Goal: Information Seeking & Learning: Learn about a topic

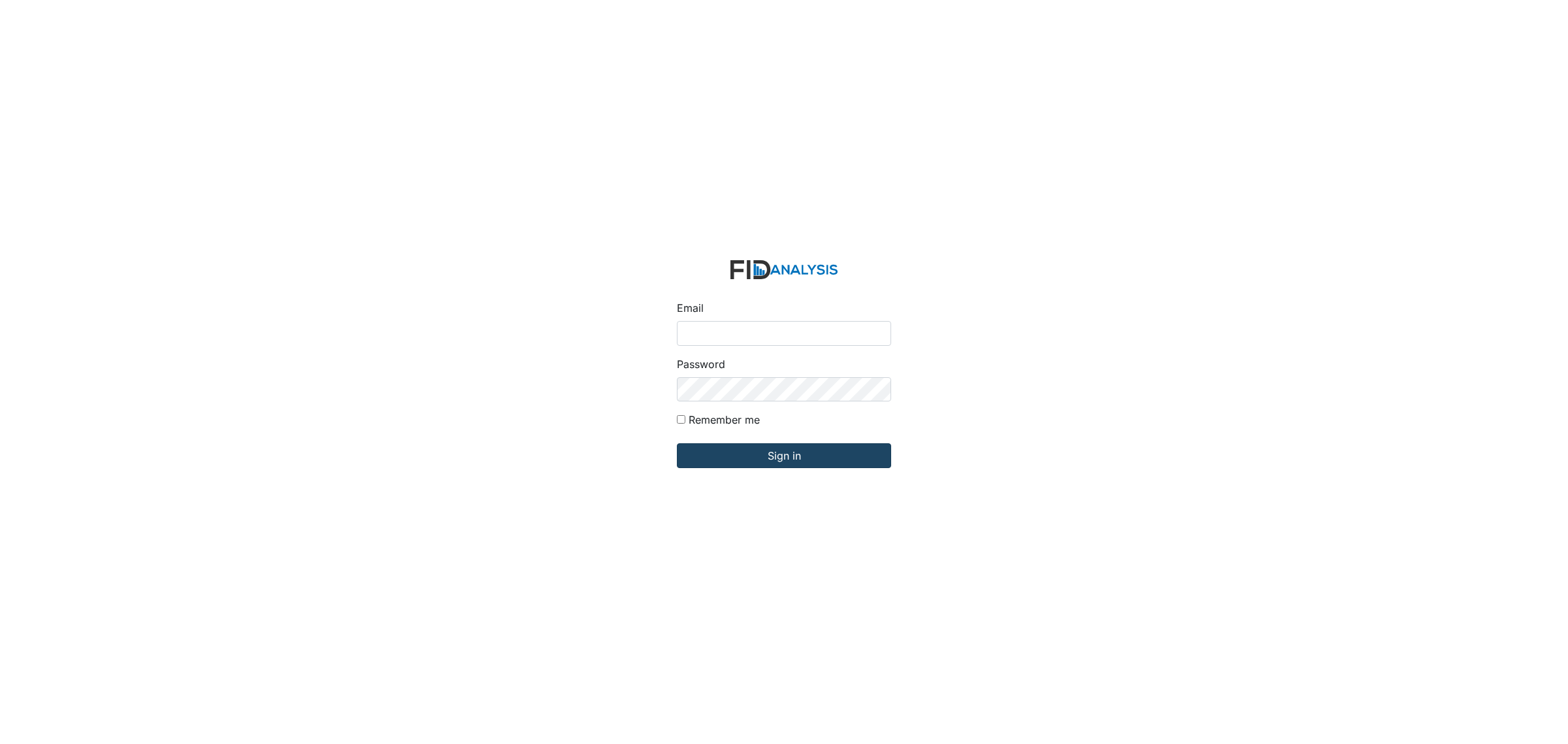
type input "[EMAIL_ADDRESS][DOMAIN_NAME]"
click at [745, 464] on input "Sign in" at bounding box center [784, 455] width 215 height 25
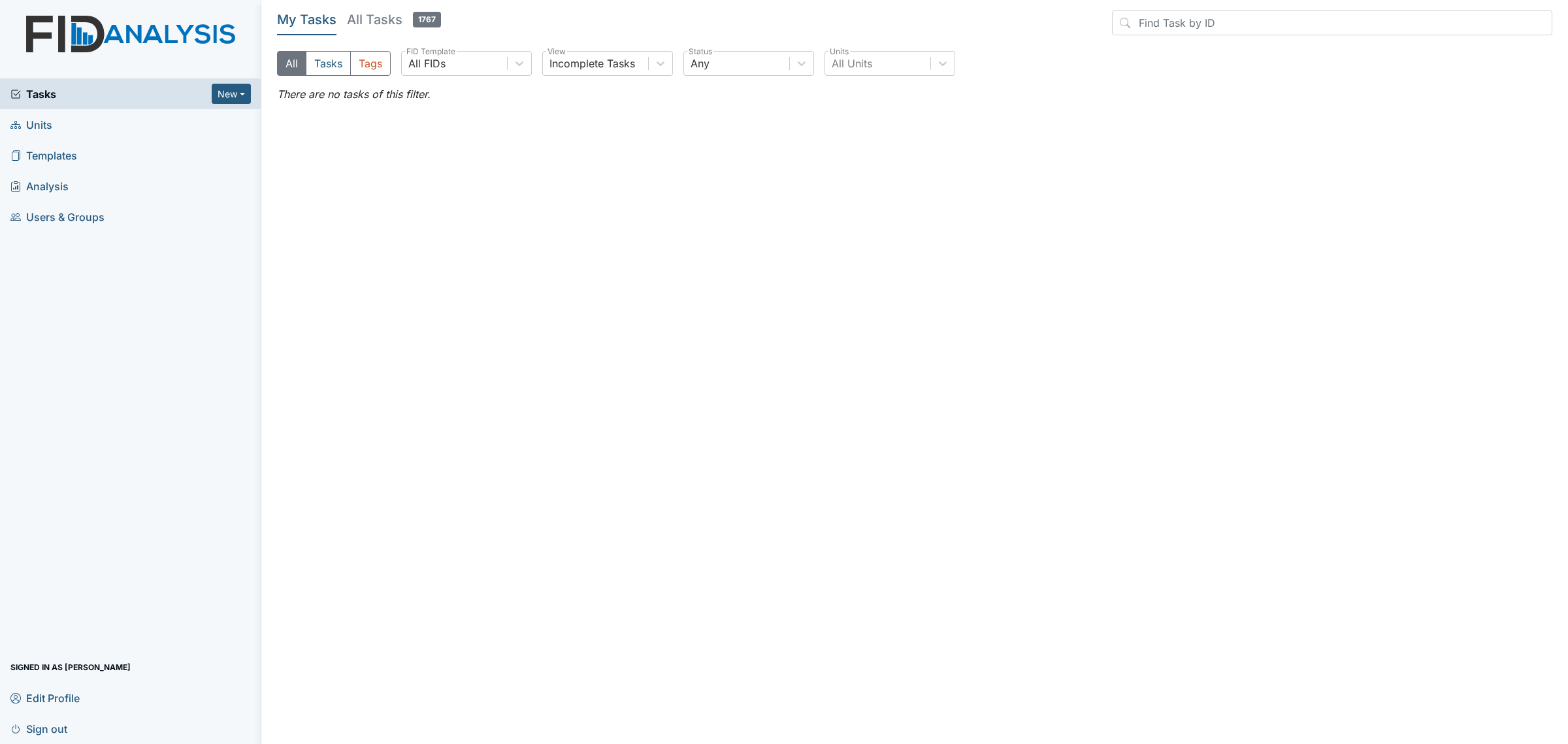
click at [65, 136] on link "Units" at bounding box center [130, 125] width 261 height 30
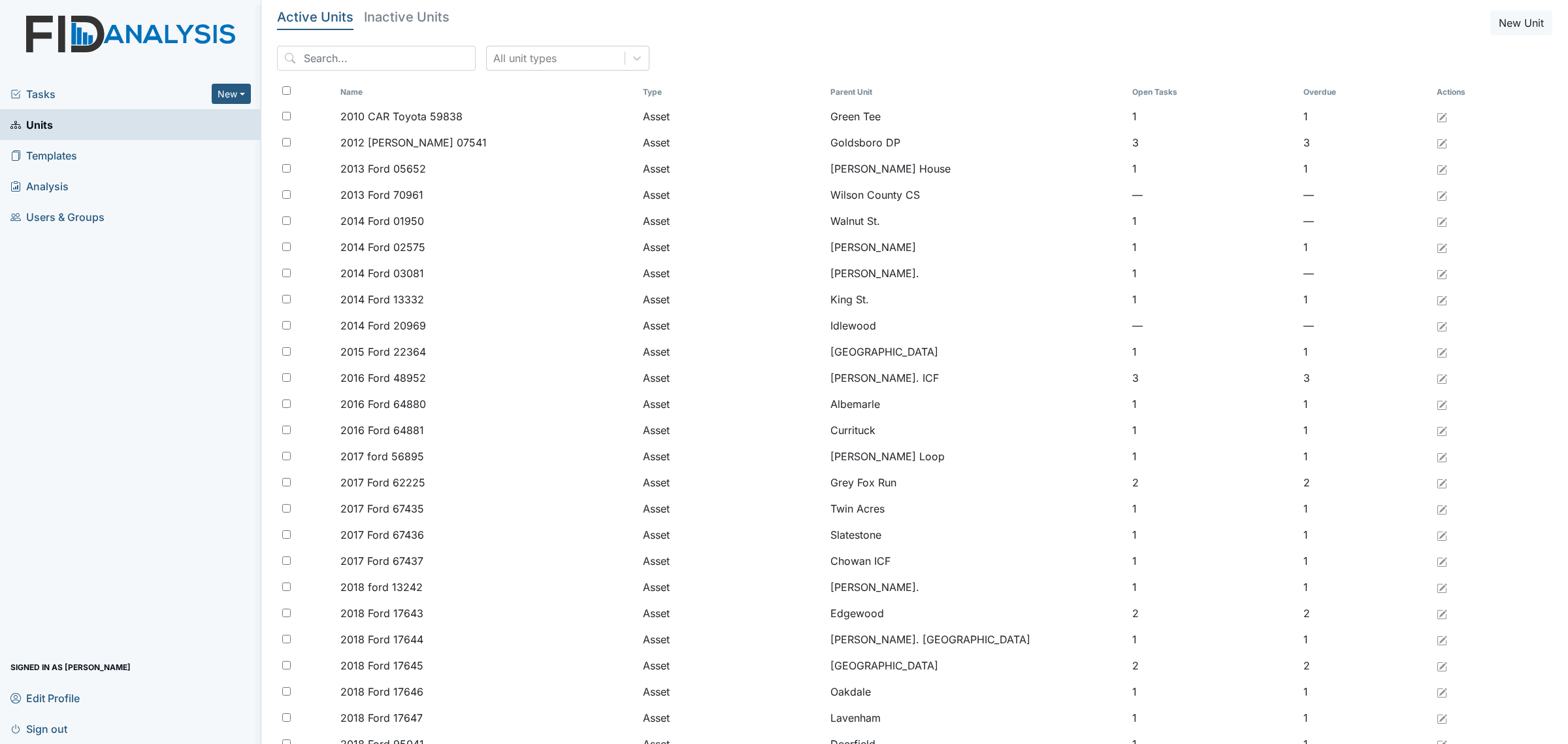
click at [22, 97] on span "Tasks" at bounding box center [111, 94] width 201 height 16
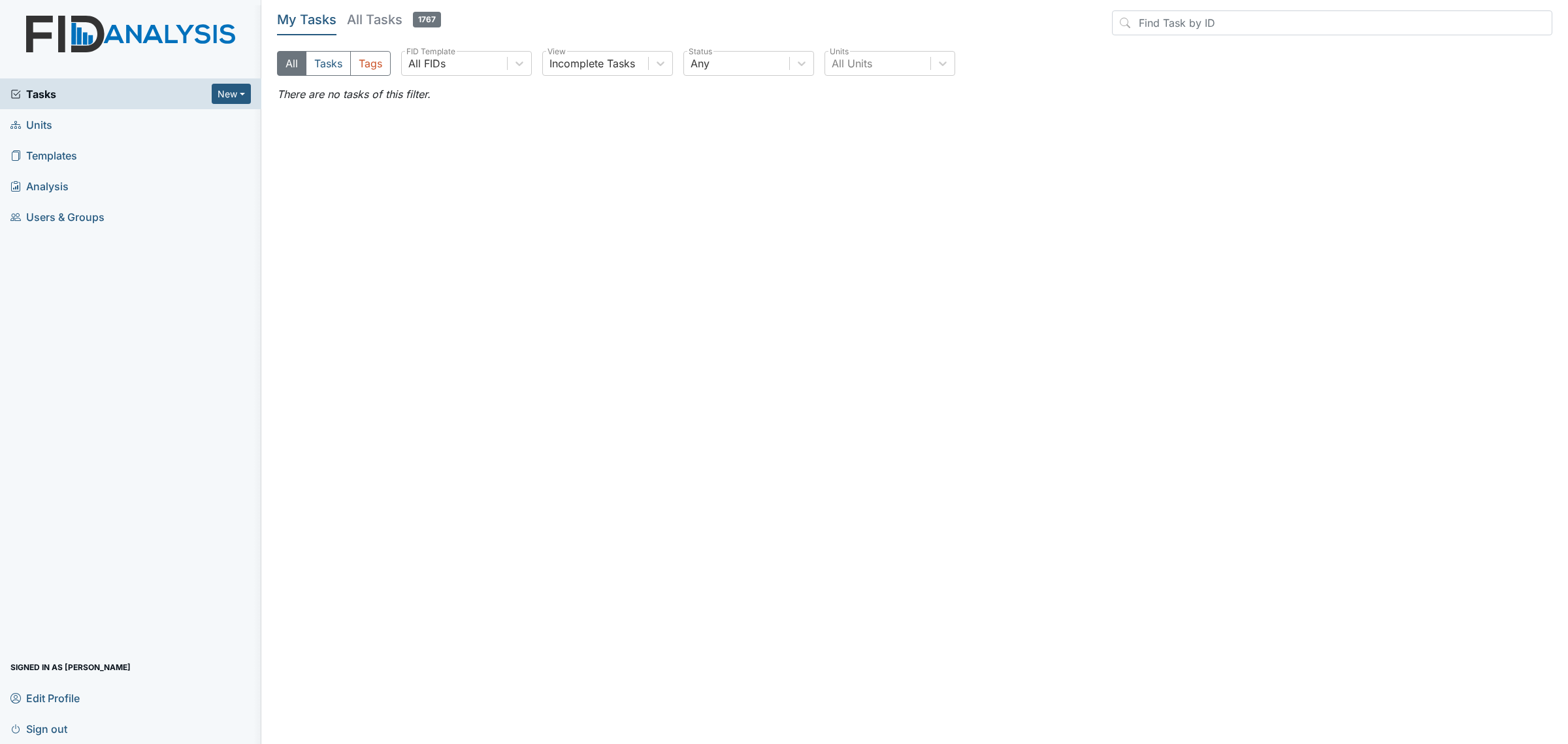
click at [57, 123] on link "Units" at bounding box center [130, 125] width 261 height 30
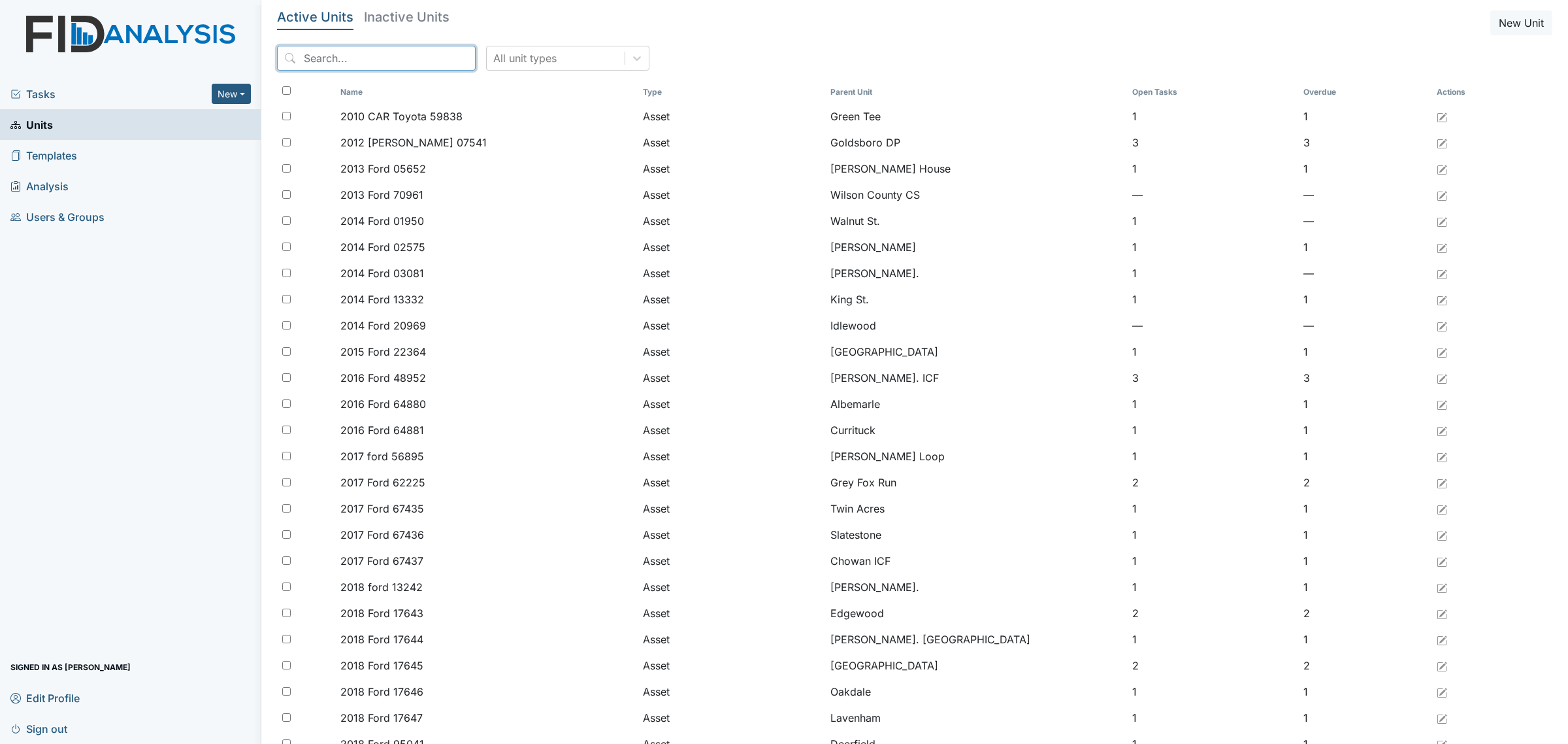
click at [344, 46] on input "search" at bounding box center [376, 57] width 199 height 25
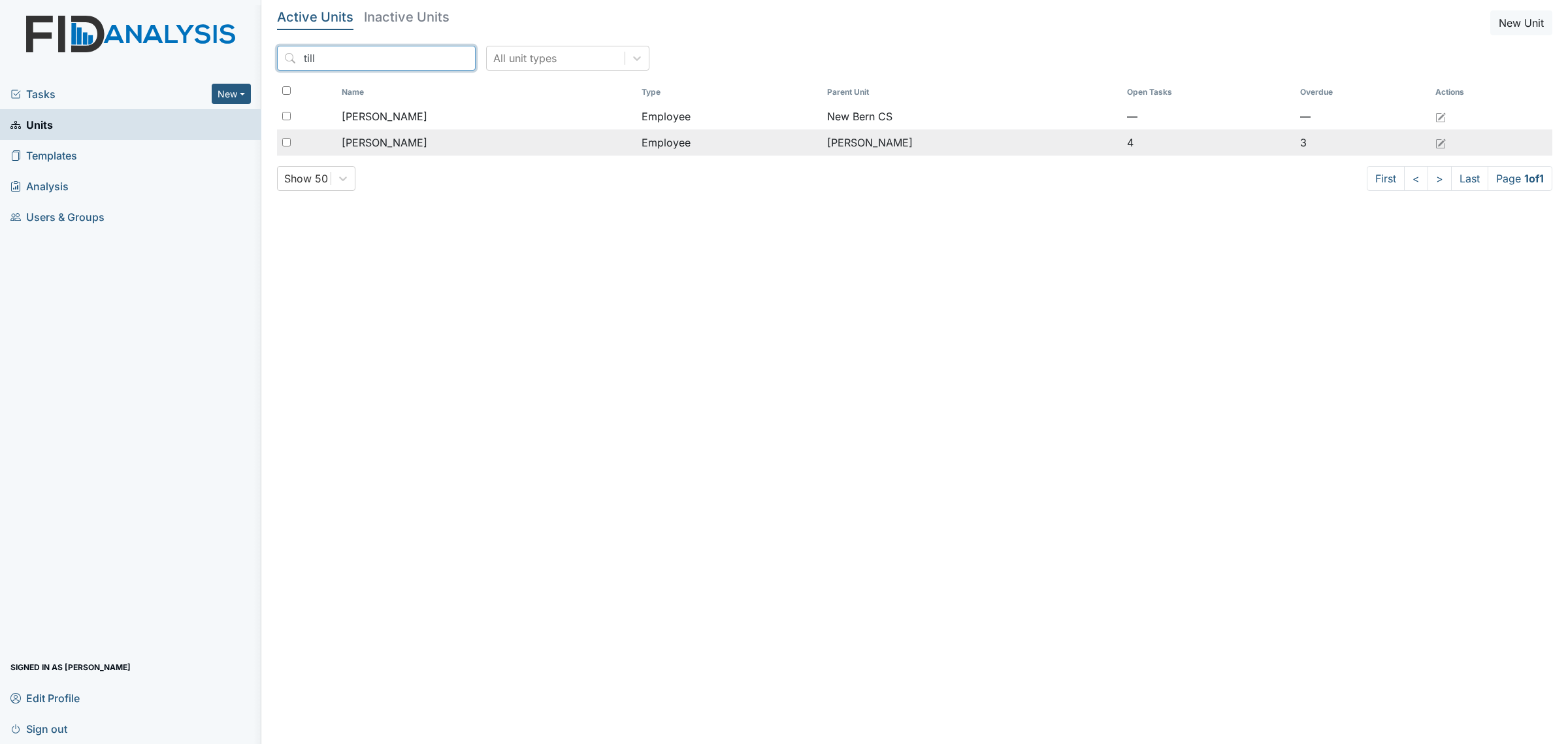
type input "till"
click at [422, 139] on div "[PERSON_NAME]" at bounding box center [486, 143] width 290 height 16
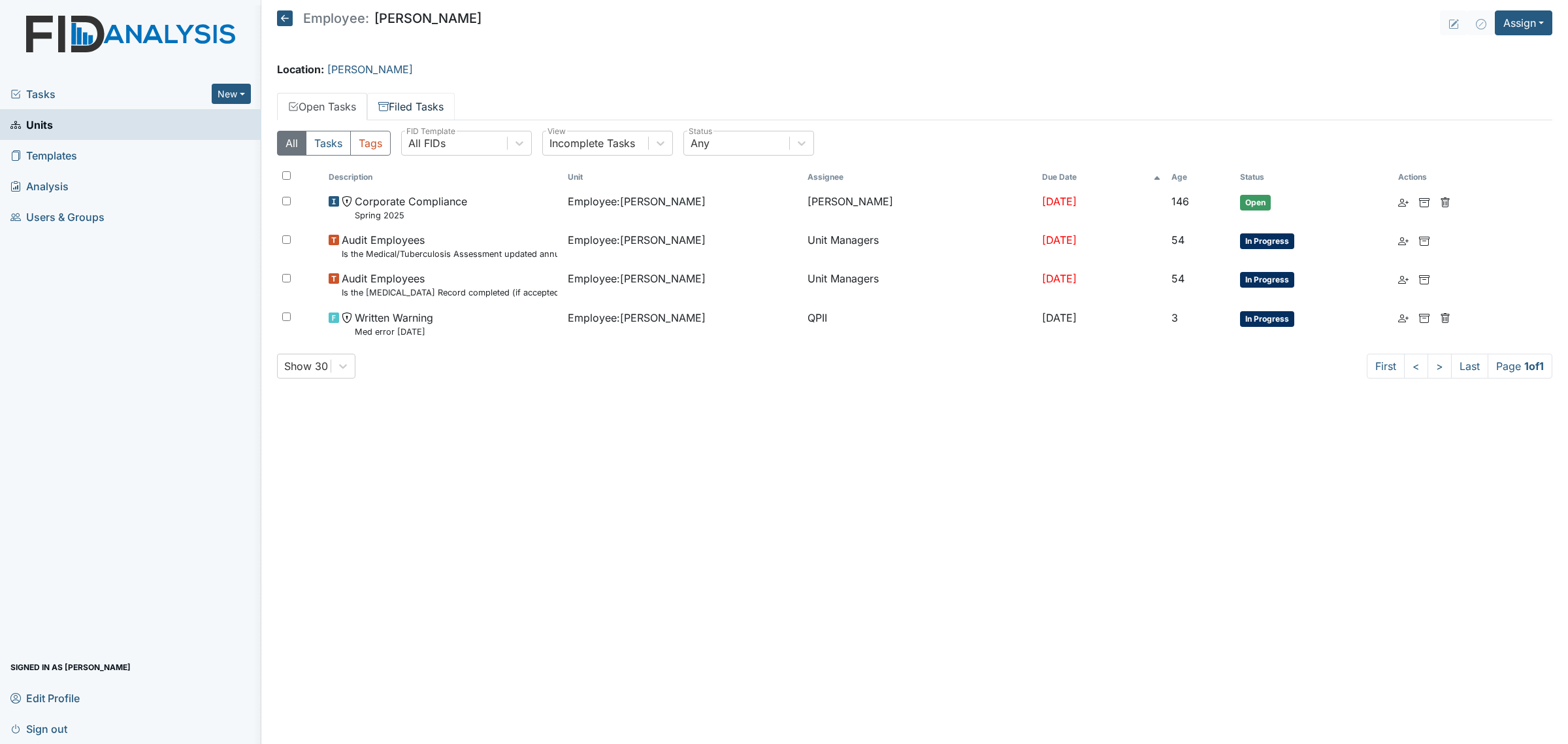
click at [428, 109] on link "Filed Tasks" at bounding box center [411, 106] width 88 height 27
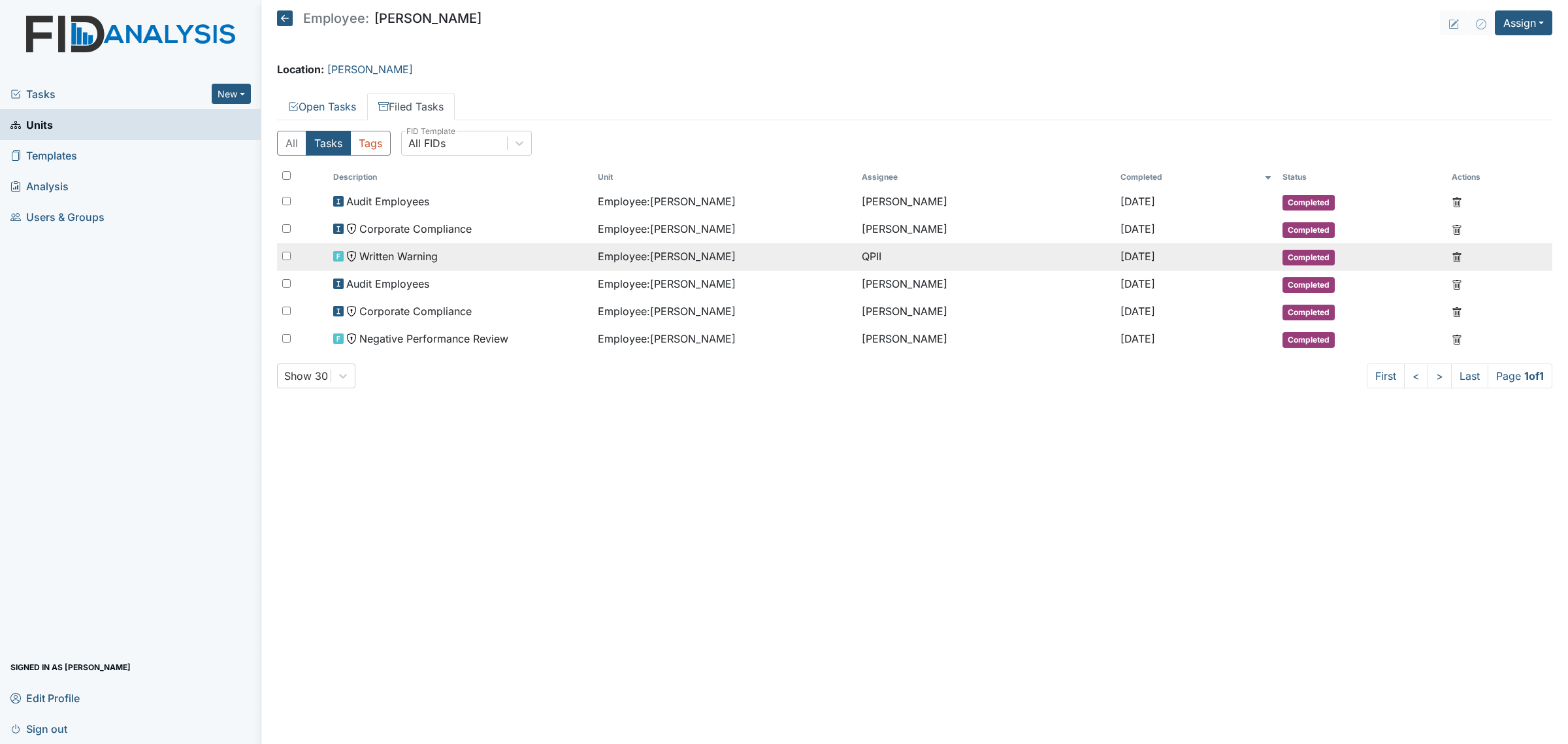
click at [673, 268] on td "Employee : Tillery, Renada" at bounding box center [725, 257] width 264 height 27
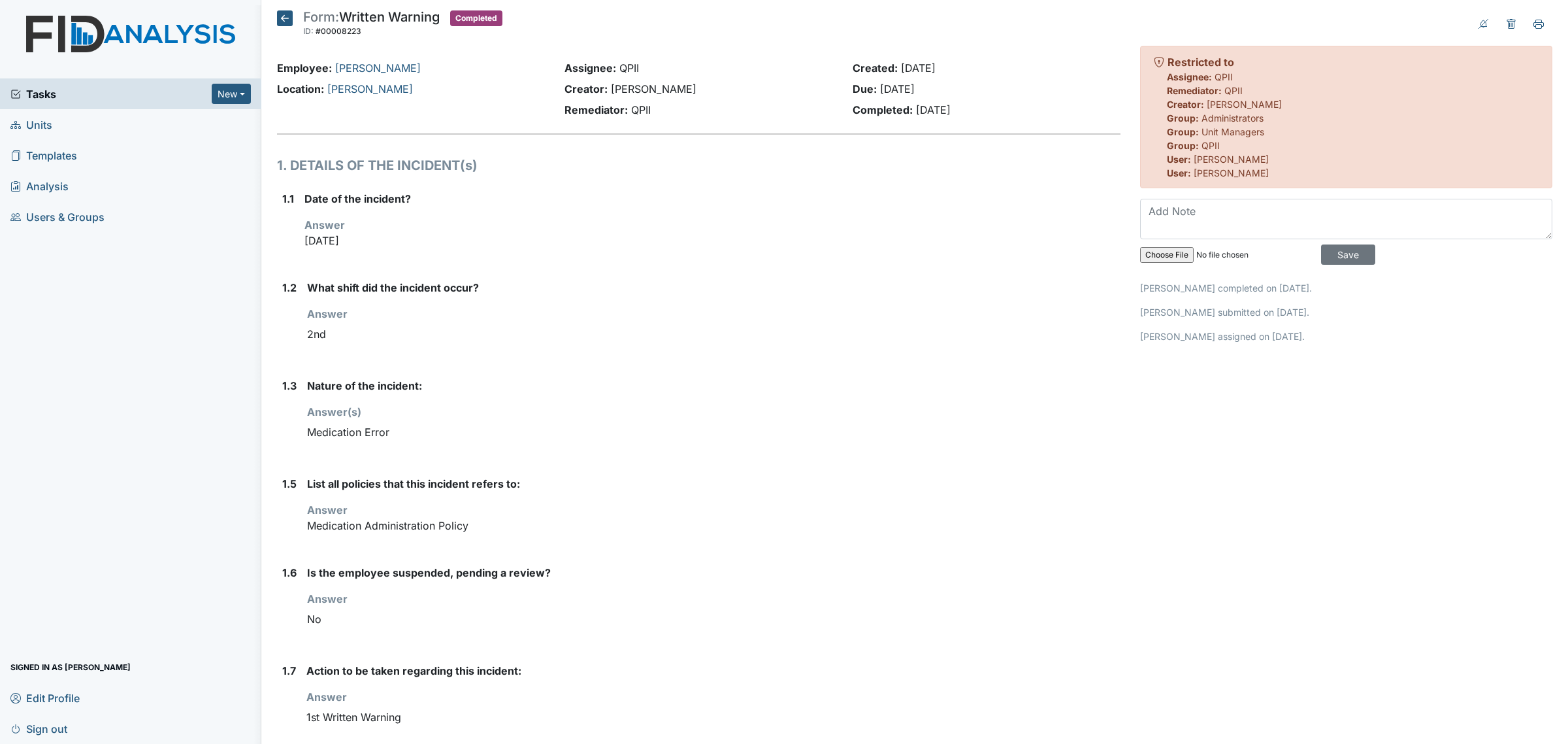
click at [282, 10] on icon at bounding box center [285, 18] width 16 height 16
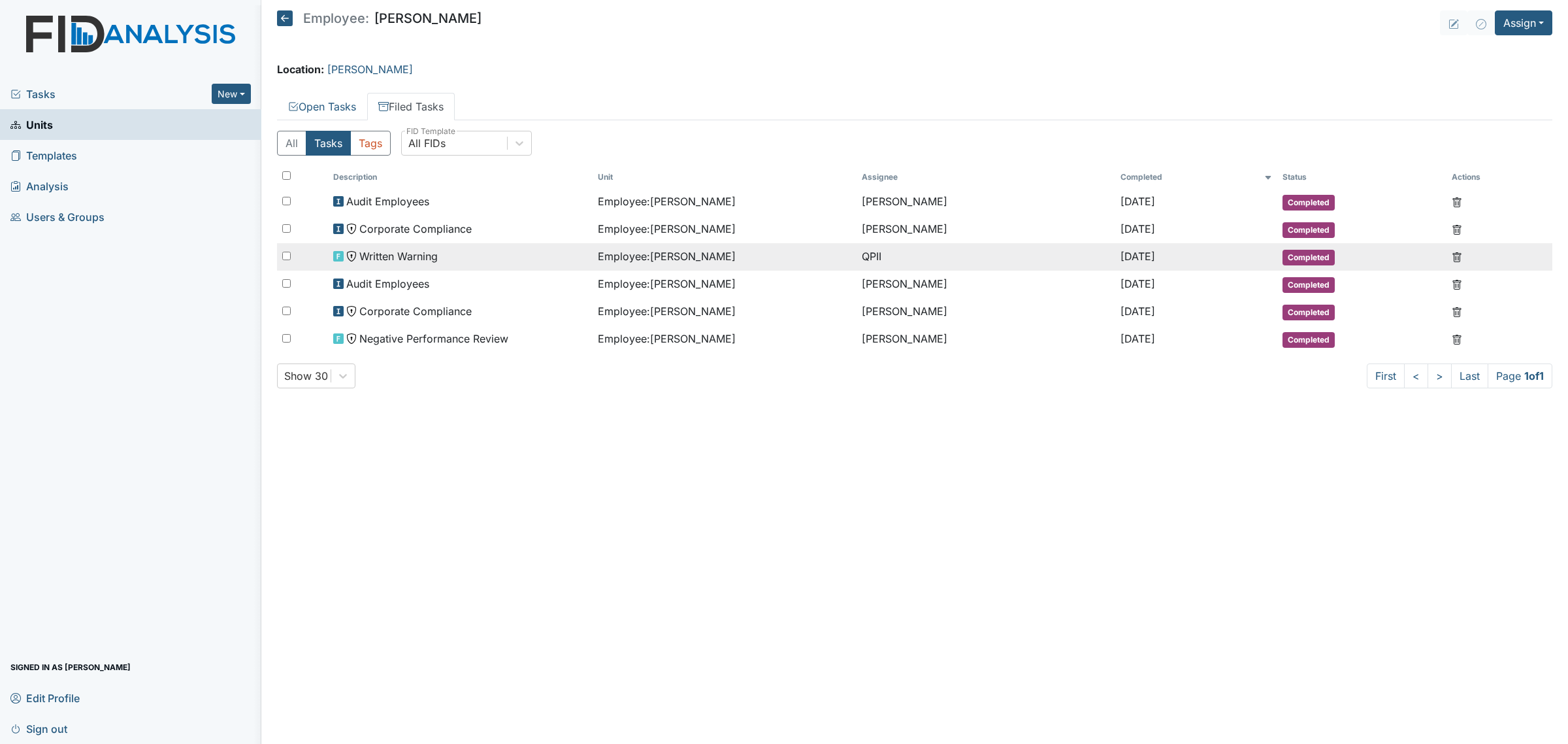
click at [423, 263] on span "Written Warning" at bounding box center [398, 256] width 78 height 16
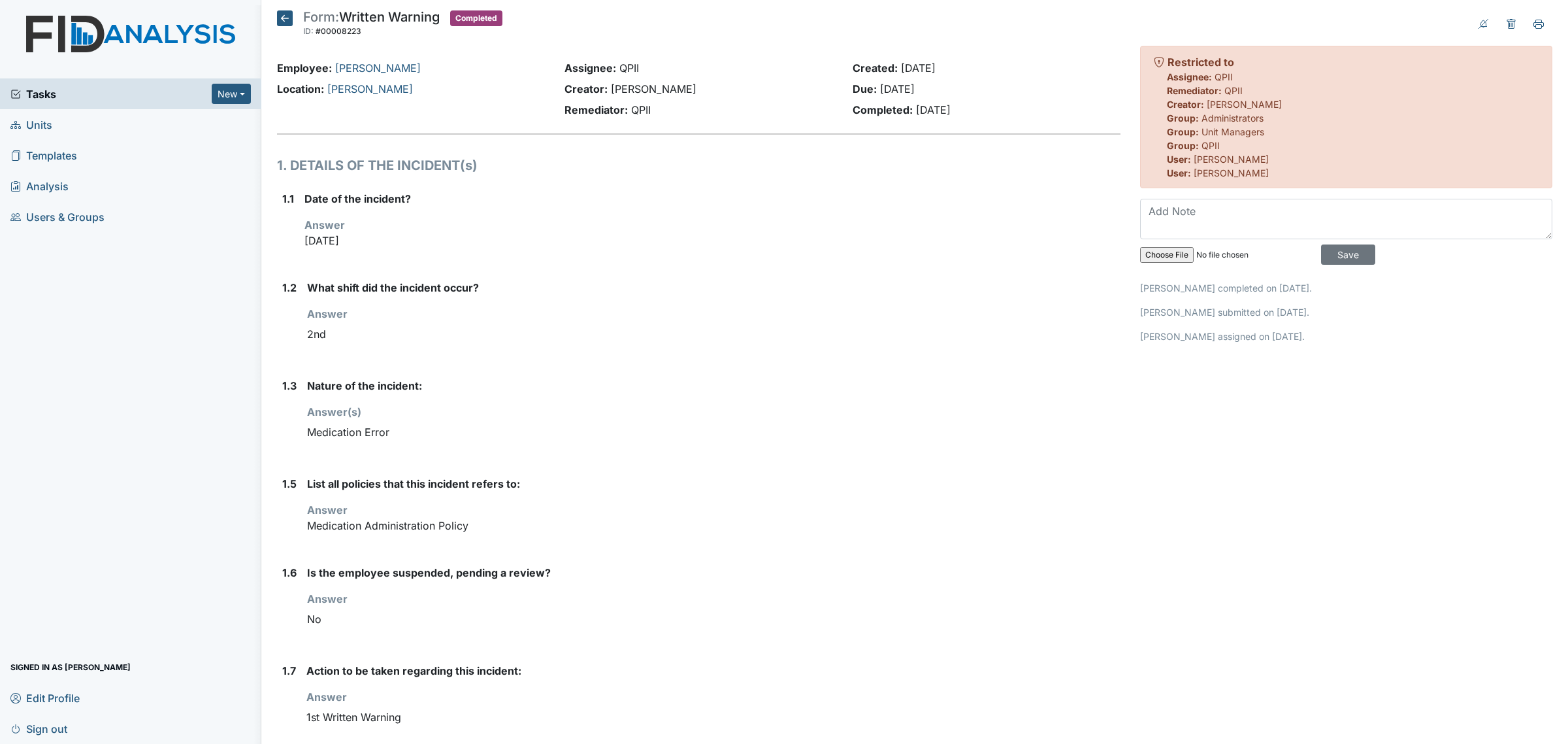
click at [290, 30] on h5 "Form: Written Warning ID: #00008223 Completed Autosaving..." at bounding box center [389, 25] width 225 height 29
click at [279, 15] on icon at bounding box center [285, 18] width 16 height 16
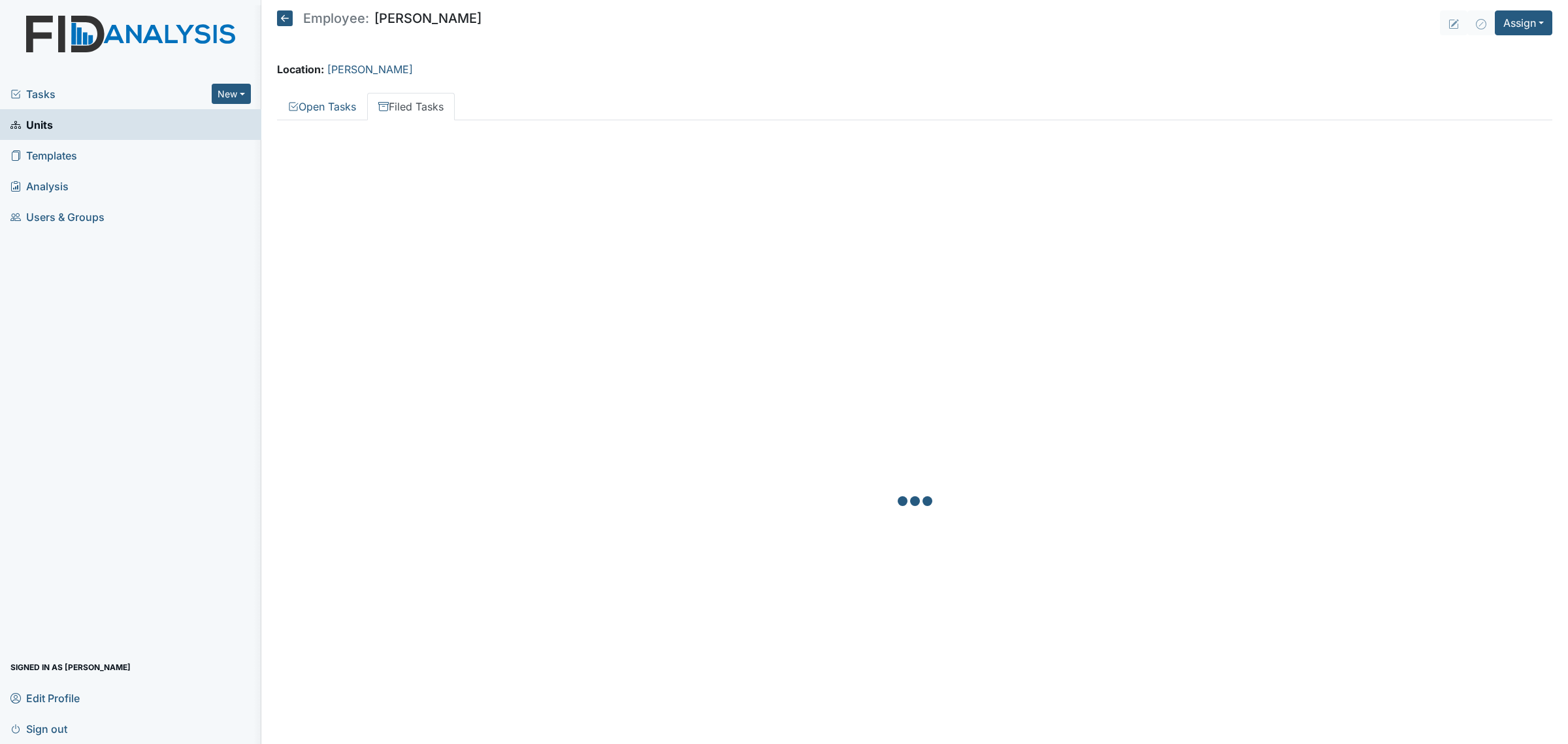
click at [282, 25] on icon at bounding box center [285, 18] width 16 height 16
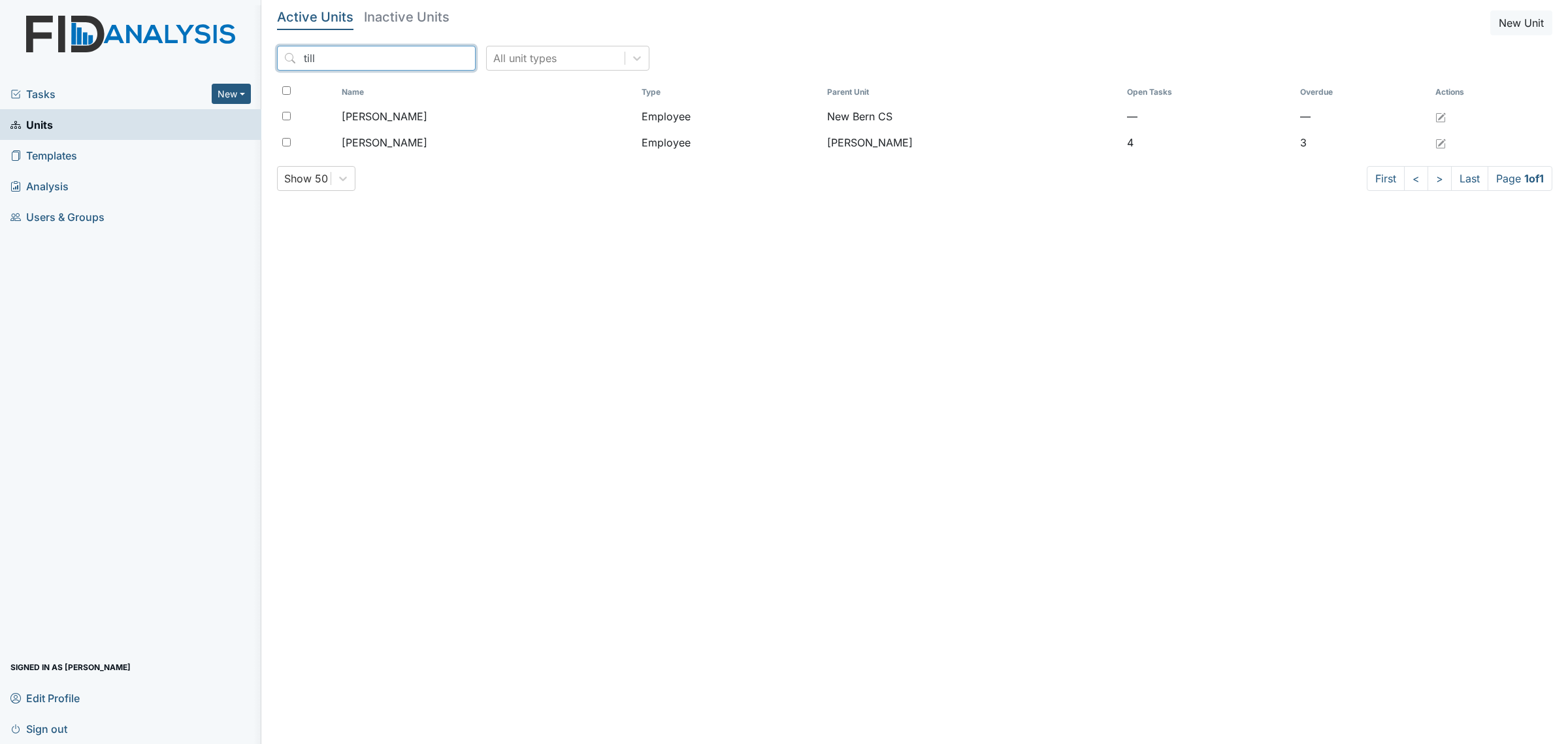
click at [413, 63] on input "till" at bounding box center [376, 57] width 199 height 25
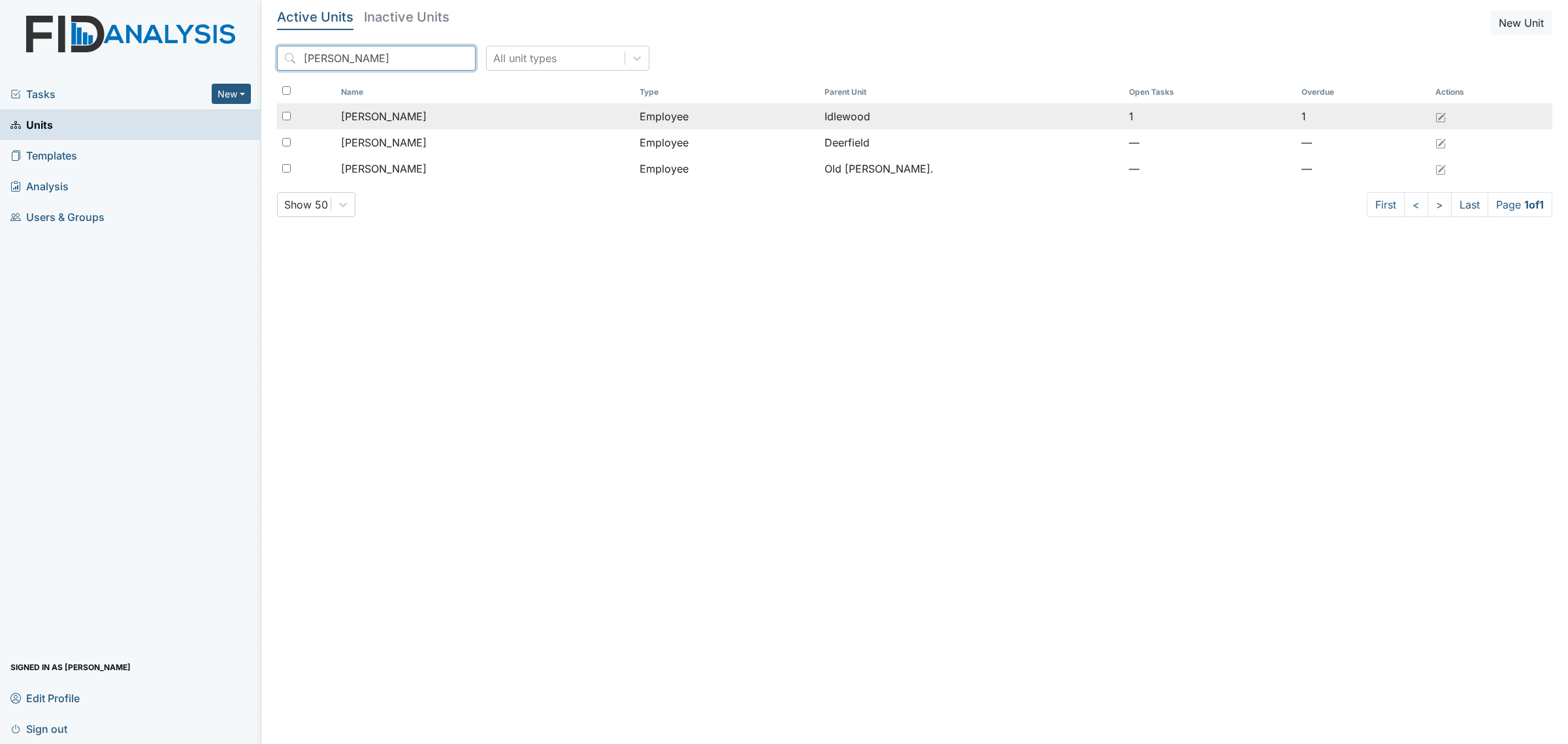
type input "harvey"
click at [464, 112] on div "[PERSON_NAME]" at bounding box center [484, 117] width 288 height 16
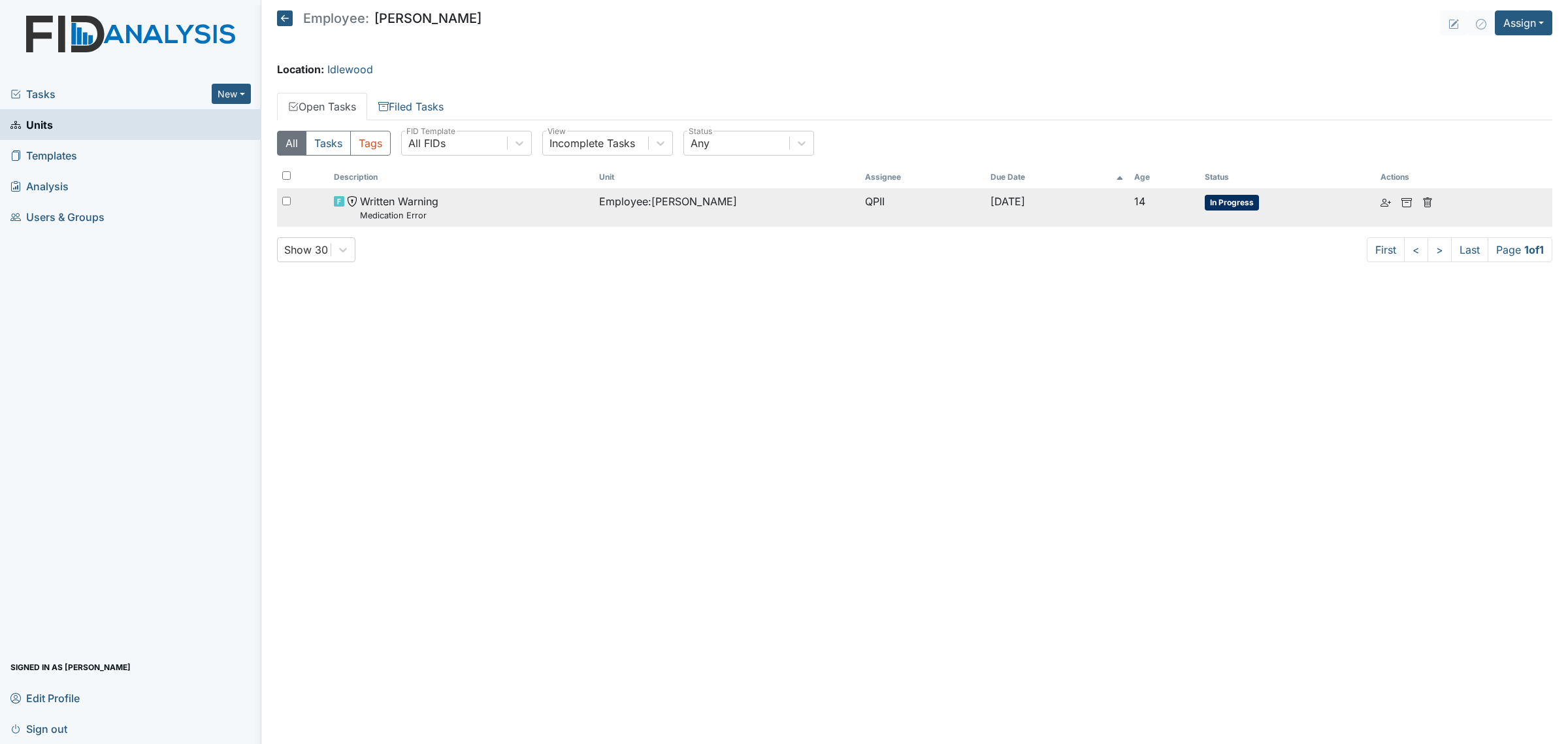
click at [488, 210] on div "Written Warning Medication Error" at bounding box center [461, 207] width 255 height 28
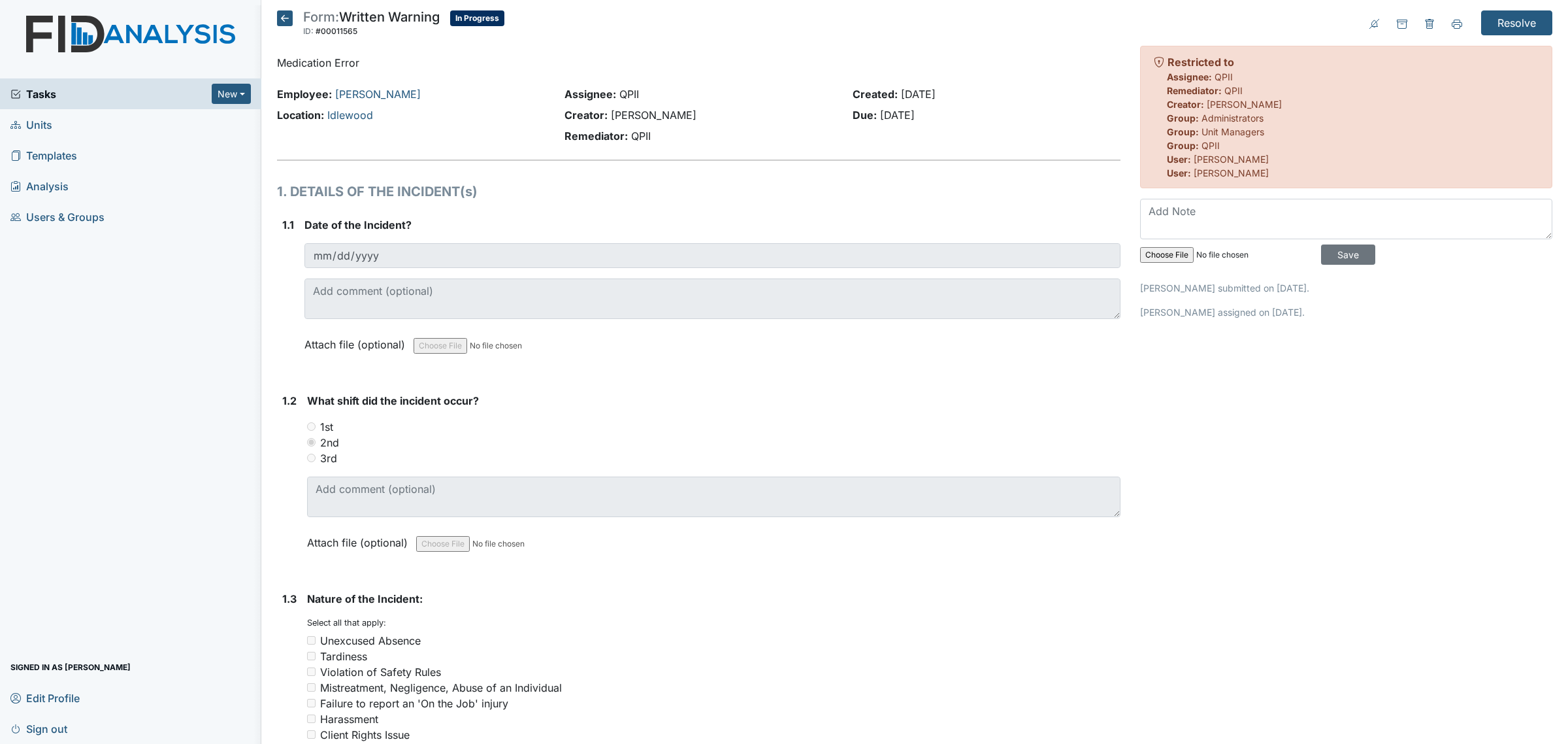
click at [285, 9] on main "Form: Written Warning ID: #00011565 In Progress Autosaving... Medication Error …" at bounding box center [914, 372] width 1306 height 744
click at [285, 25] on icon at bounding box center [285, 18] width 16 height 16
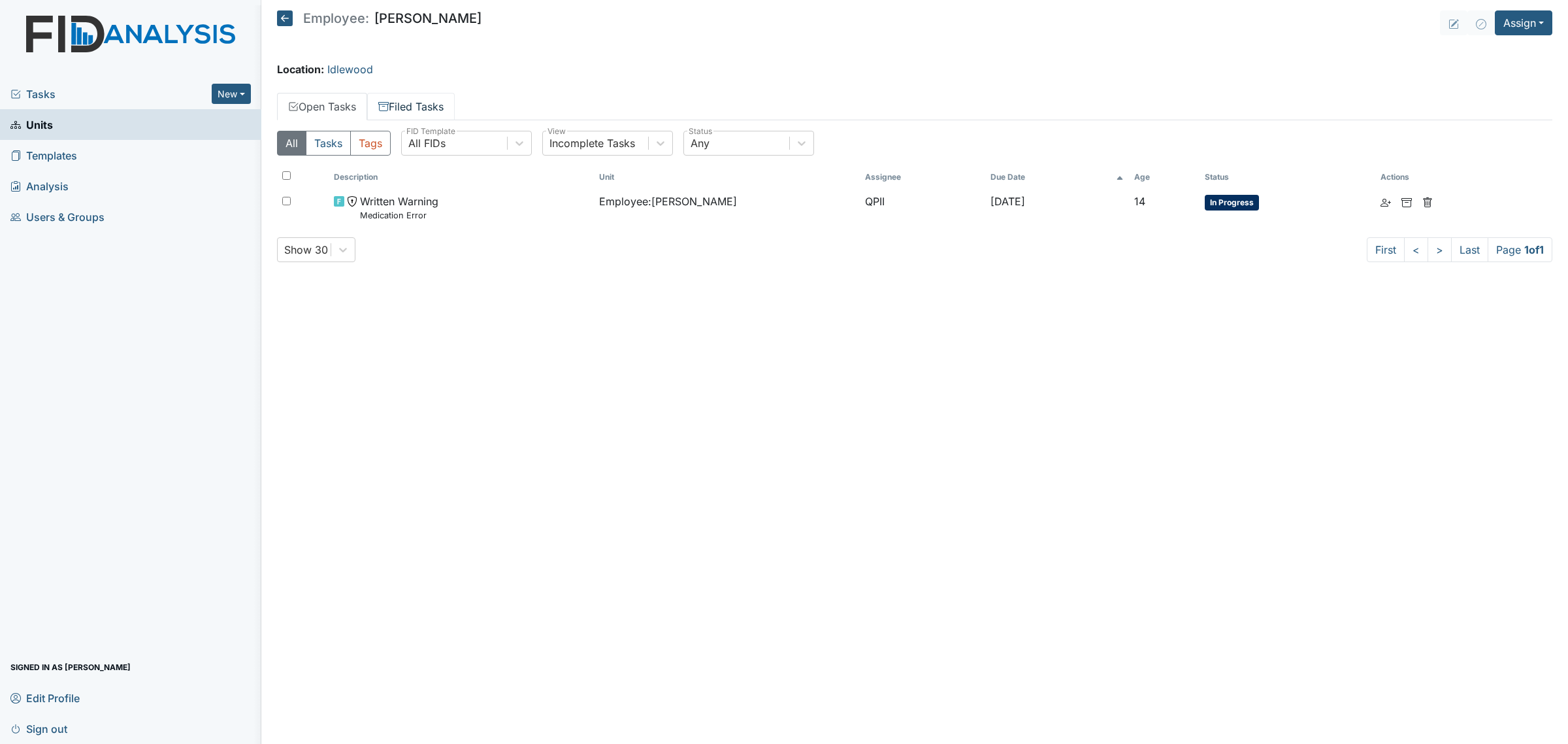
click at [427, 105] on link "Filed Tasks" at bounding box center [411, 106] width 88 height 27
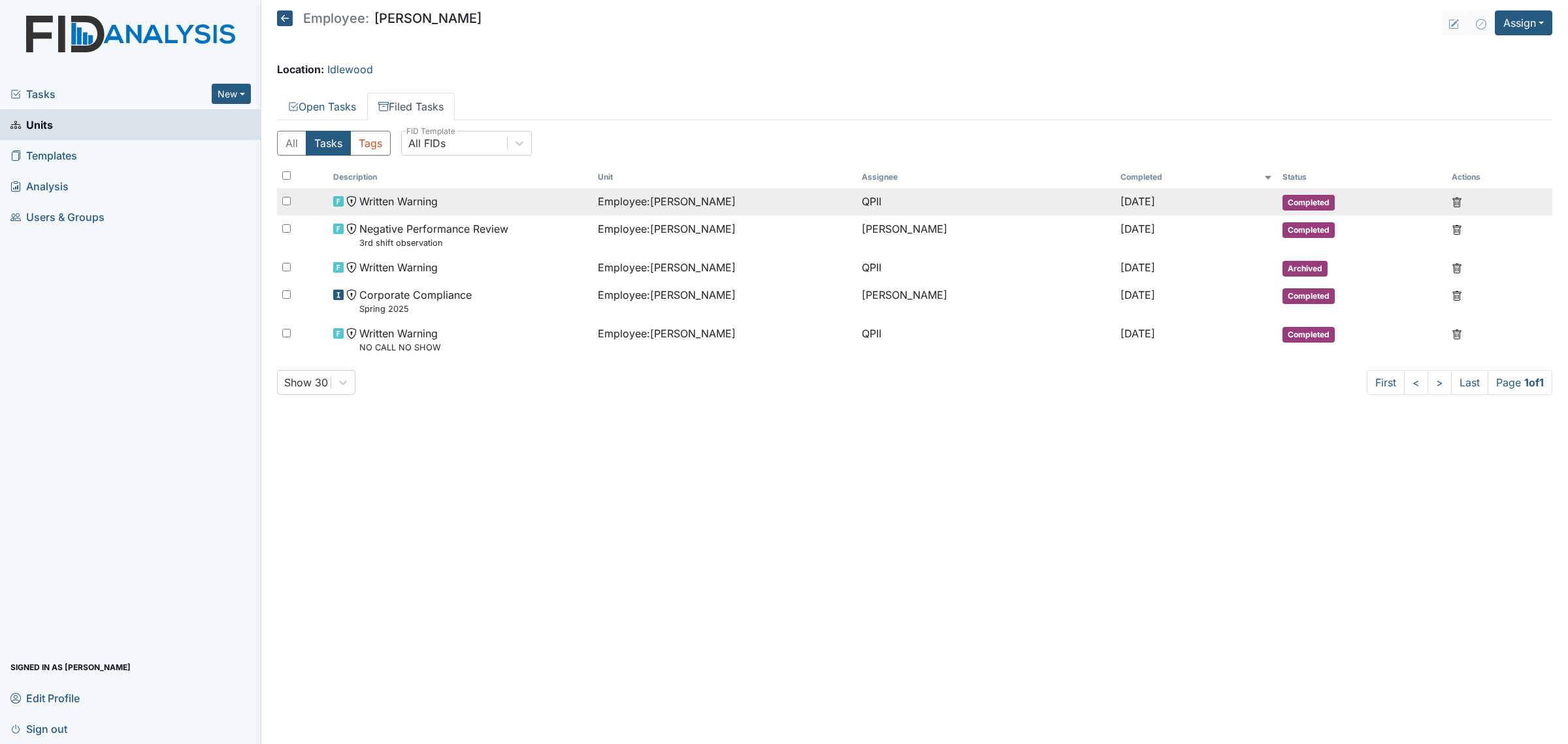
click at [606, 208] on span "Employee : Harvey, Cynthia" at bounding box center [666, 201] width 138 height 16
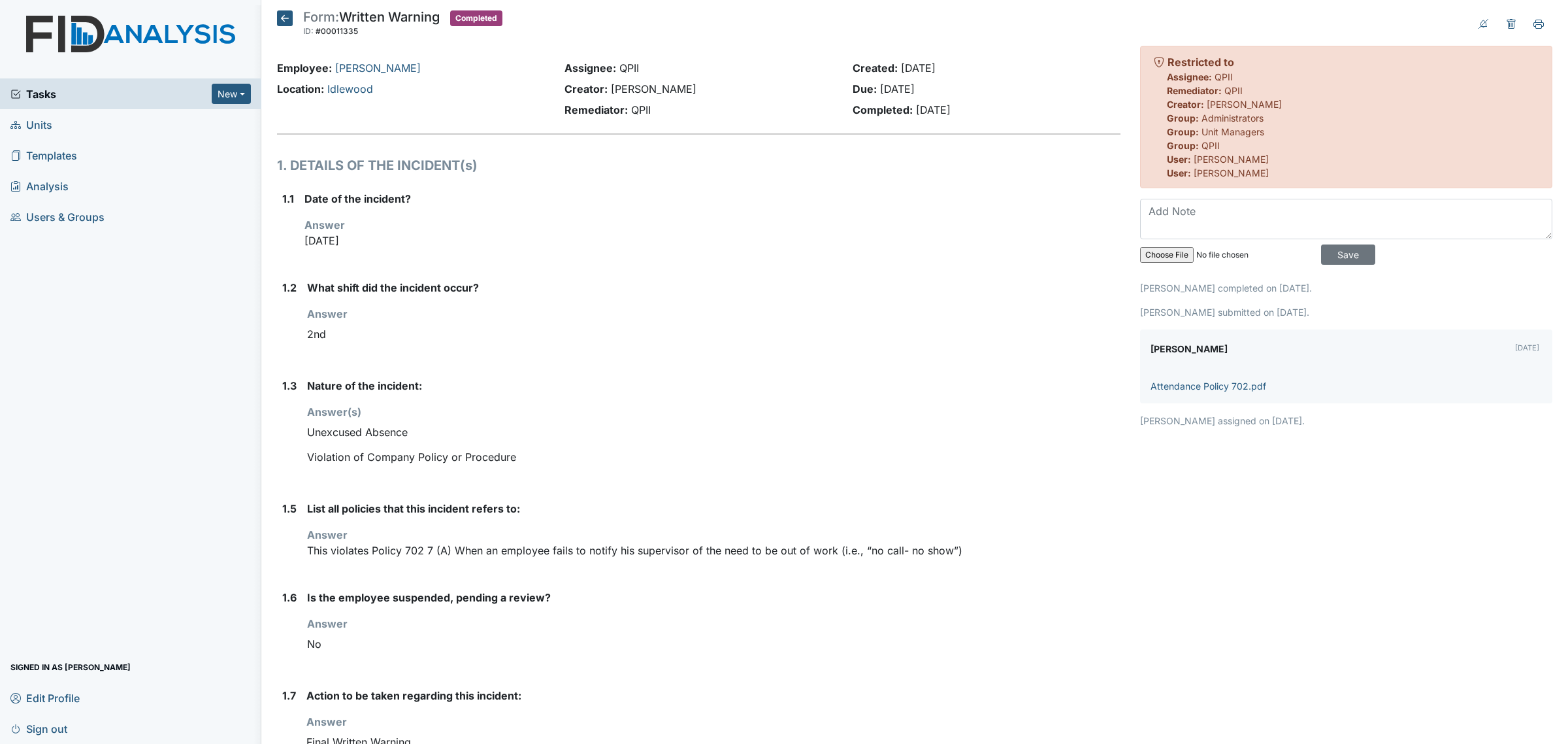
click at [298, 17] on h5 "Form: Written Warning ID: #00011335 Completed Autosaving..." at bounding box center [389, 25] width 225 height 29
click at [294, 17] on h5 "Form: Written Warning ID: #00011335 Completed Autosaving..." at bounding box center [389, 25] width 225 height 29
click at [288, 18] on icon at bounding box center [285, 18] width 16 height 16
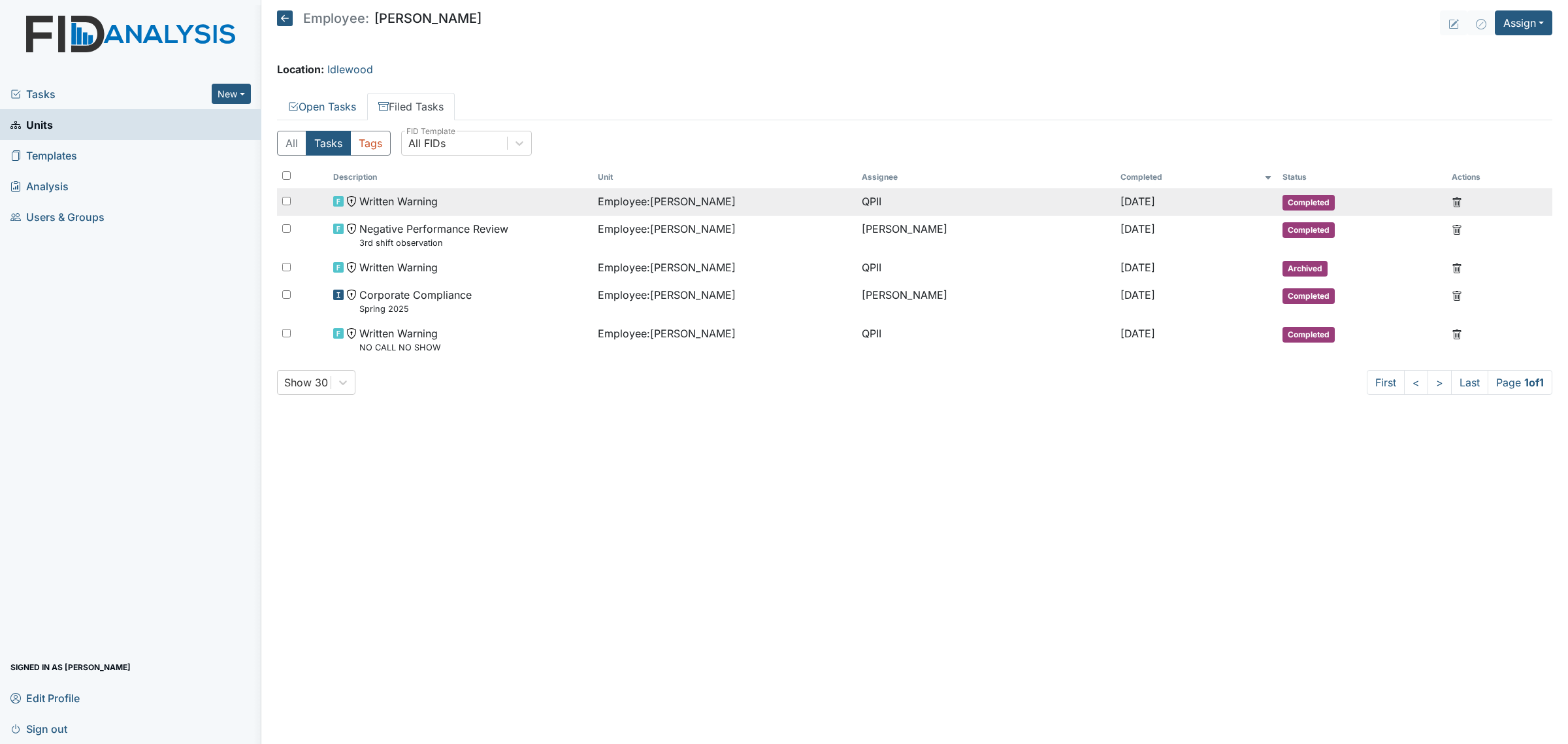
click at [746, 206] on div "Employee : Harvey, Cynthia" at bounding box center [725, 201] width 254 height 16
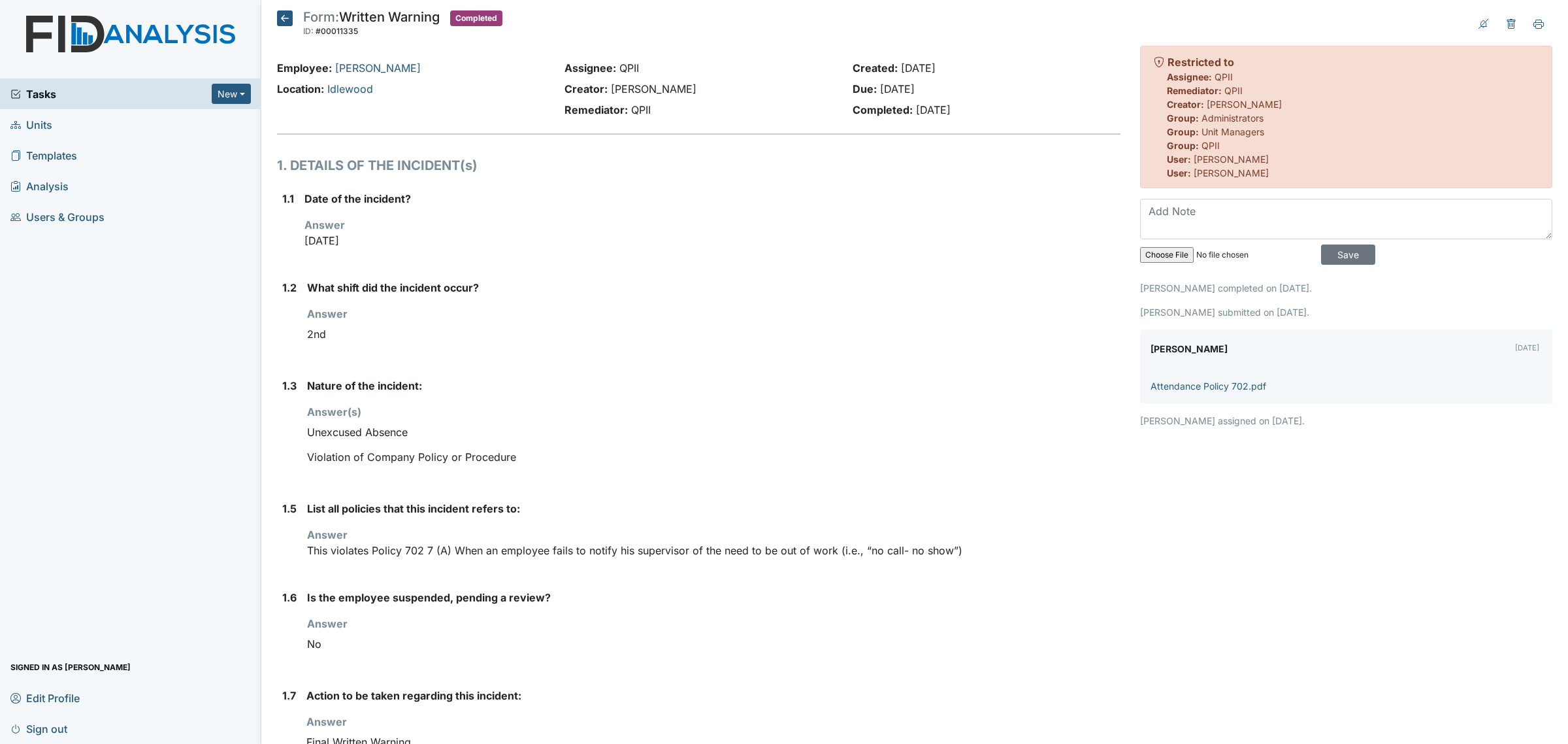
click at [286, 17] on icon at bounding box center [285, 18] width 16 height 16
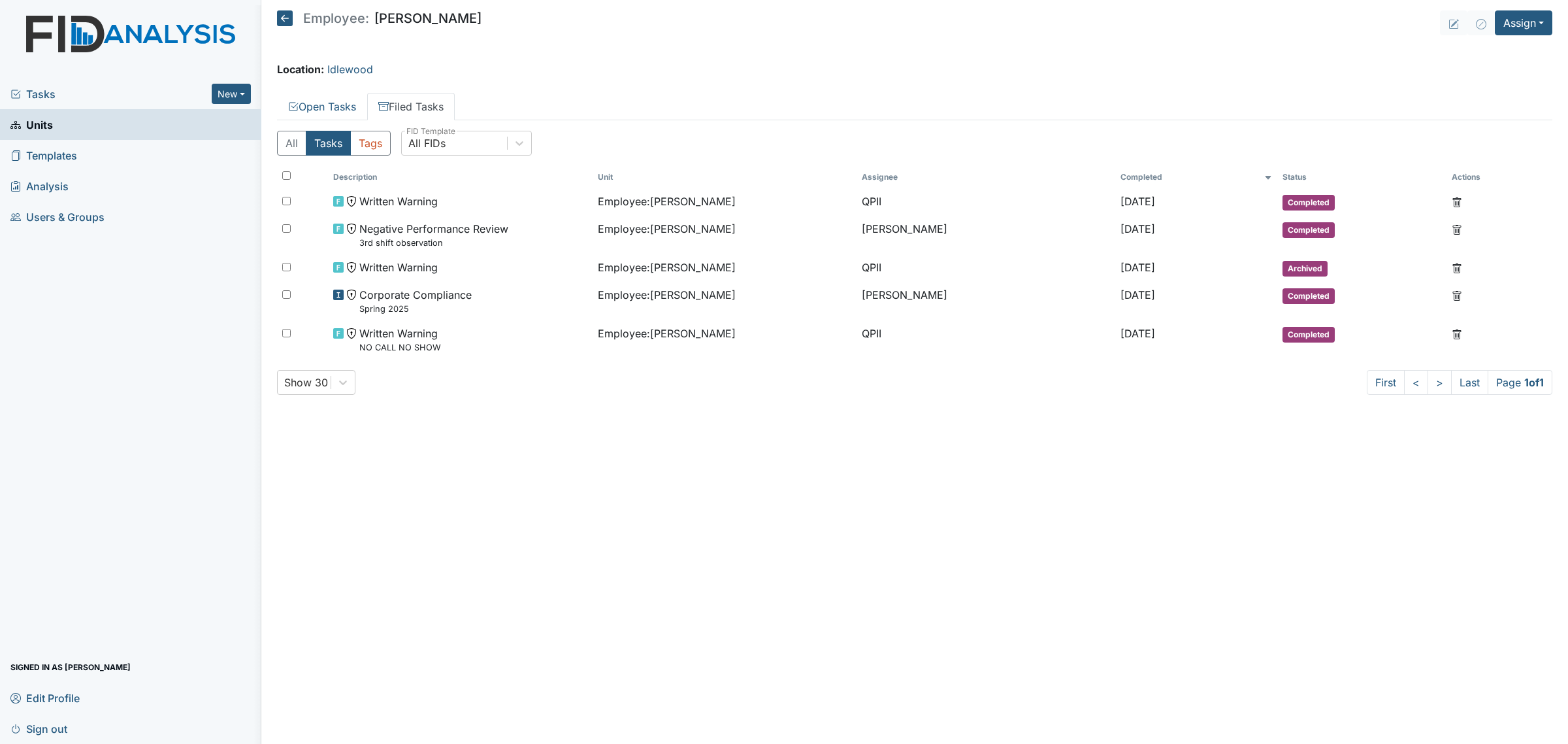
click at [281, 18] on icon at bounding box center [285, 18] width 16 height 16
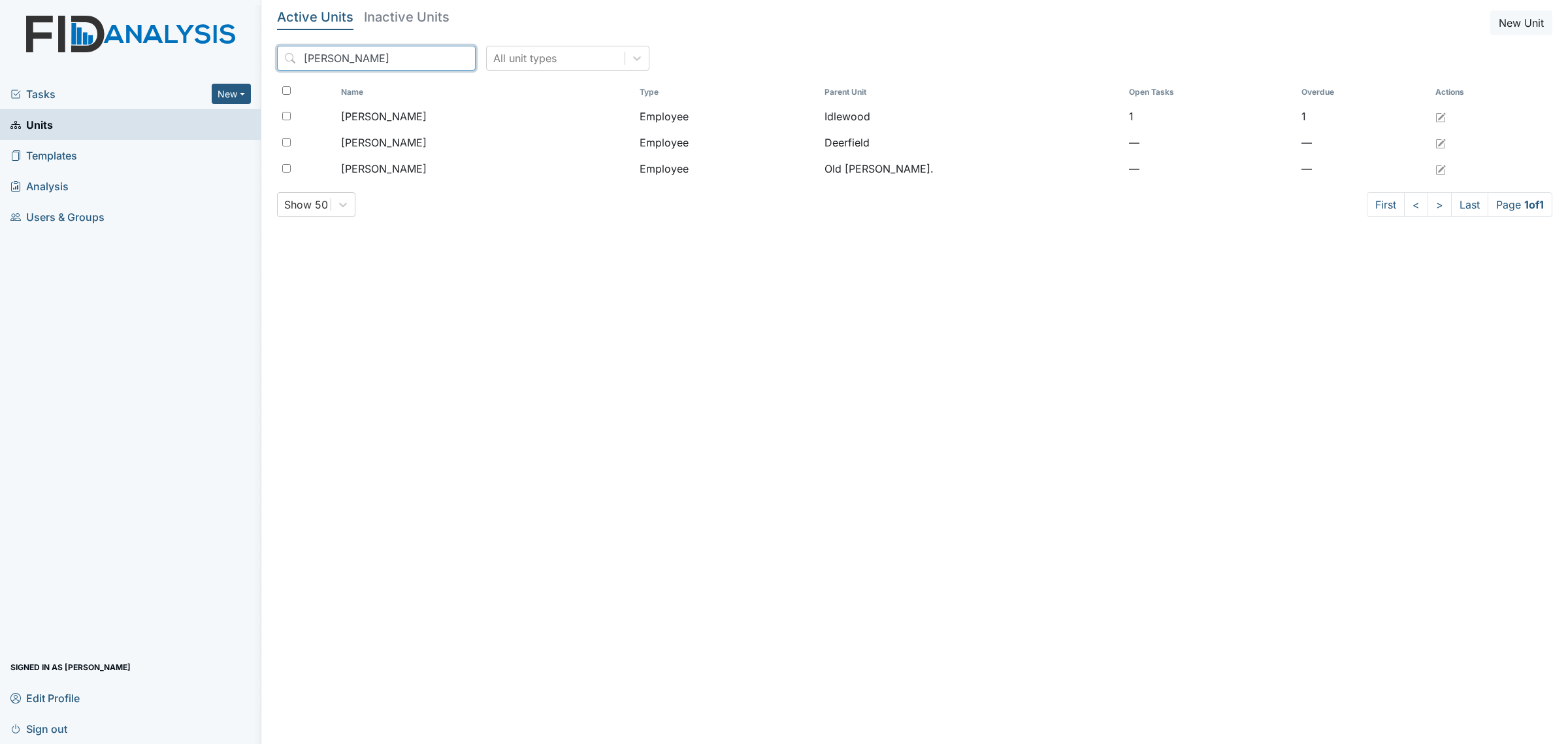
click at [356, 62] on input "harvey" at bounding box center [376, 57] width 199 height 25
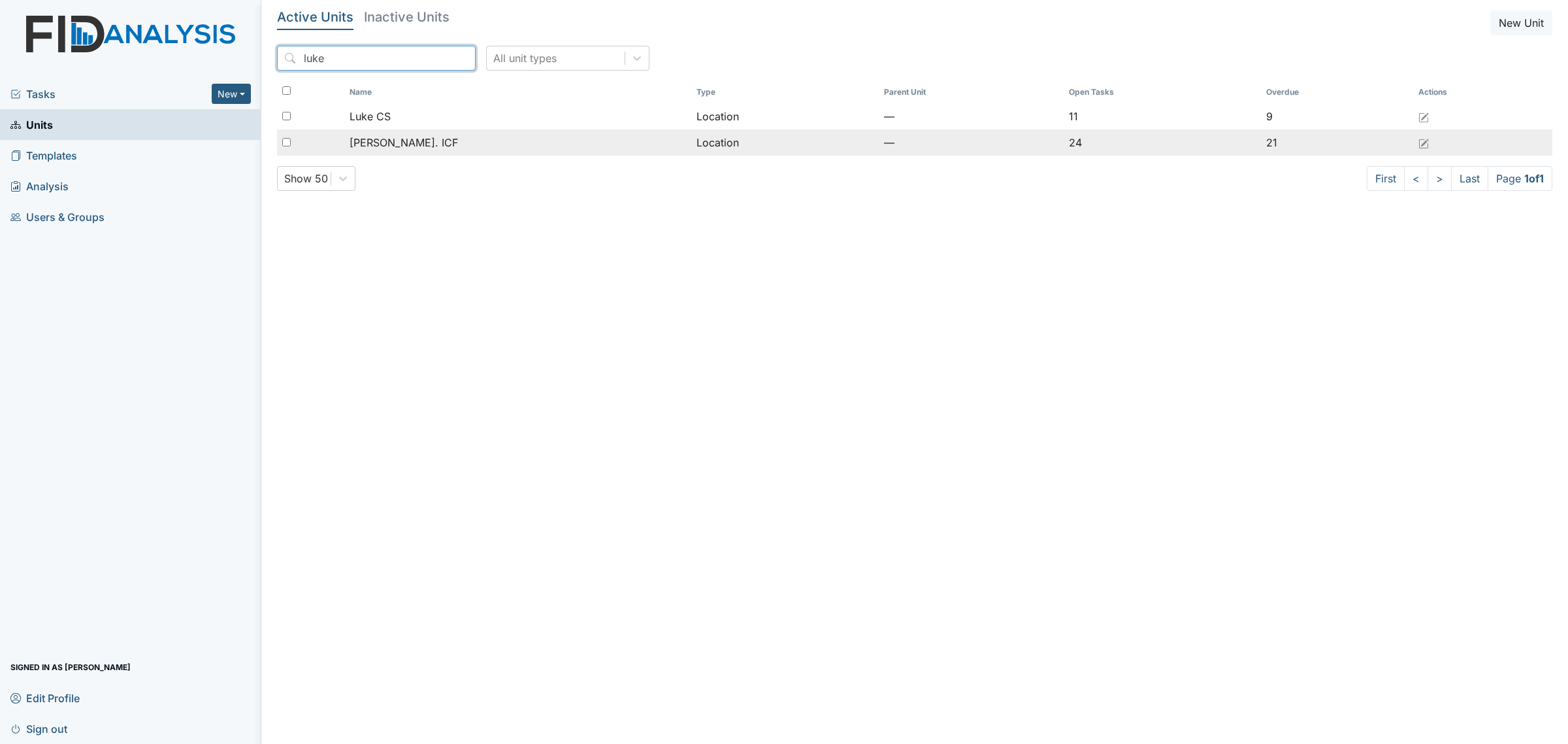
type input "luke"
click at [425, 148] on div "Luke St. ICF" at bounding box center [518, 143] width 337 height 16
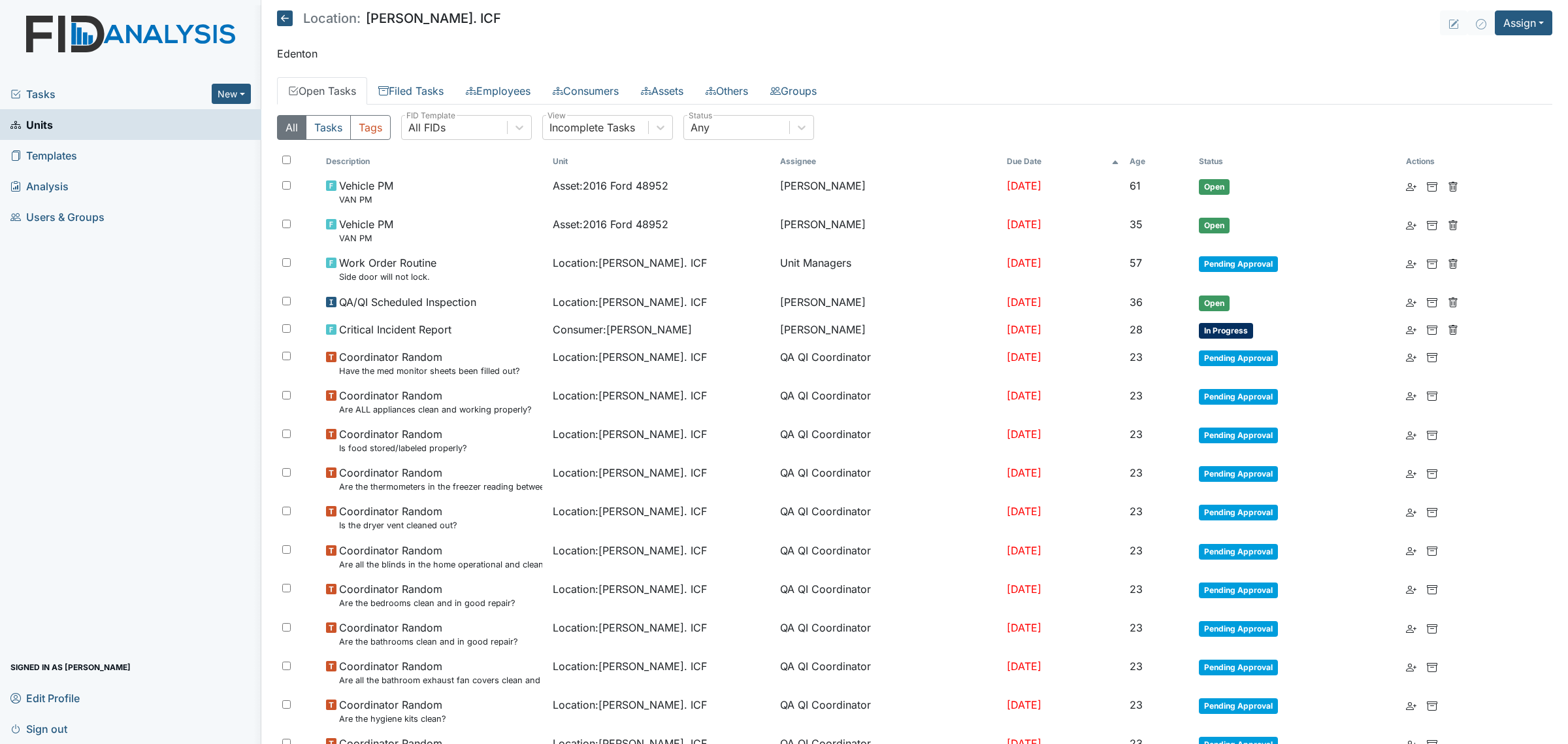
click at [156, 132] on link "Units" at bounding box center [130, 125] width 261 height 30
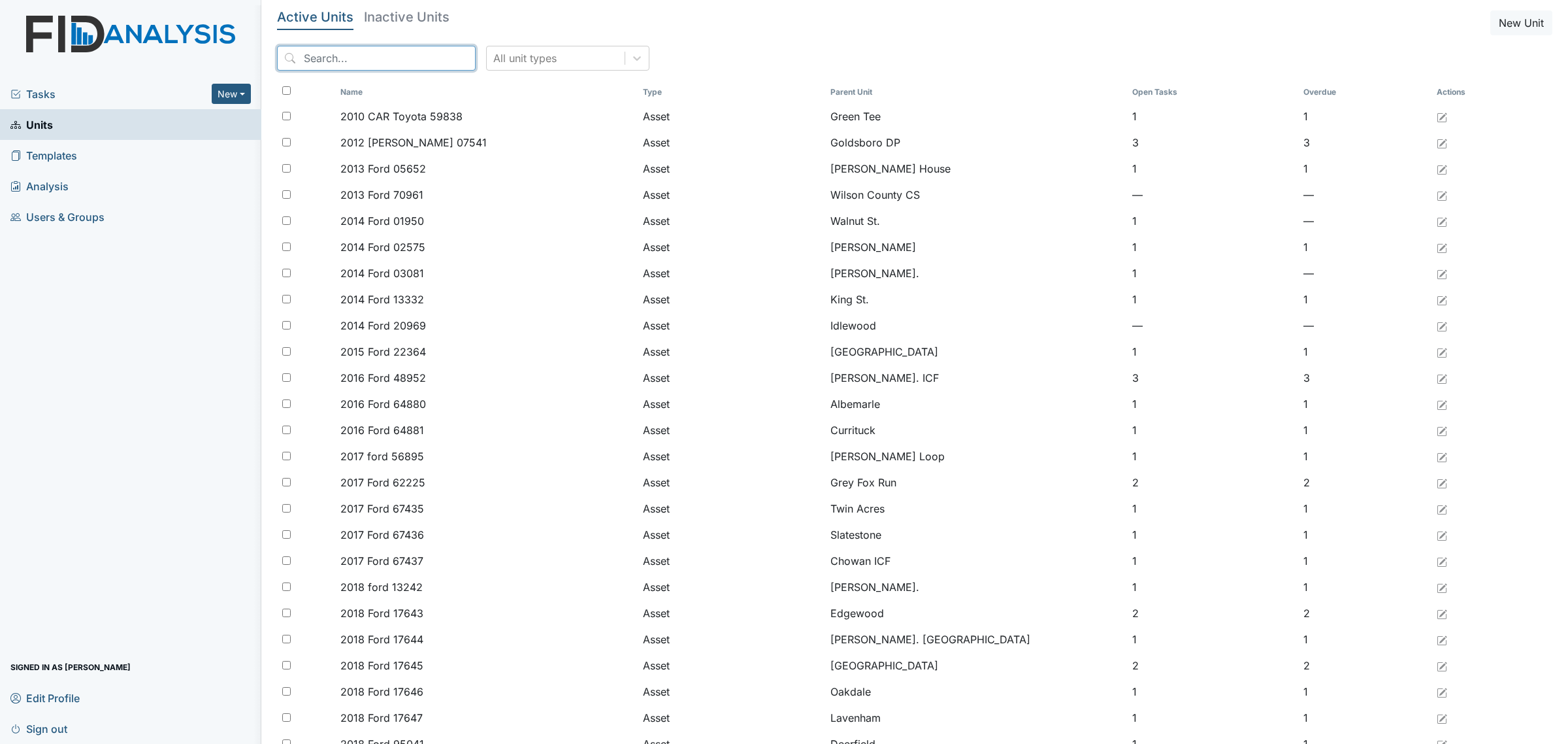
click at [338, 62] on input "search" at bounding box center [376, 57] width 199 height 25
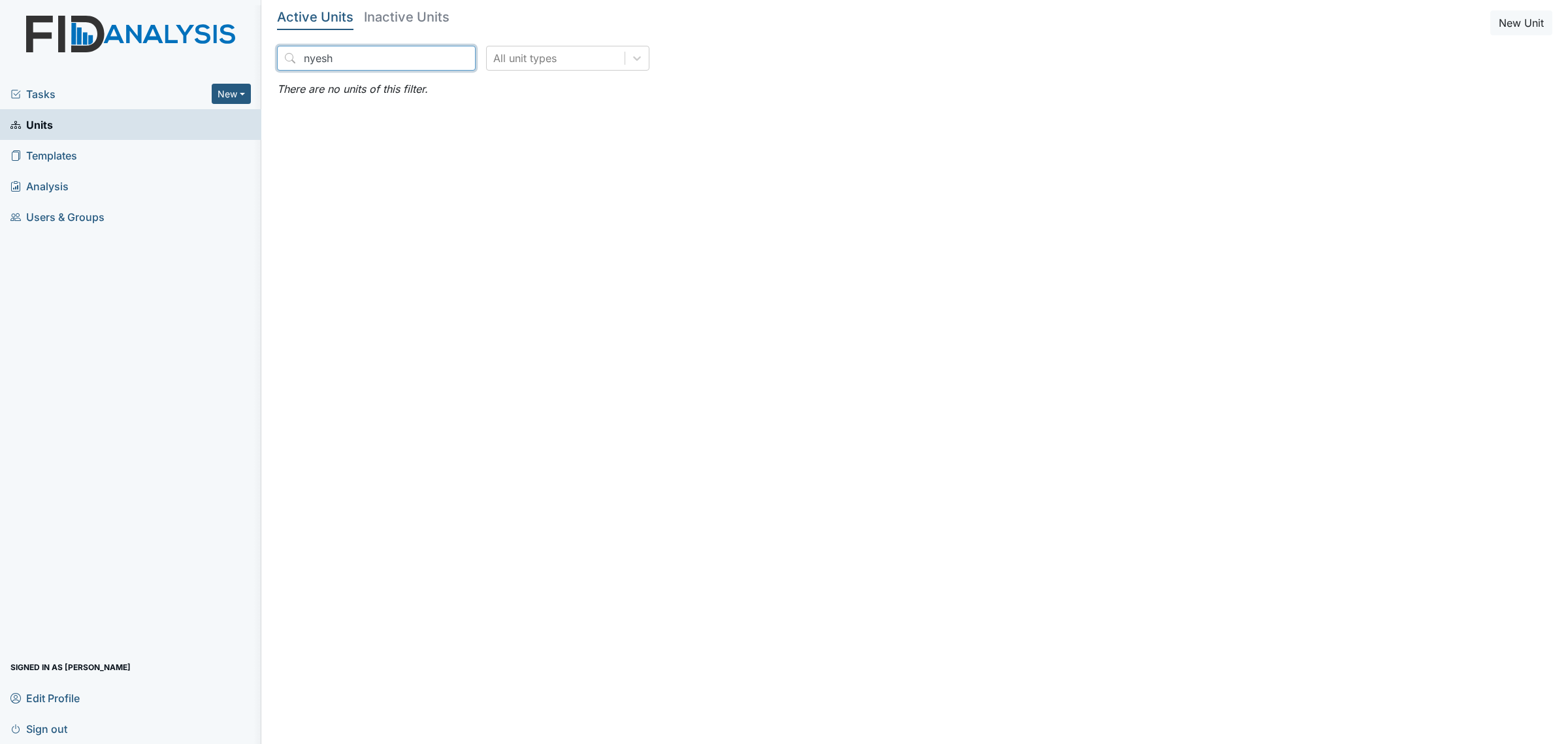
type input "nyesh"
click at [432, 12] on h5 "Inactive Units" at bounding box center [406, 17] width 85 height 13
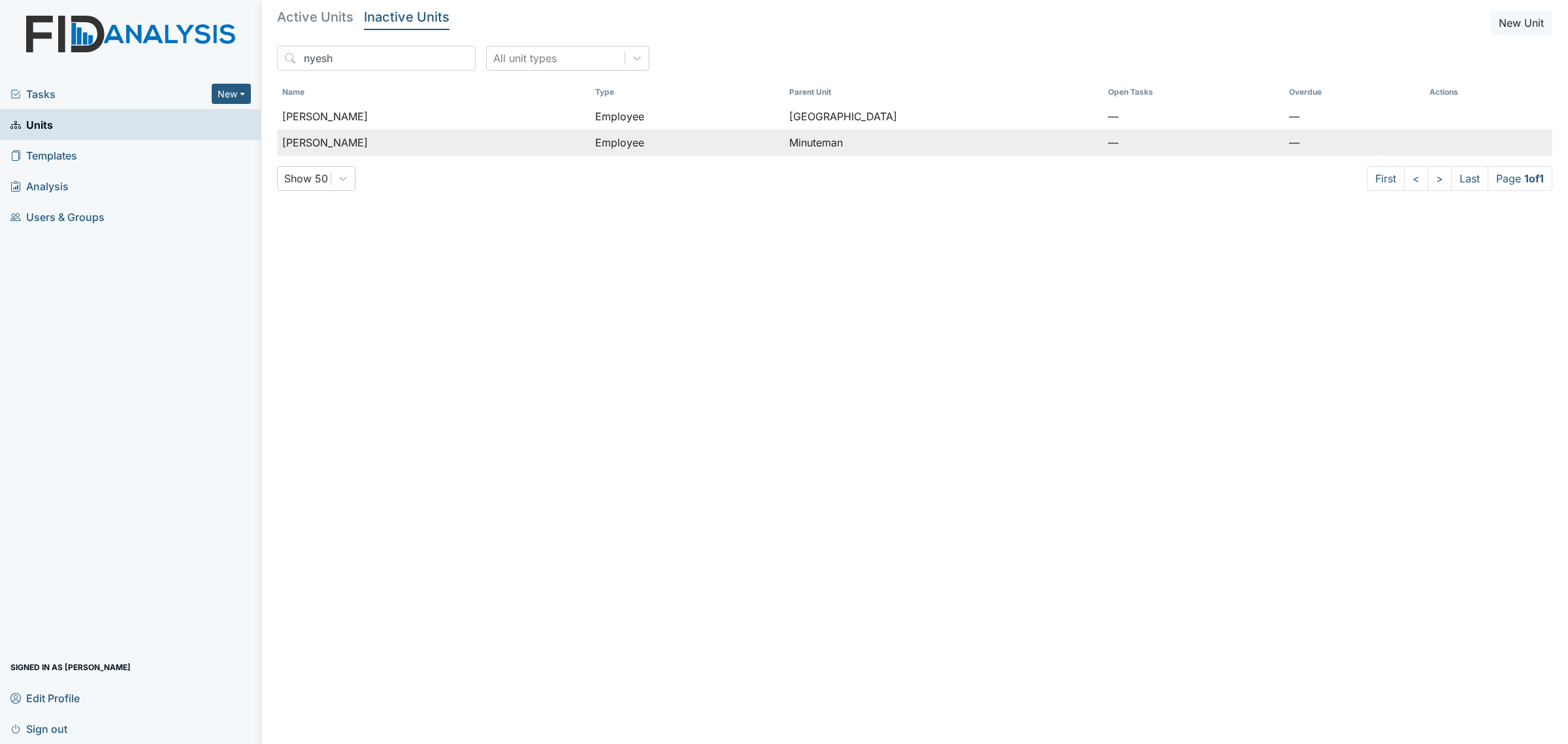
click at [417, 138] on div "[PERSON_NAME]" at bounding box center [433, 143] width 302 height 16
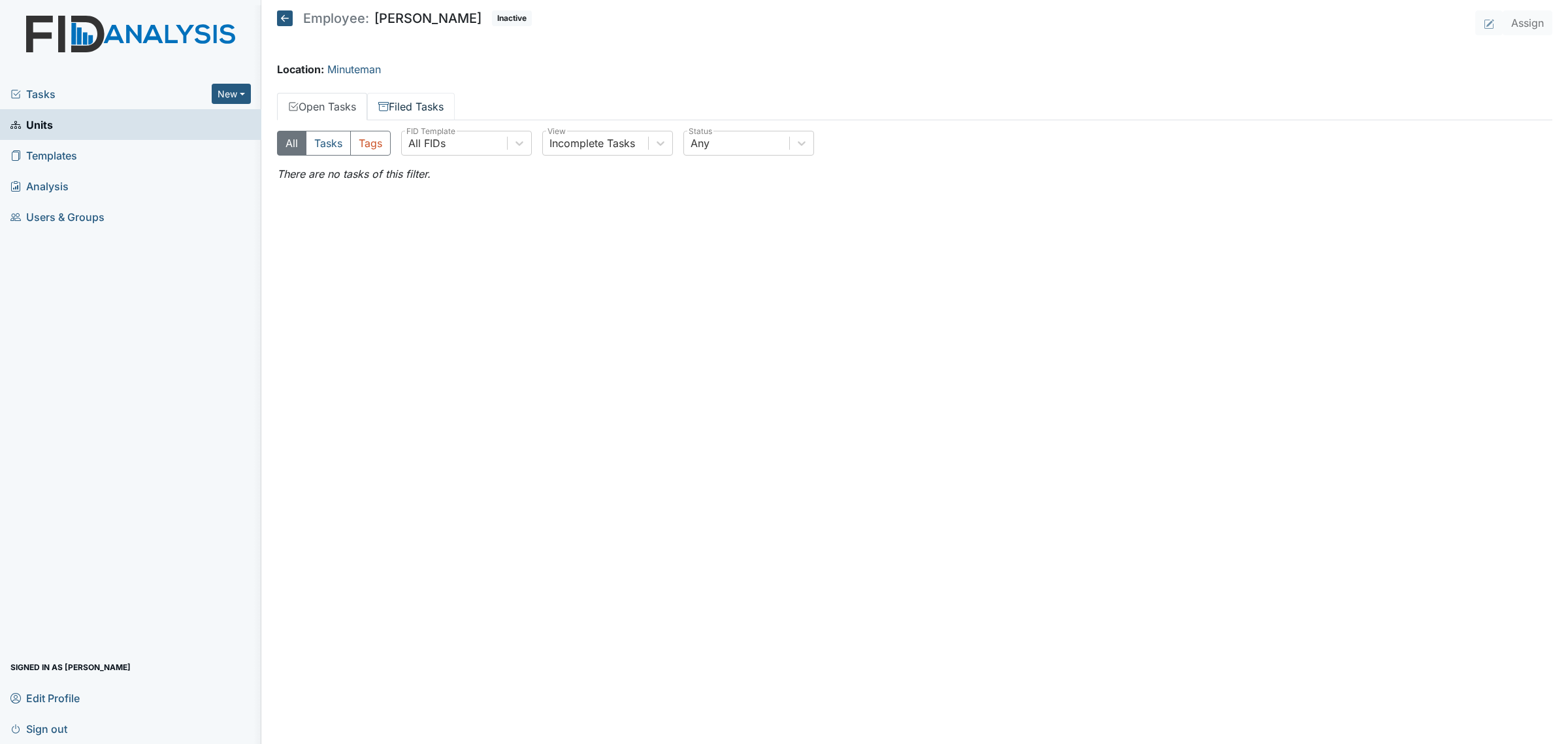
click at [443, 106] on link "Filed Tasks" at bounding box center [411, 106] width 88 height 27
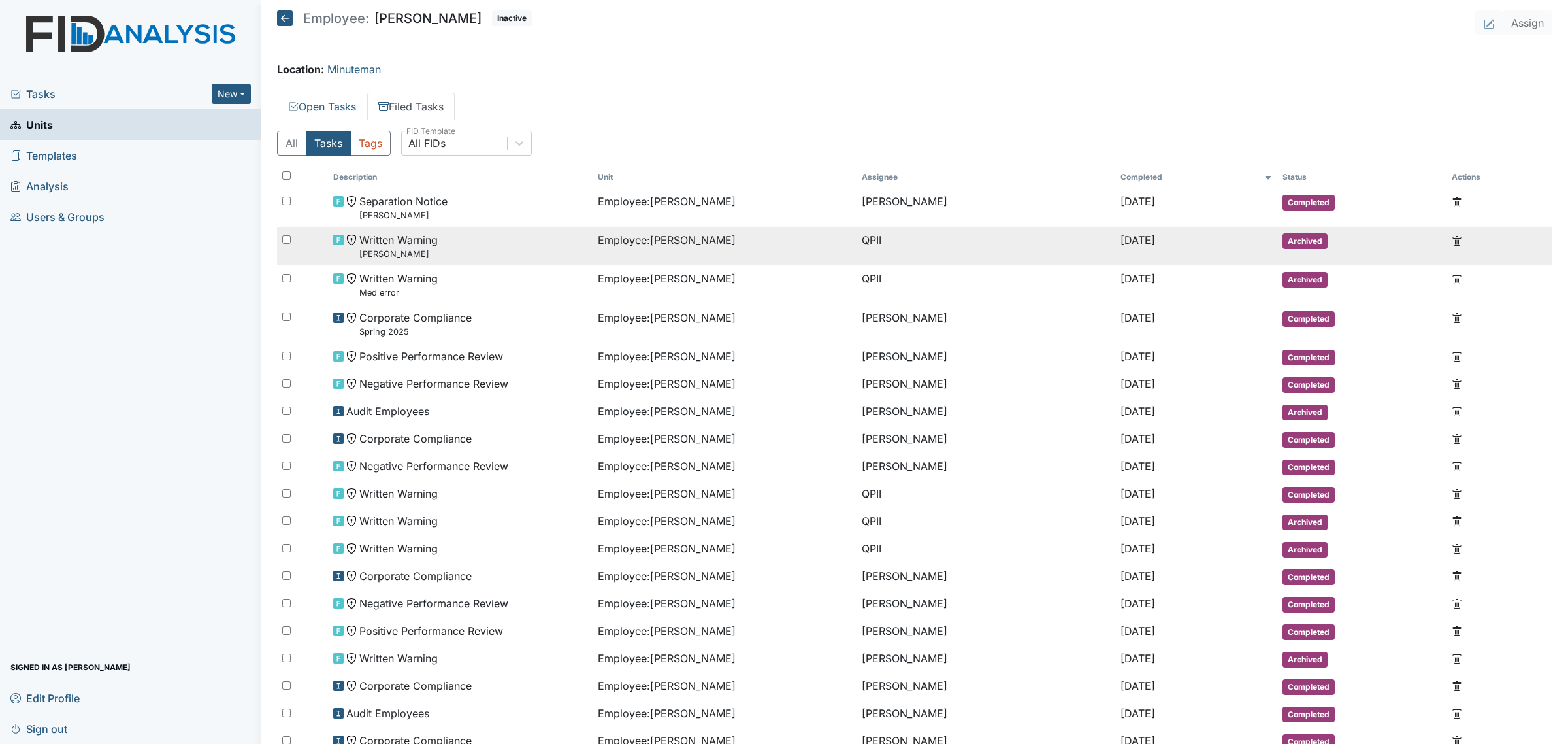
click at [511, 257] on div "Written Warning Nyeshia Redmond" at bounding box center [460, 246] width 254 height 28
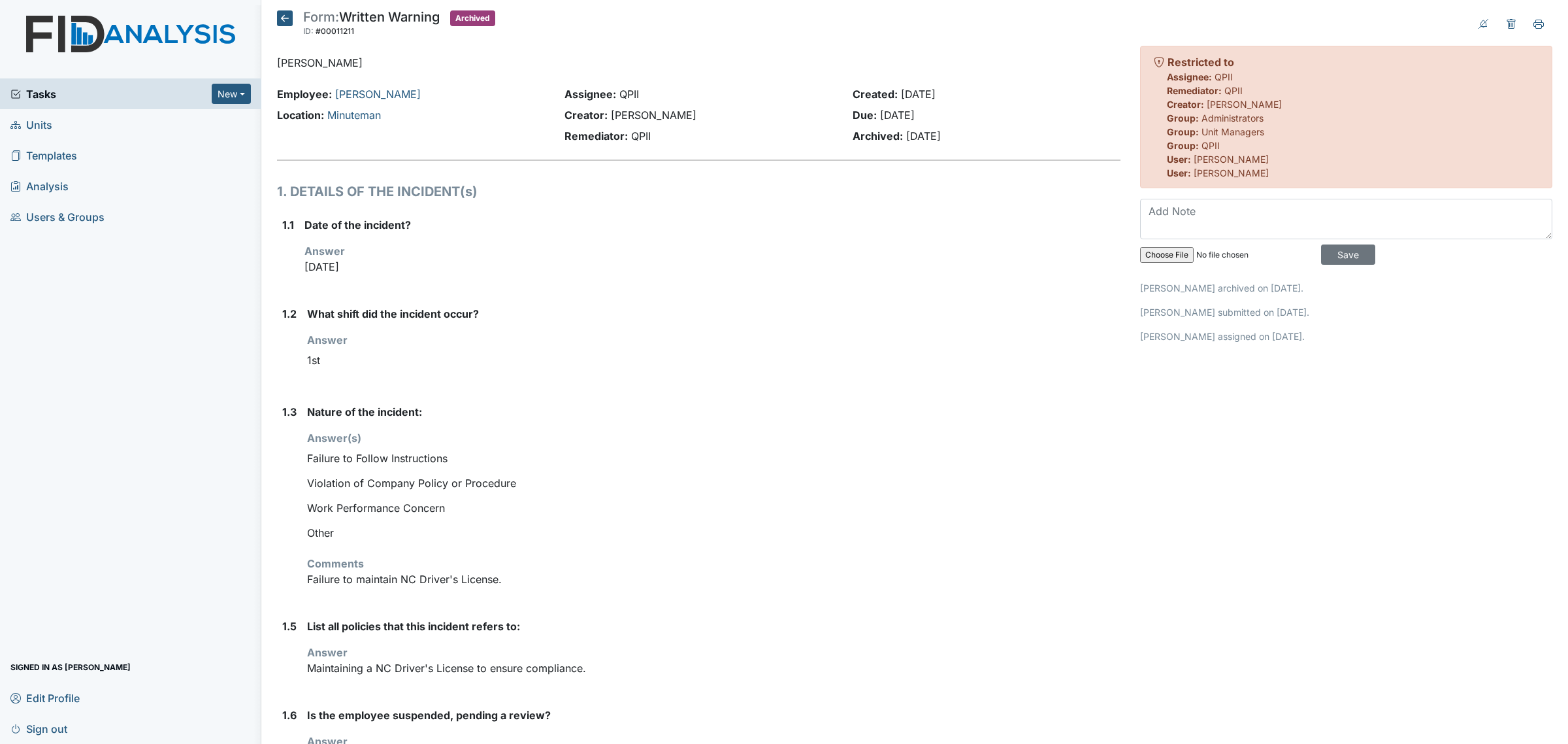
click at [284, 14] on icon at bounding box center [285, 18] width 16 height 16
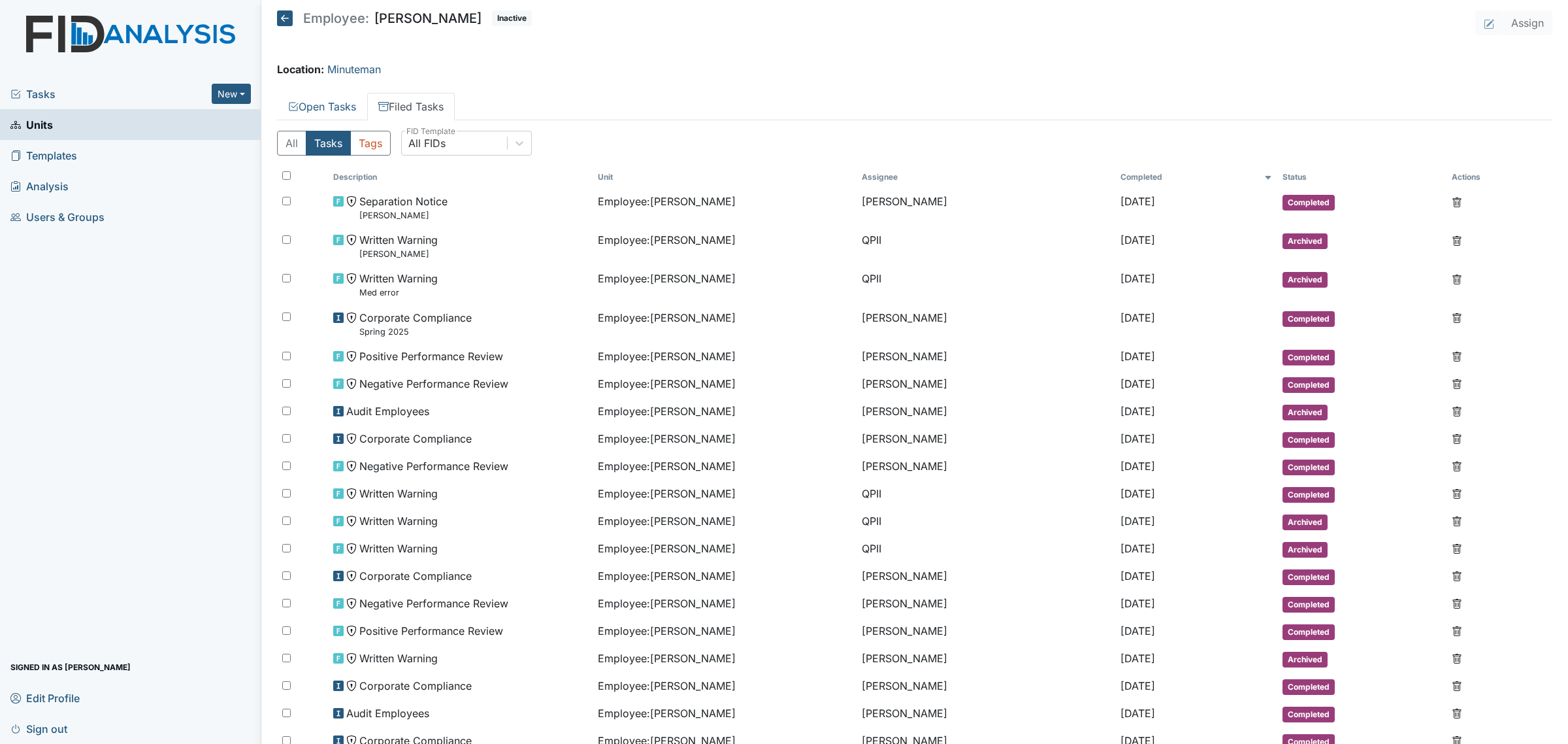
click at [282, 17] on icon at bounding box center [285, 18] width 16 height 16
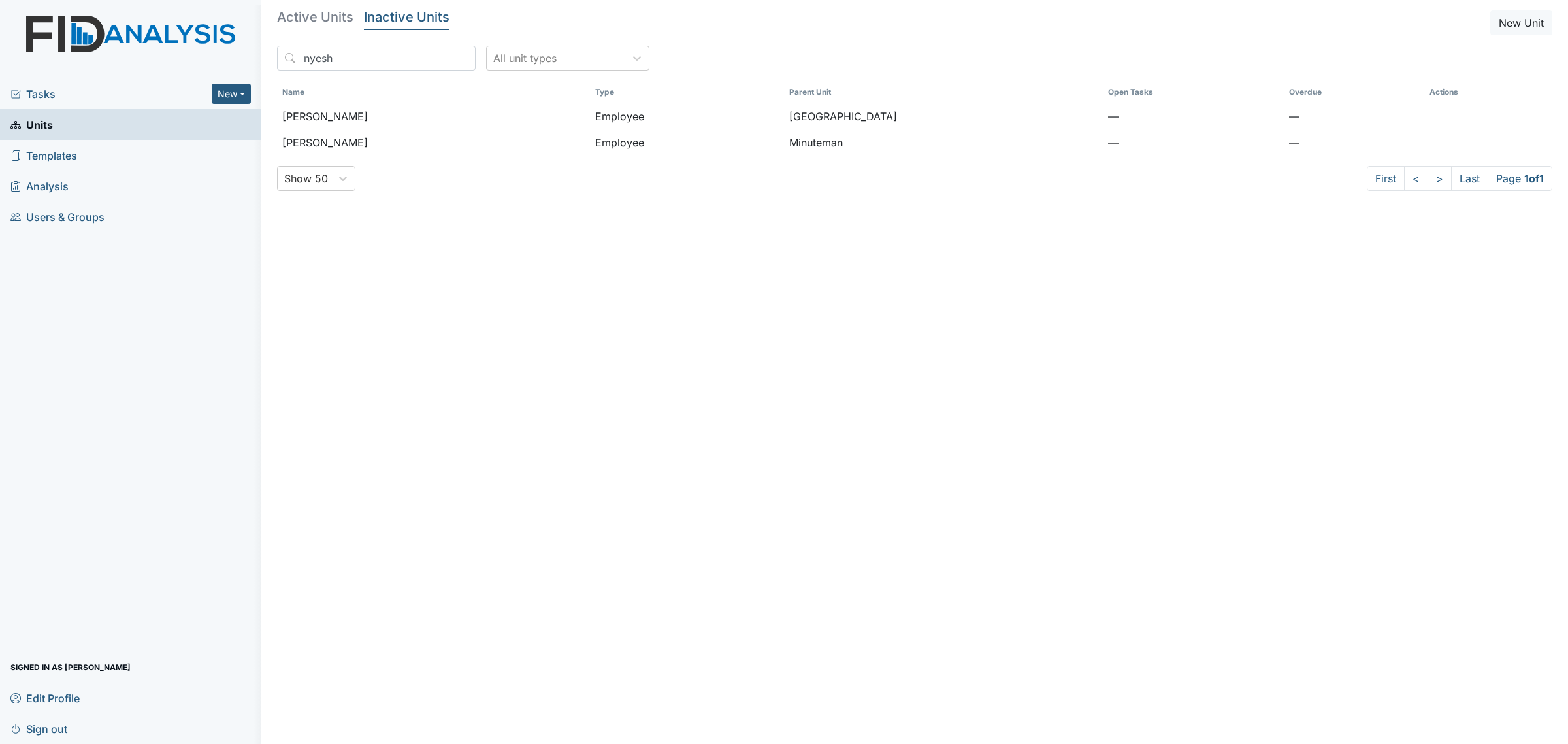
click at [298, 22] on h5 "Active Units" at bounding box center [315, 17] width 77 height 13
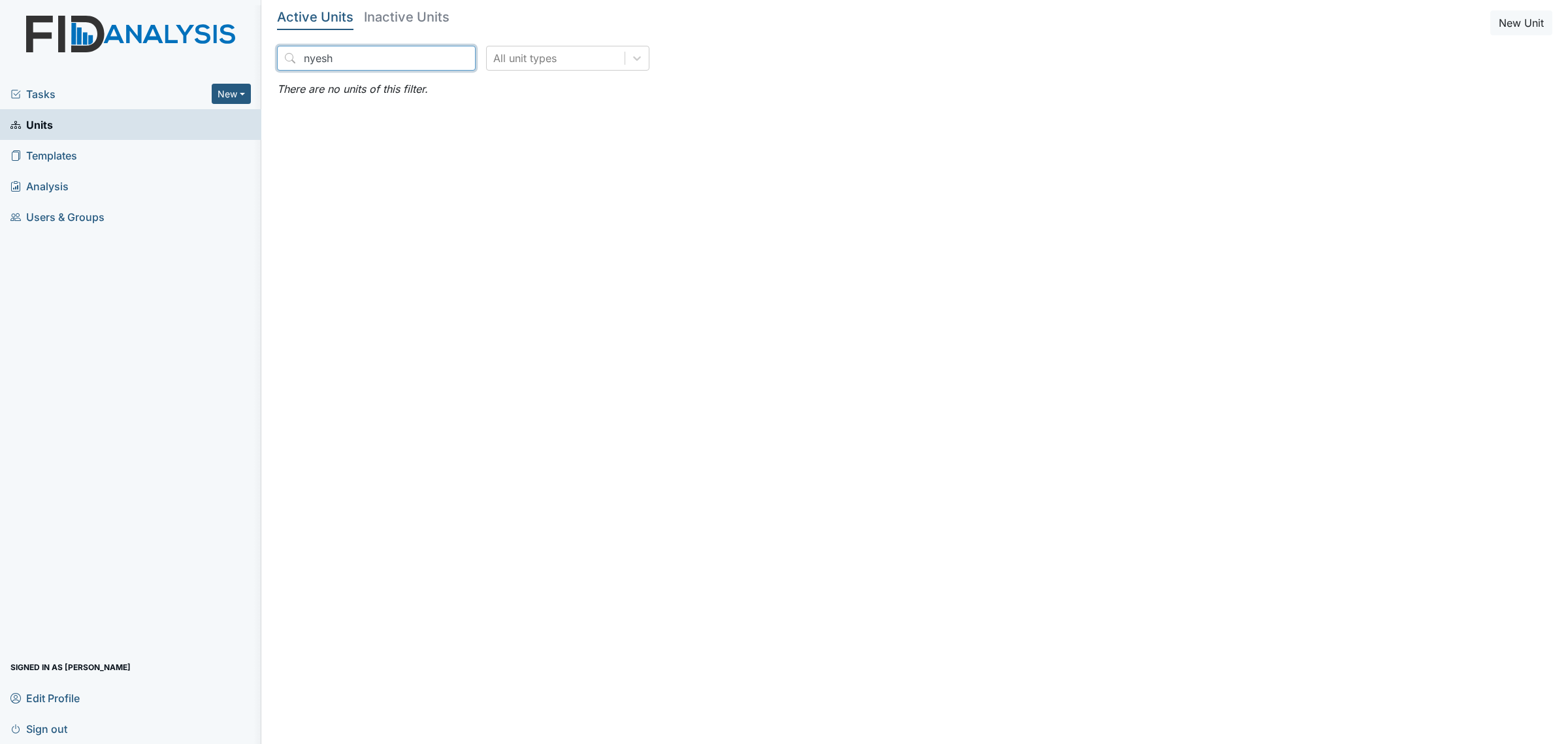
click at [341, 63] on input "nyesh" at bounding box center [376, 57] width 199 height 25
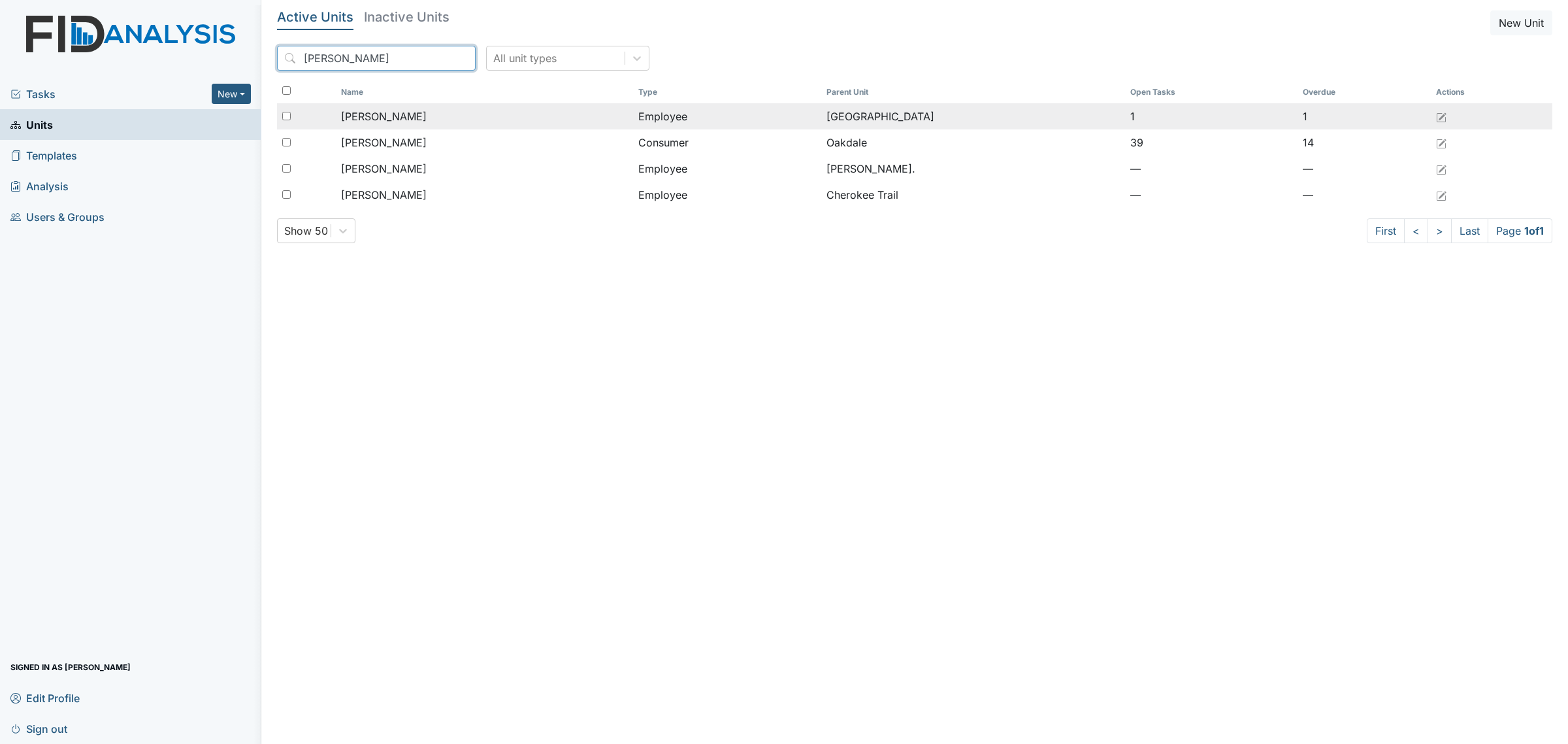
type input "mitchell"
click at [448, 119] on div "[PERSON_NAME]" at bounding box center [484, 117] width 286 height 16
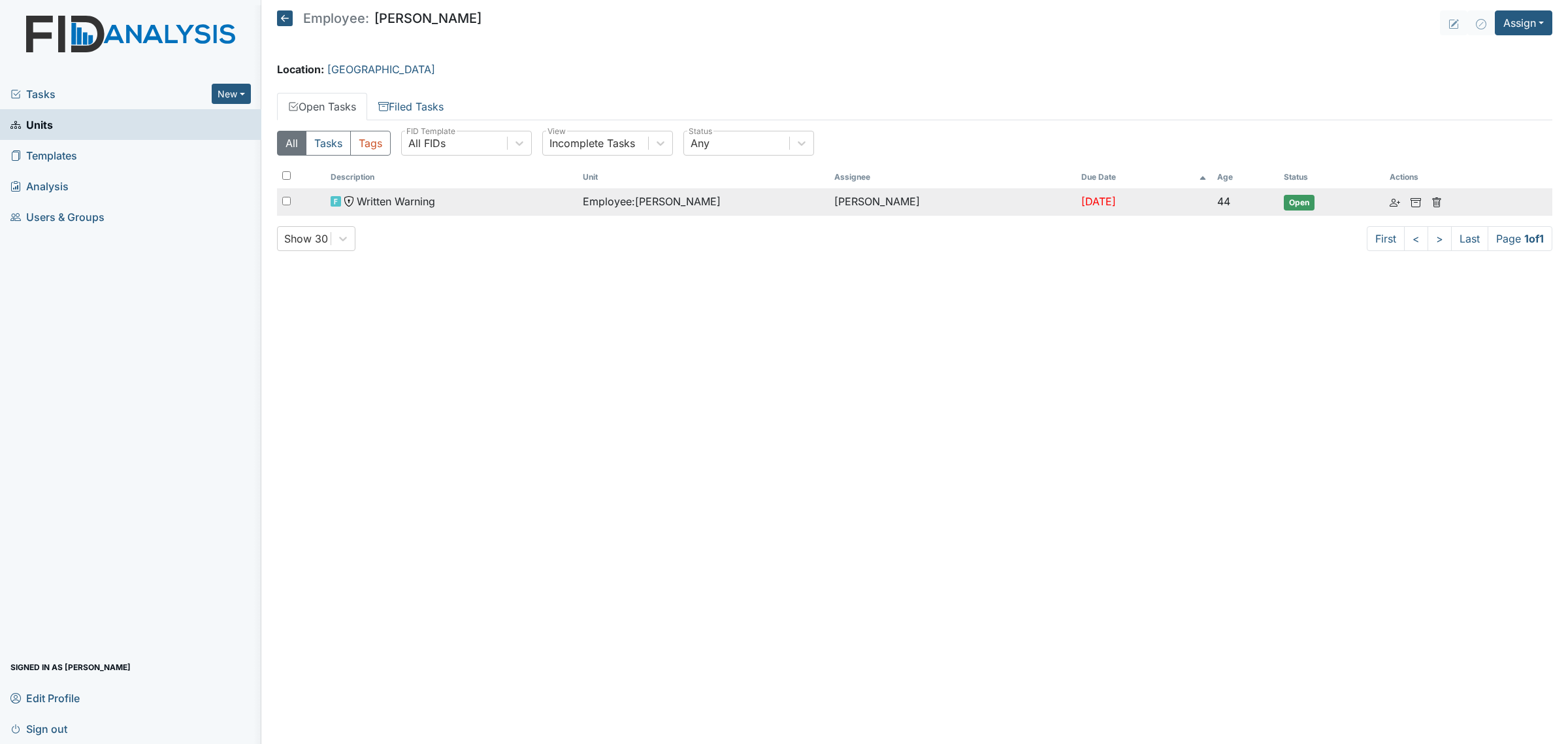
click at [507, 203] on div "Written Warning" at bounding box center [451, 201] width 241 height 16
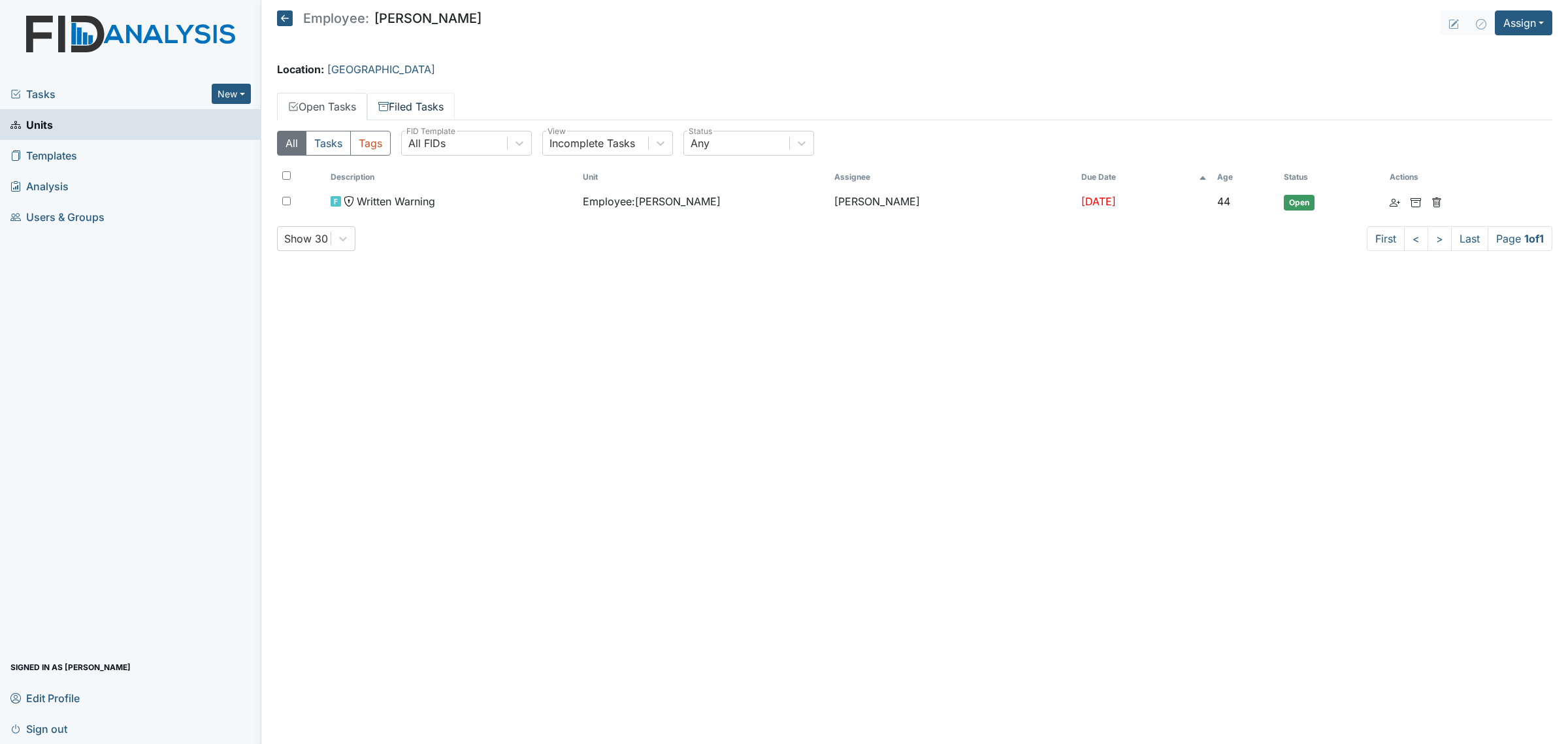
click at [436, 111] on link "Filed Tasks" at bounding box center [411, 106] width 88 height 27
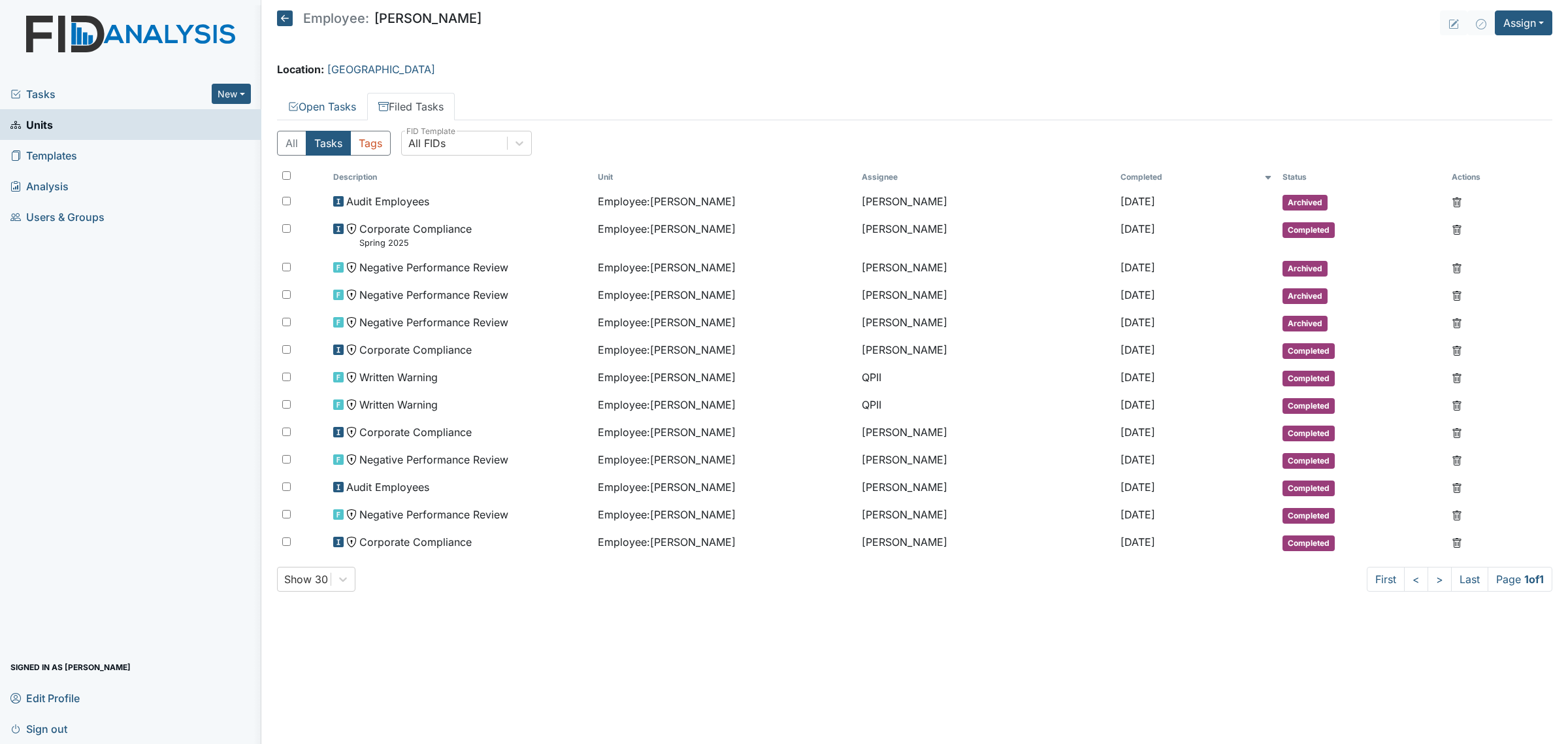
click at [282, 30] on div "Employee: Cheree Mitchell" at bounding box center [379, 20] width 204 height 20
click at [286, 23] on icon at bounding box center [285, 18] width 16 height 16
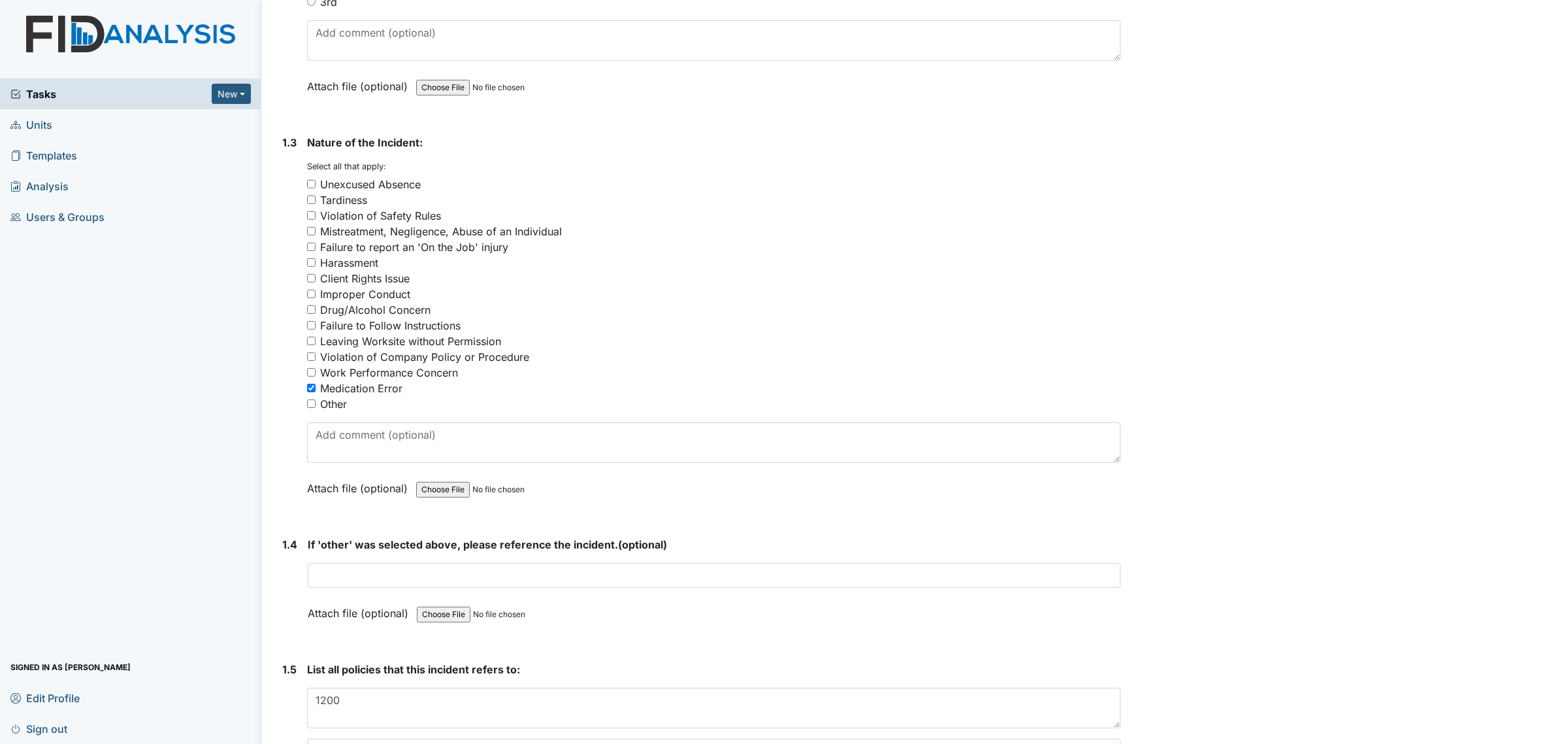
scroll to position [429, 0]
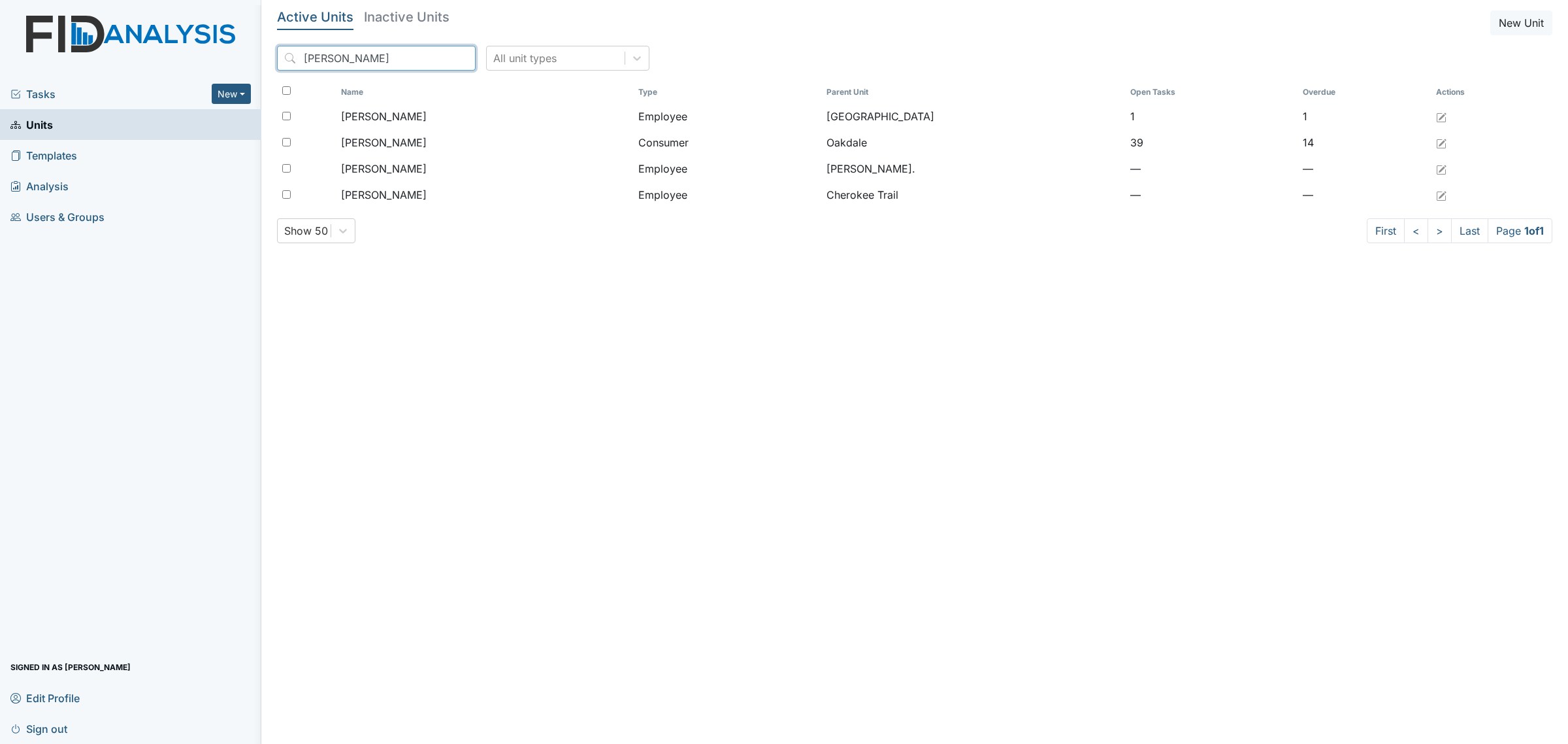
click at [370, 64] on input "[PERSON_NAME]" at bounding box center [376, 57] width 199 height 25
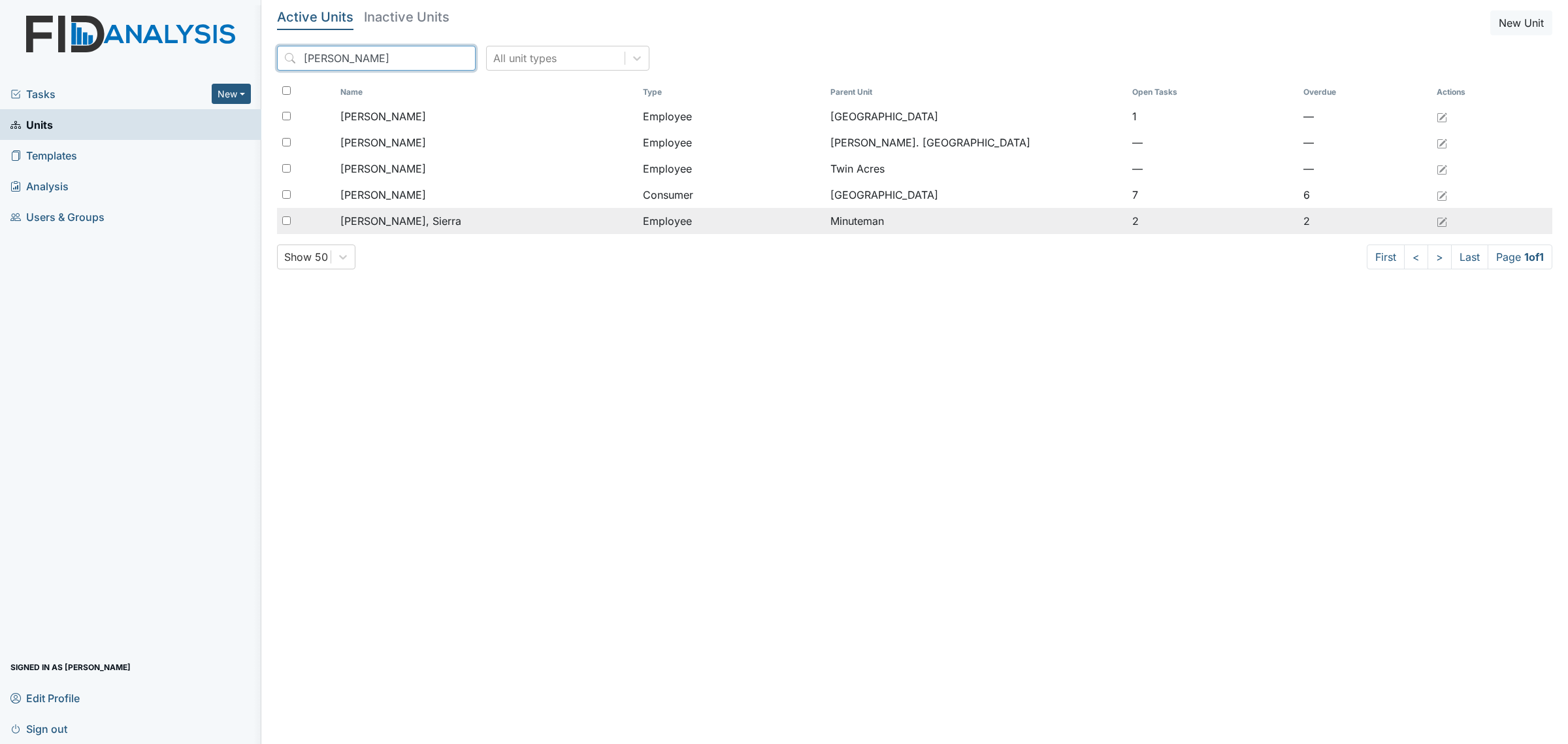
type input "[PERSON_NAME]"
click at [438, 227] on div "Harris, Sierra" at bounding box center [487, 221] width 292 height 16
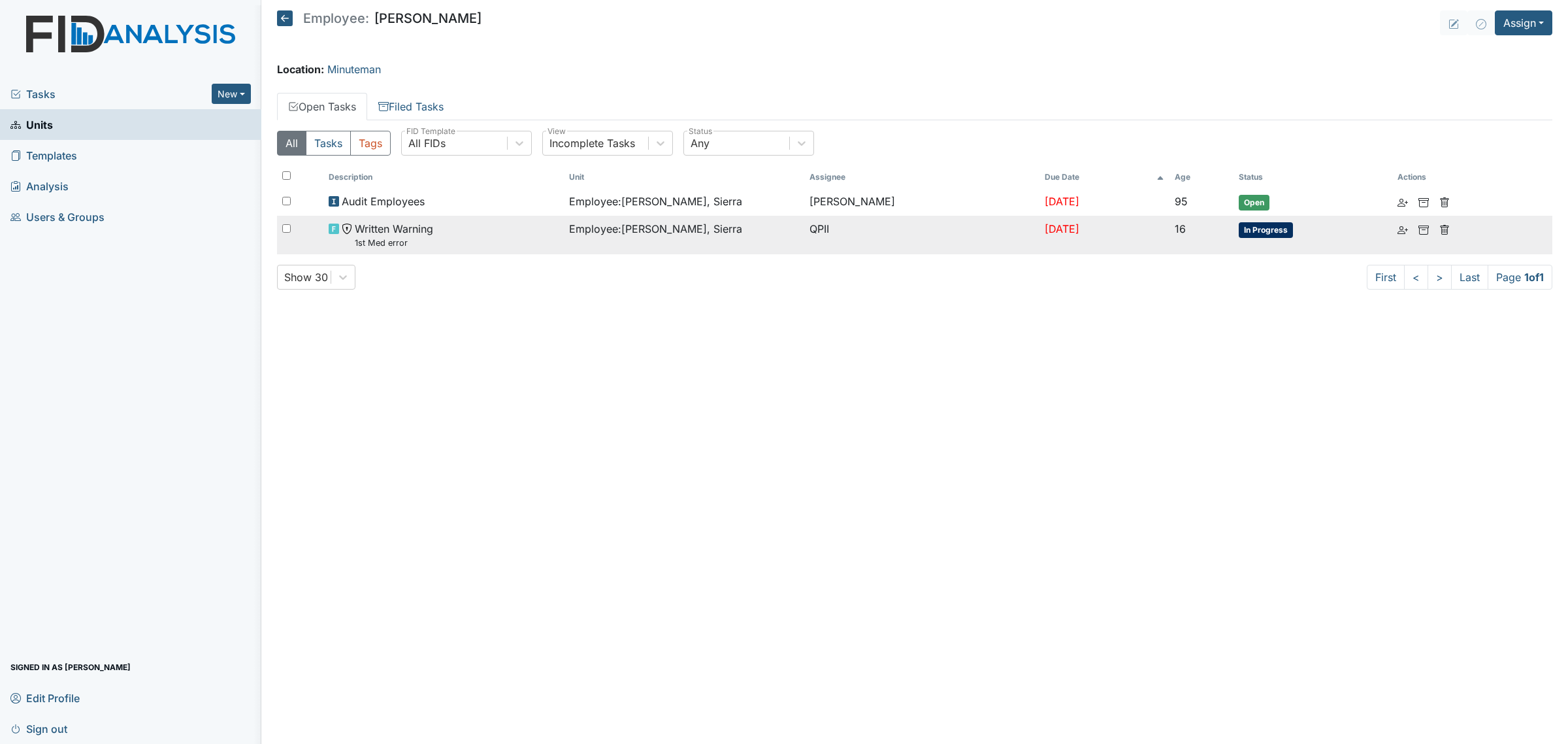
click at [488, 247] on div "Written Warning 1st Med error" at bounding box center [444, 235] width 230 height 28
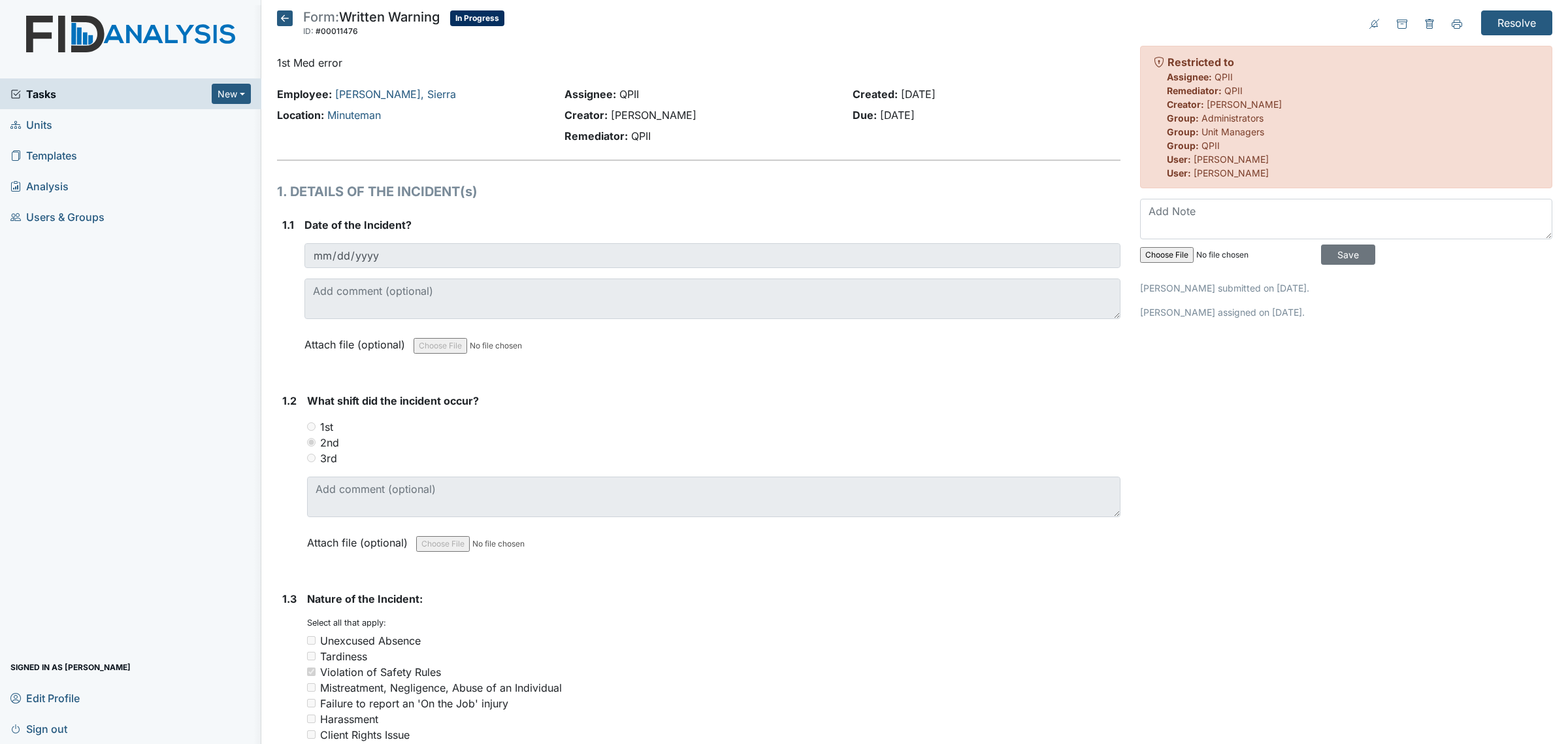
click at [282, 14] on icon at bounding box center [285, 18] width 16 height 16
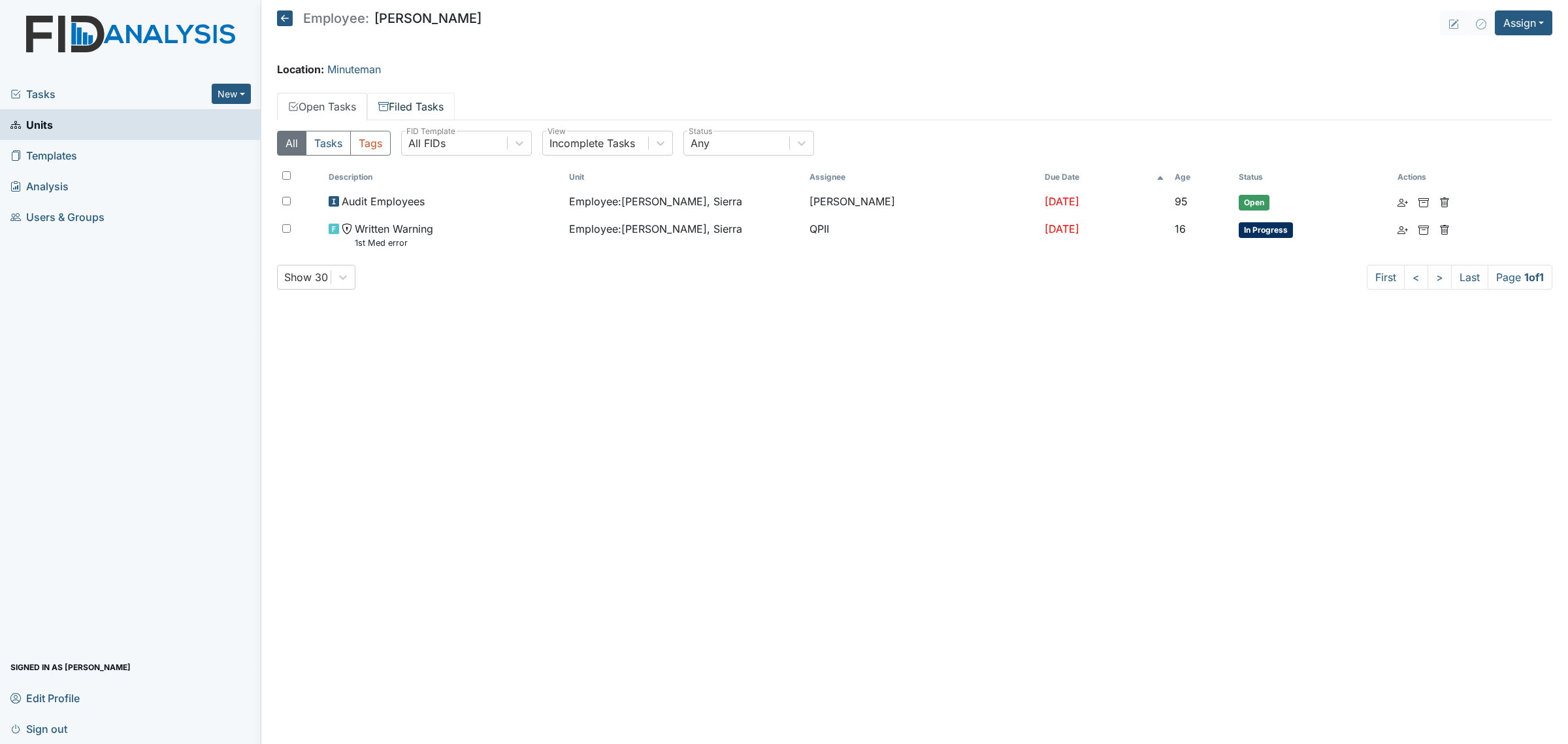
click at [420, 110] on link "Filed Tasks" at bounding box center [411, 106] width 88 height 27
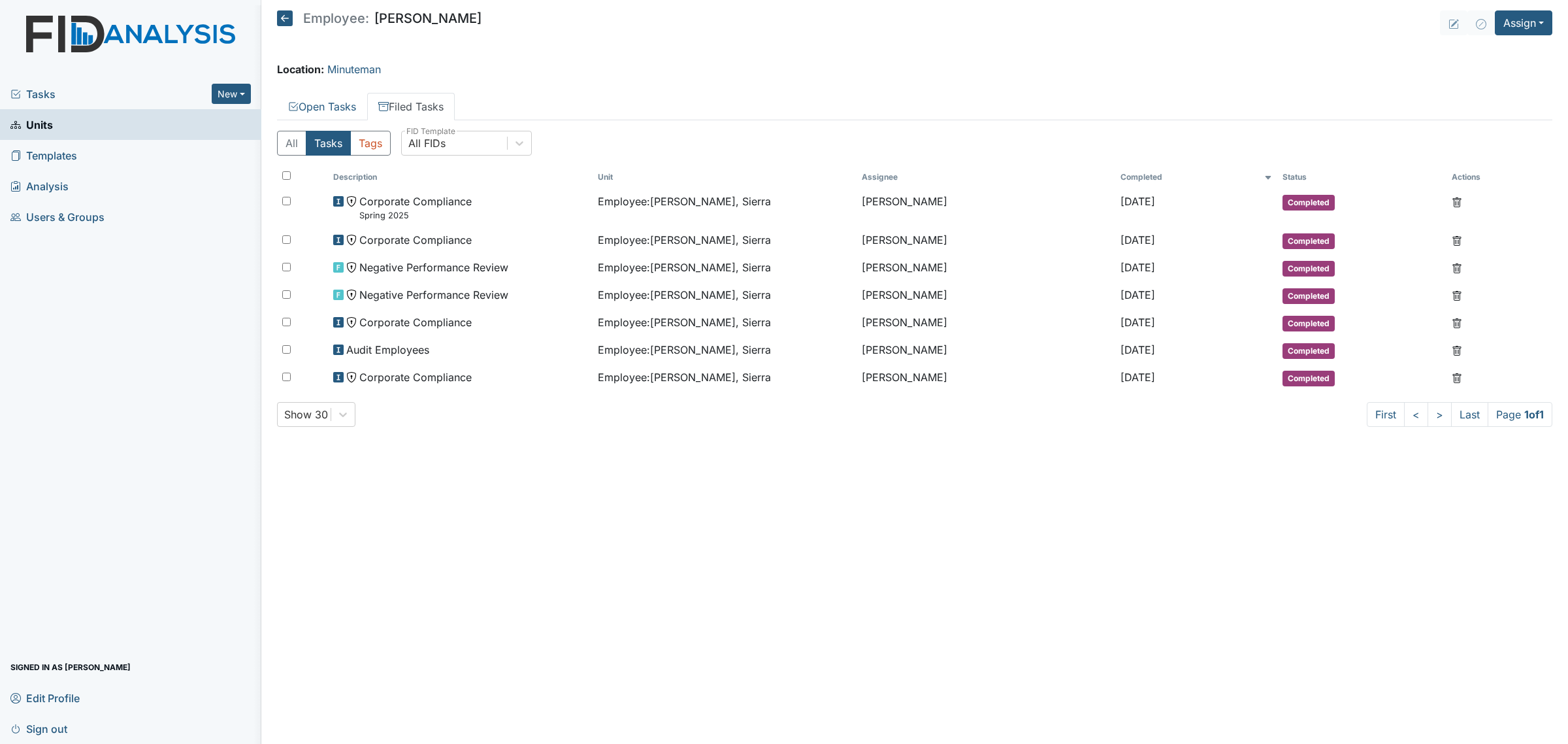
click at [286, 14] on icon at bounding box center [285, 18] width 16 height 16
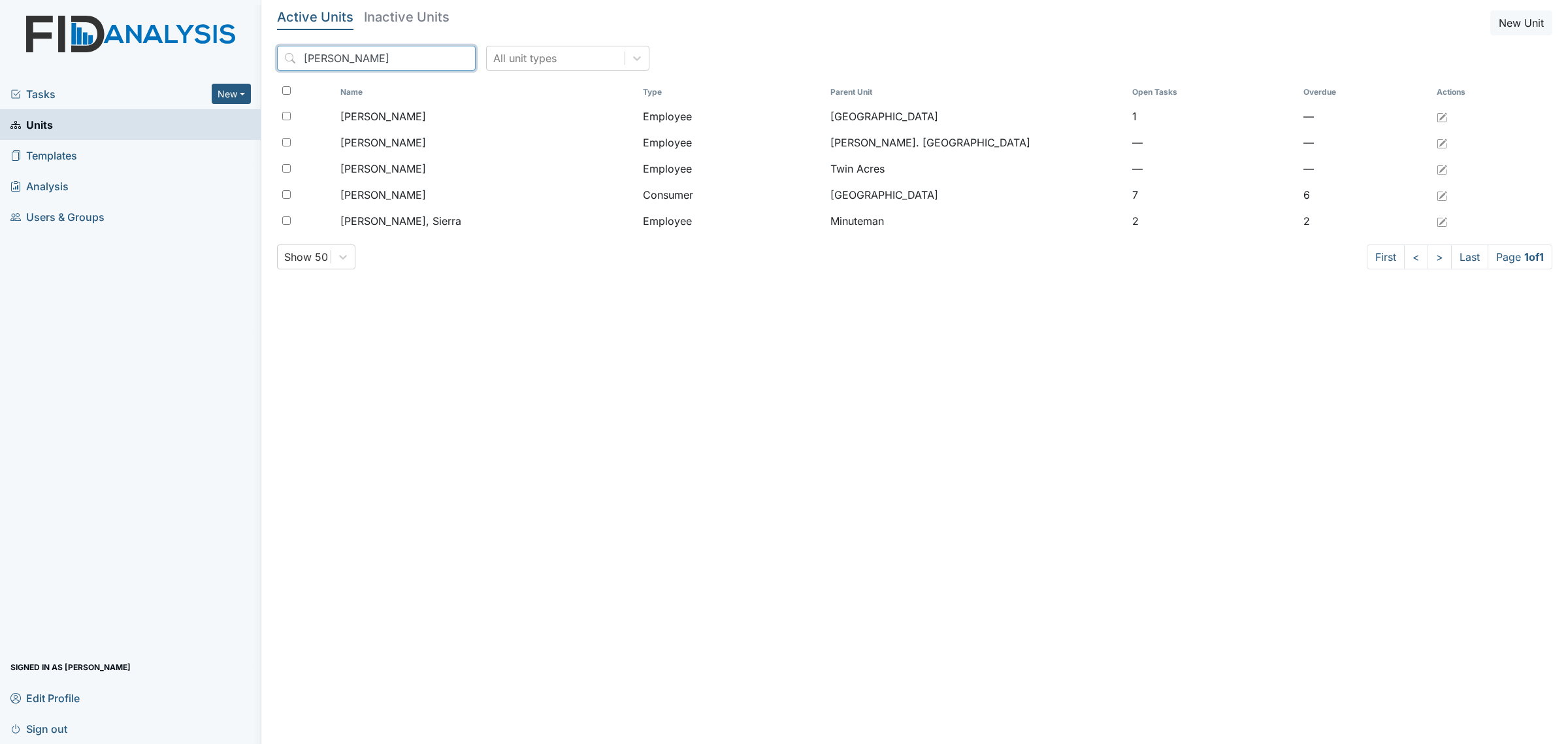
click at [362, 50] on input "harris" at bounding box center [376, 57] width 199 height 25
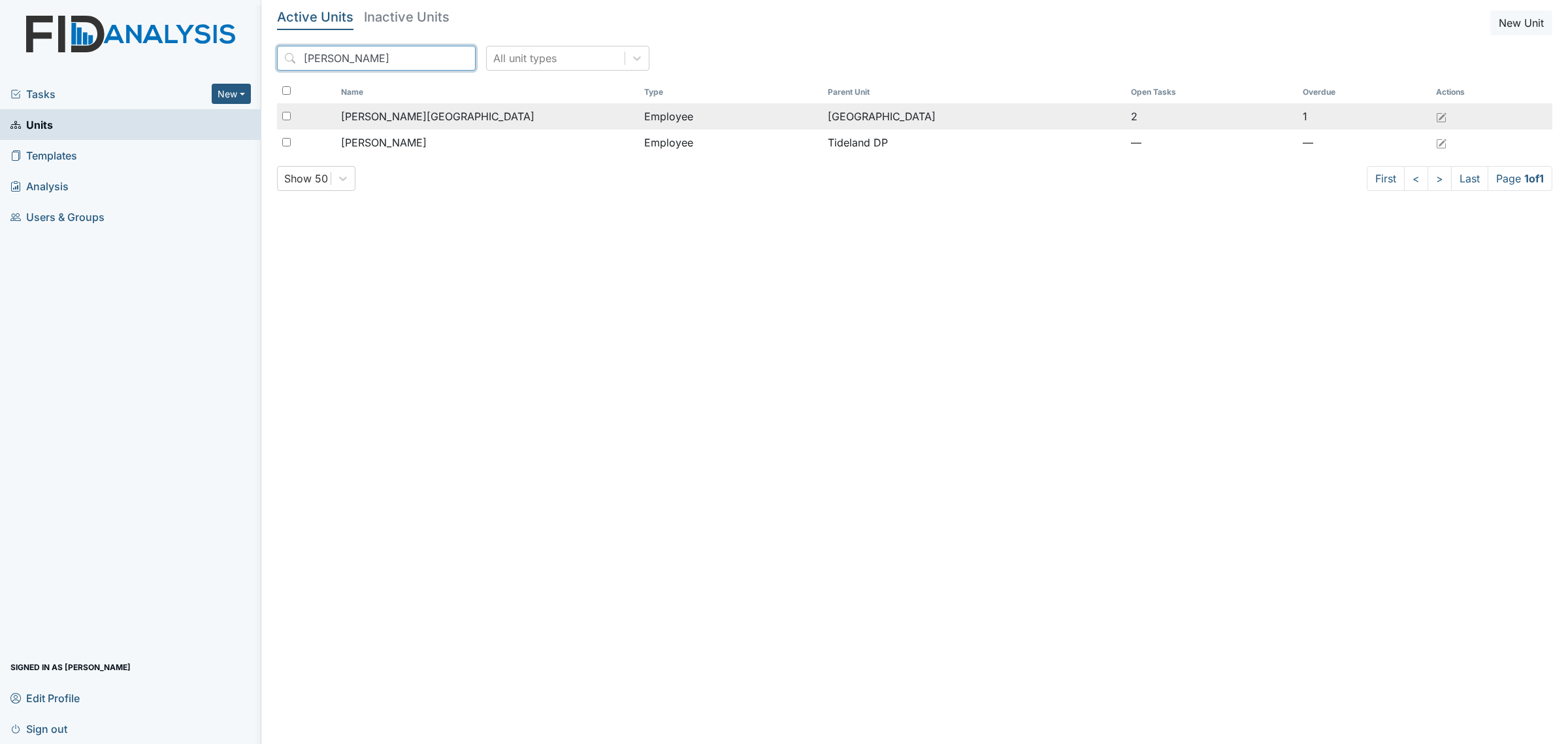
type input "clem"
click at [454, 115] on div "Clemmons, Lakeisha" at bounding box center [487, 117] width 293 height 16
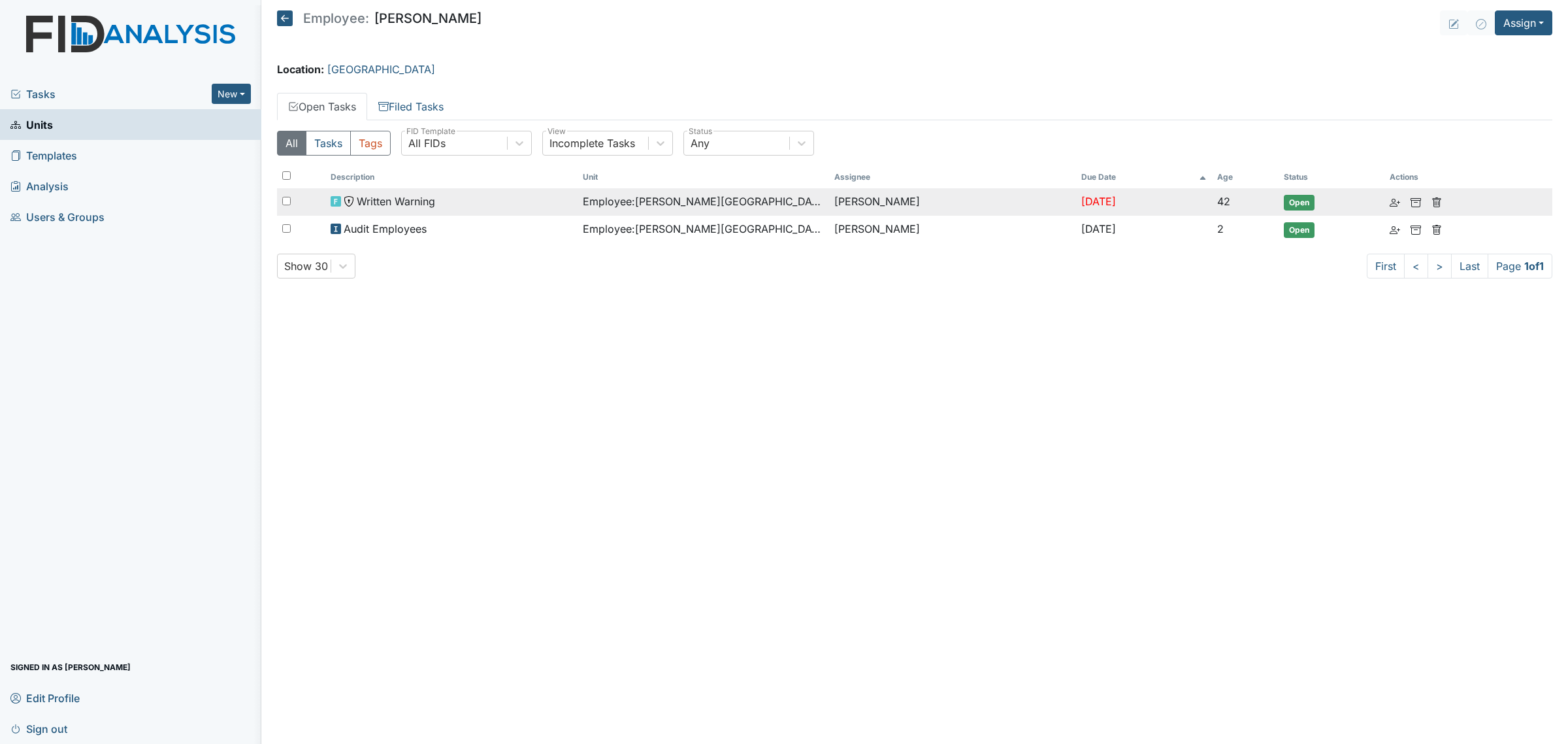
click at [723, 200] on span "Employee : Clemmons, Lakeisha" at bounding box center [703, 201] width 241 height 16
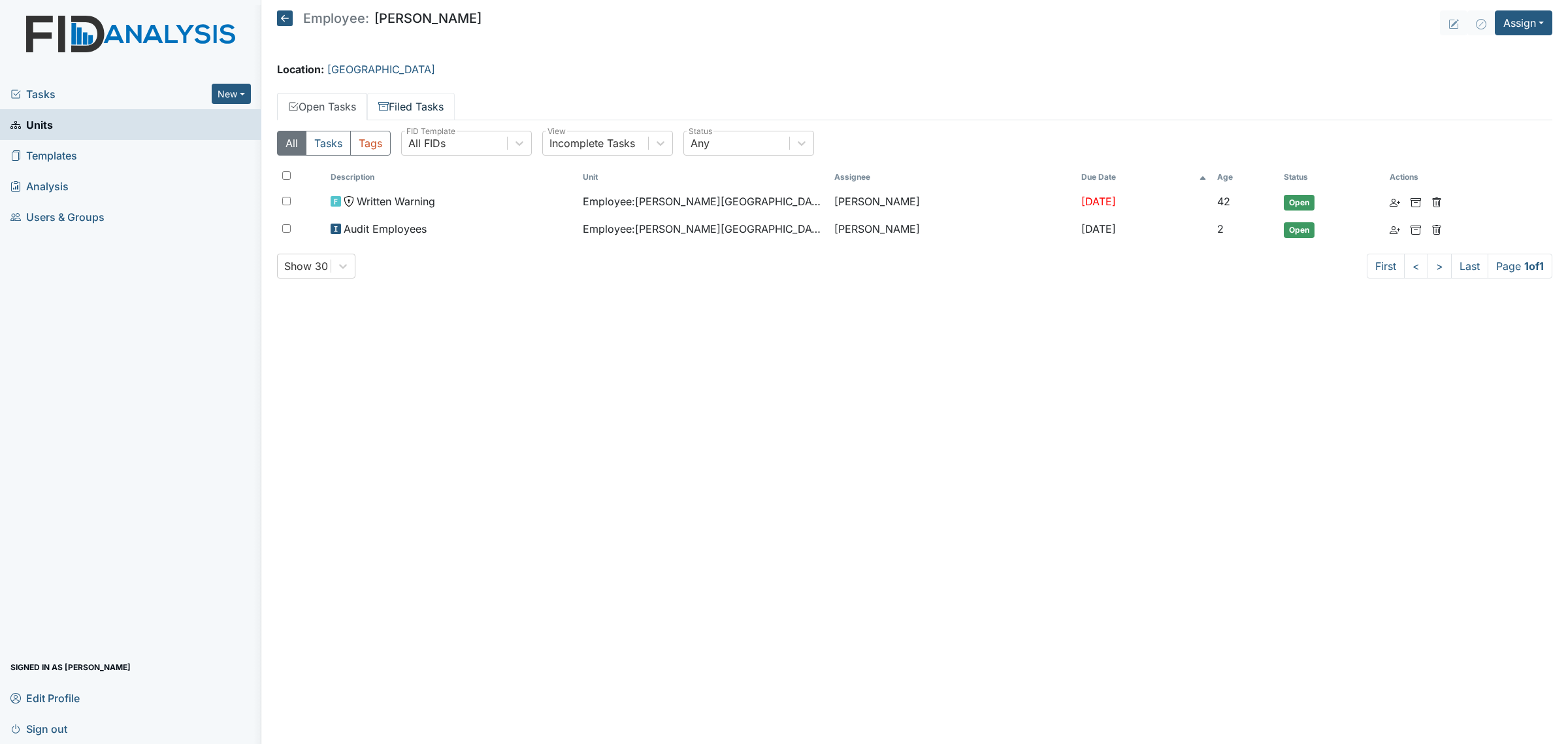
click at [432, 108] on link "Filed Tasks" at bounding box center [411, 106] width 88 height 27
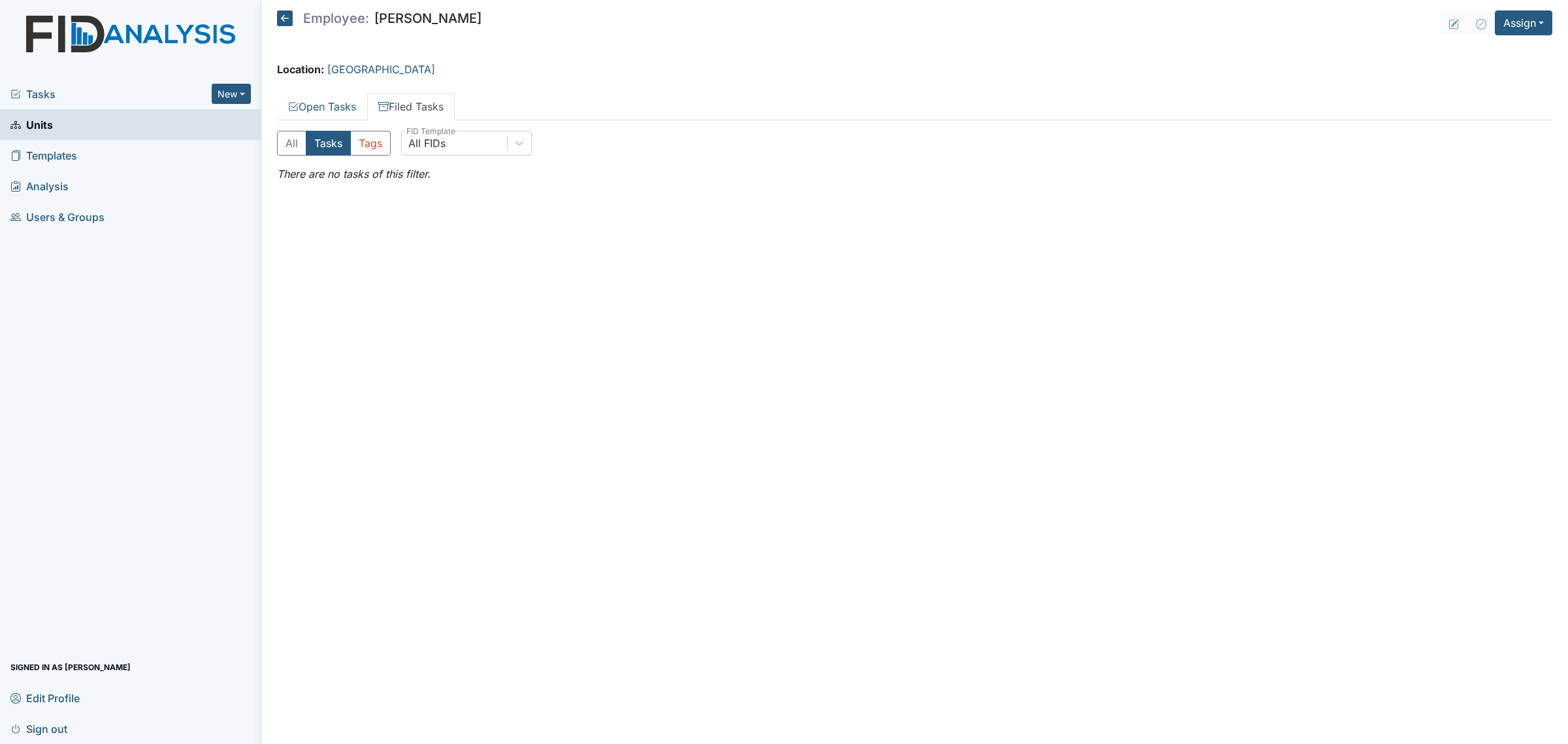
click at [288, 18] on icon at bounding box center [285, 18] width 16 height 16
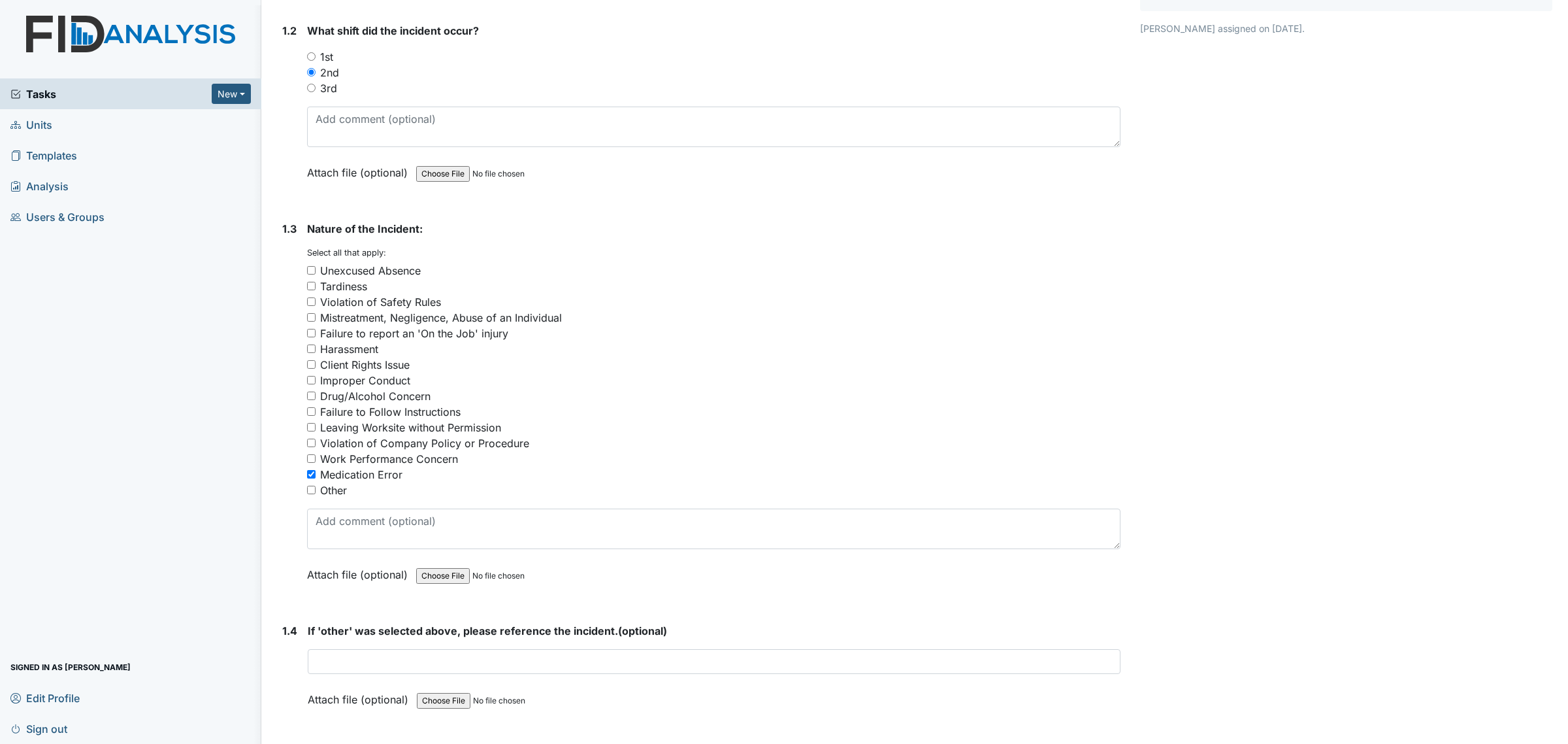
scroll to position [344, 0]
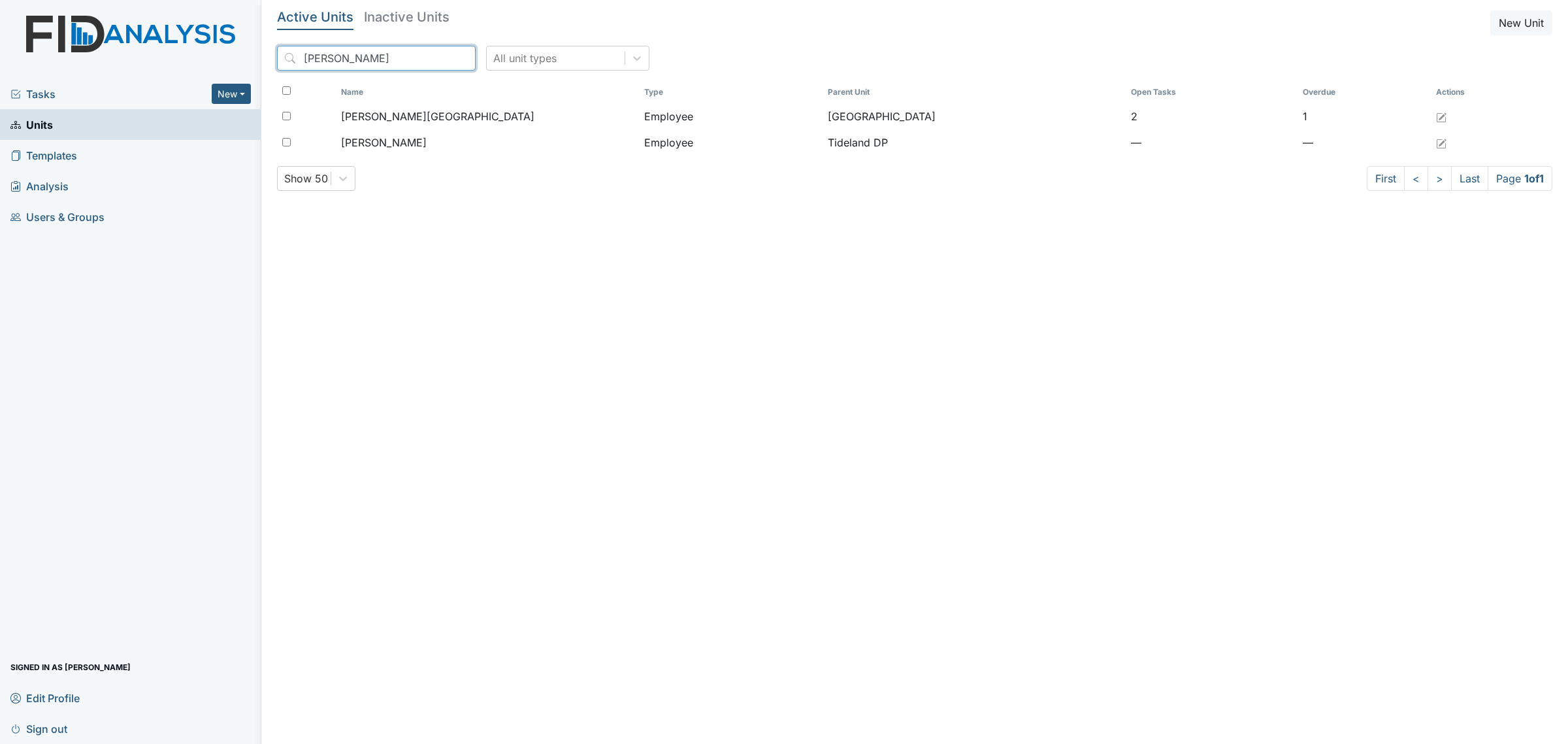
click at [357, 69] on input "[PERSON_NAME]" at bounding box center [376, 57] width 199 height 25
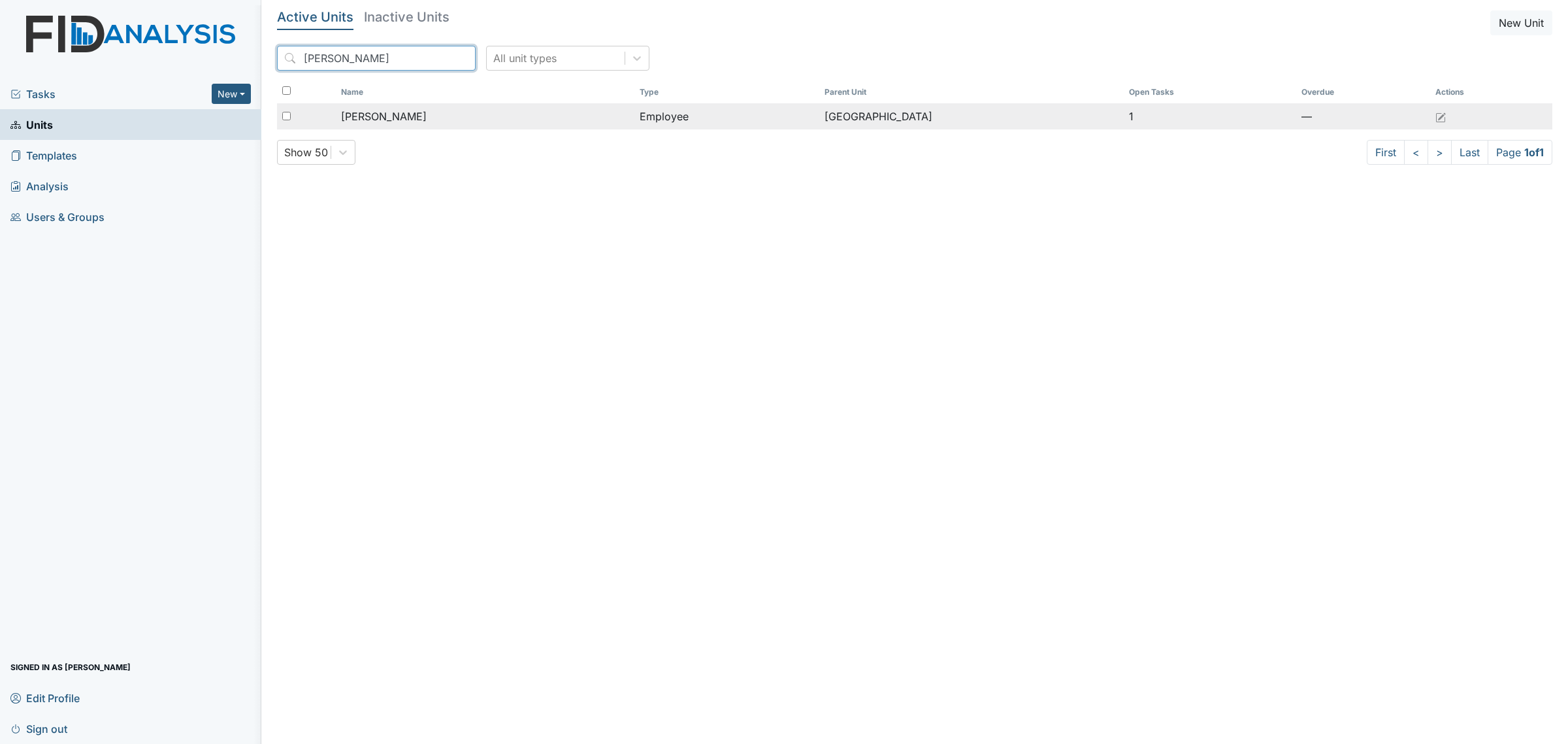
type input "[PERSON_NAME]"
click at [475, 120] on div "[PERSON_NAME]" at bounding box center [484, 117] width 288 height 16
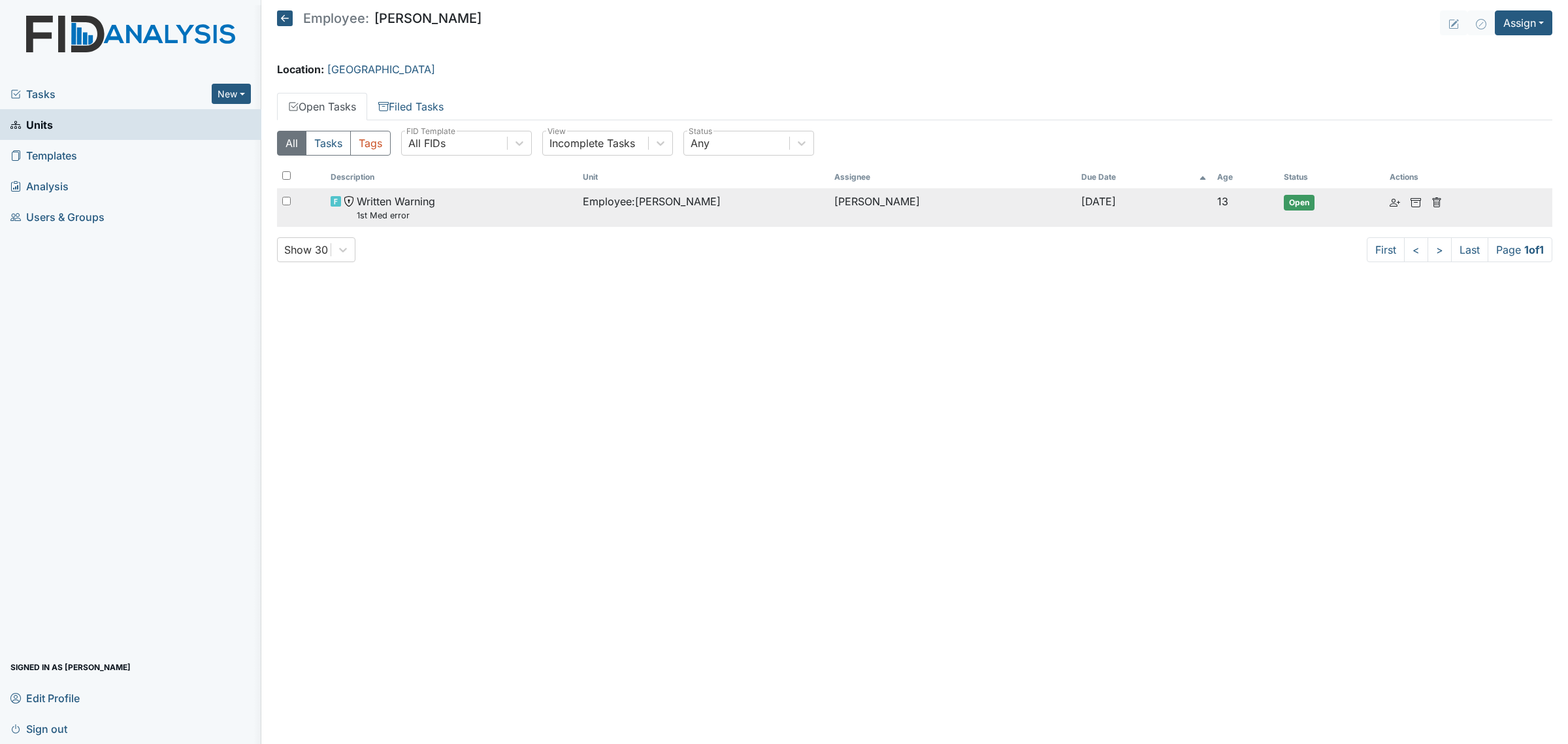
click at [511, 220] on div "Written Warning 1st Med error" at bounding box center [451, 207] width 241 height 28
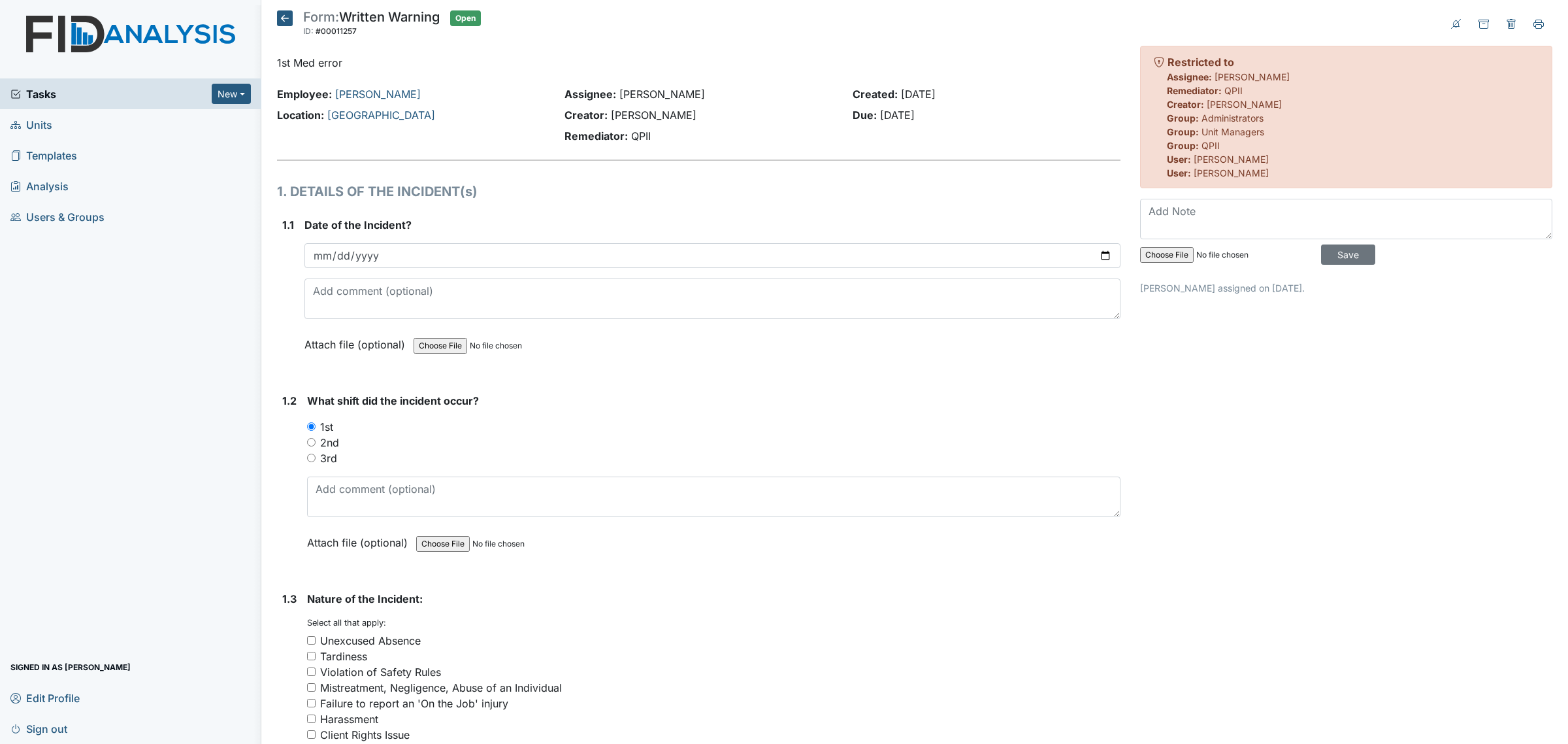
click at [277, 14] on icon at bounding box center [285, 18] width 16 height 16
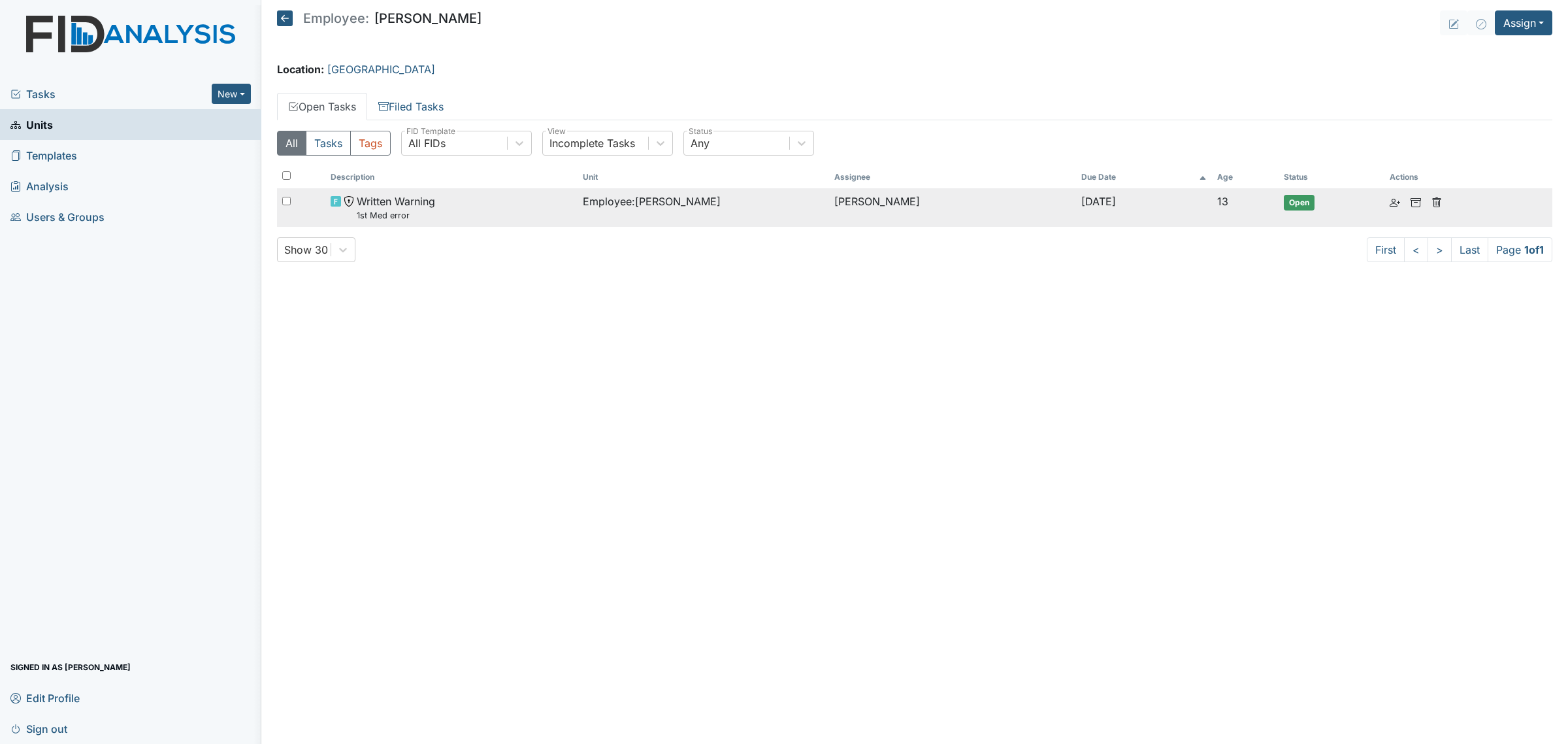
click at [464, 223] on td "Written Warning 1st Med error" at bounding box center [451, 208] width 251 height 38
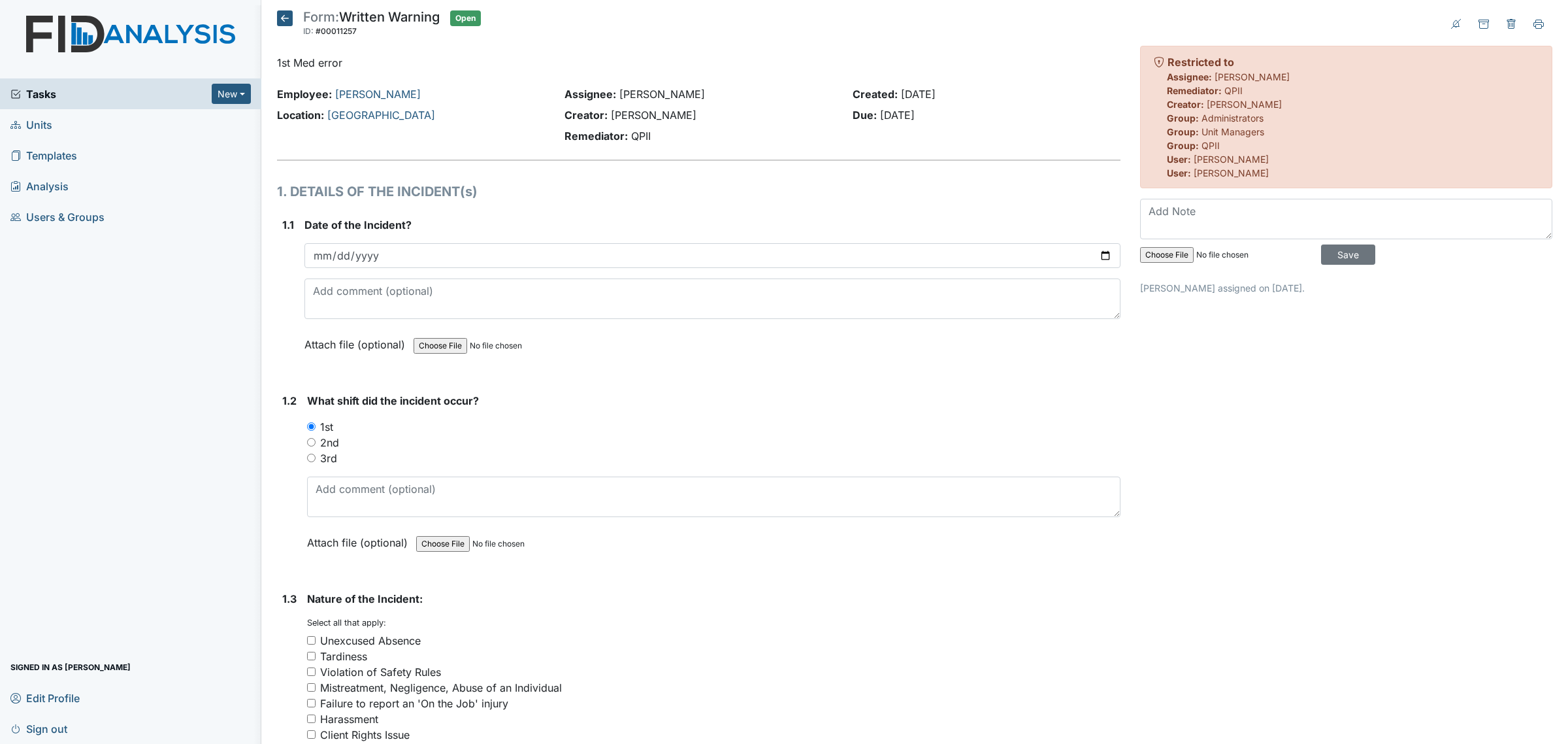
click at [290, 18] on icon at bounding box center [285, 18] width 16 height 16
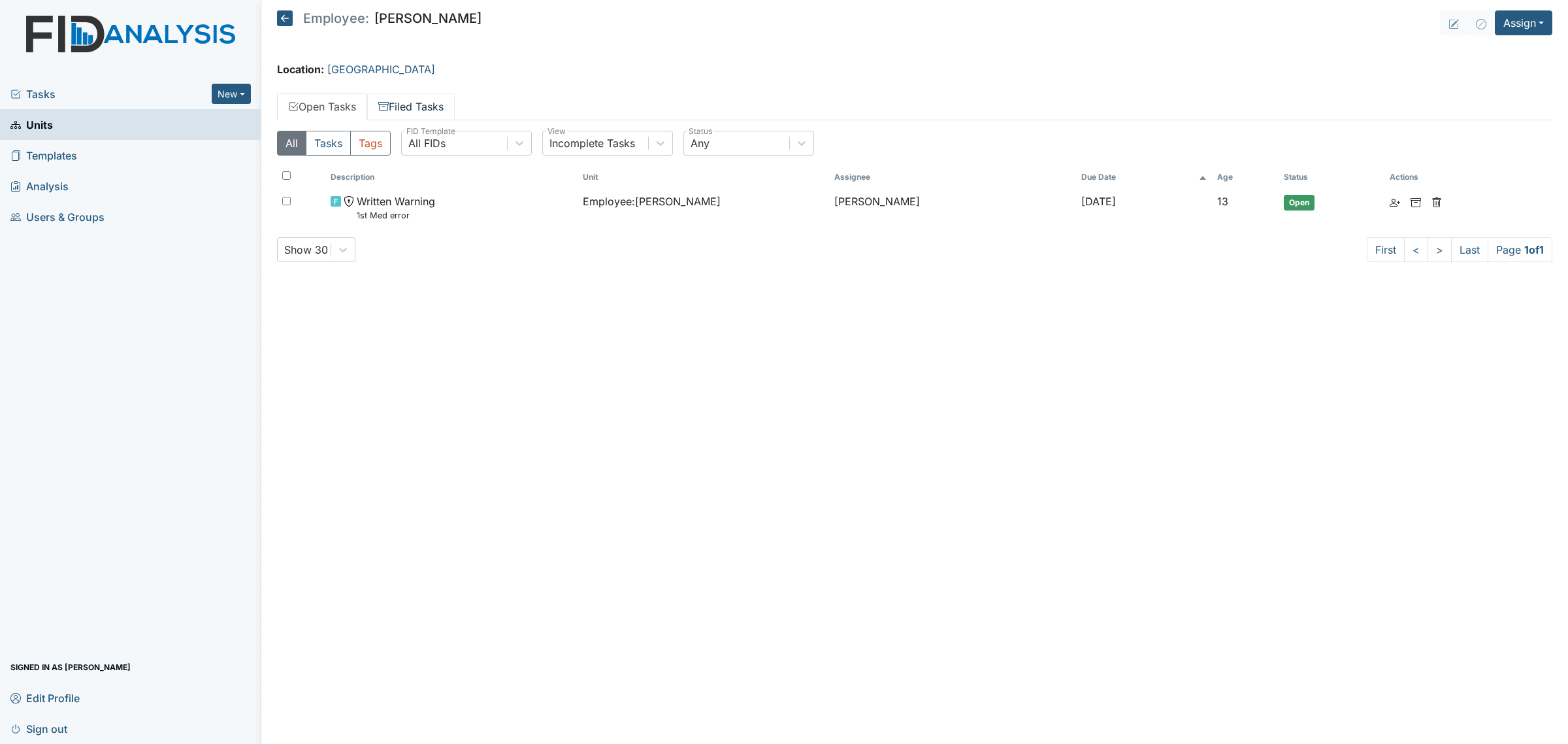
click at [422, 100] on link "Filed Tasks" at bounding box center [411, 106] width 88 height 27
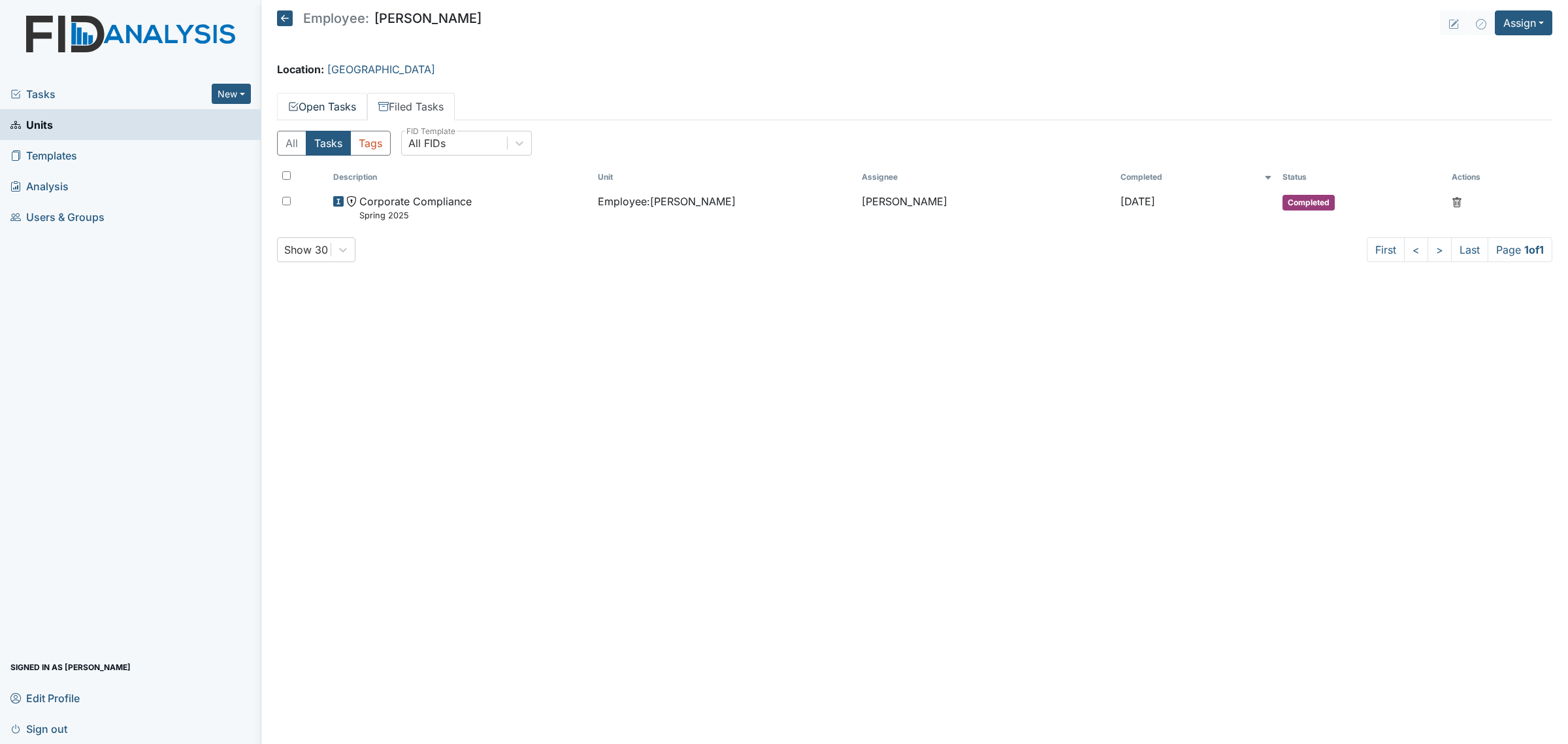
click at [338, 110] on link "Open Tasks" at bounding box center [322, 106] width 90 height 27
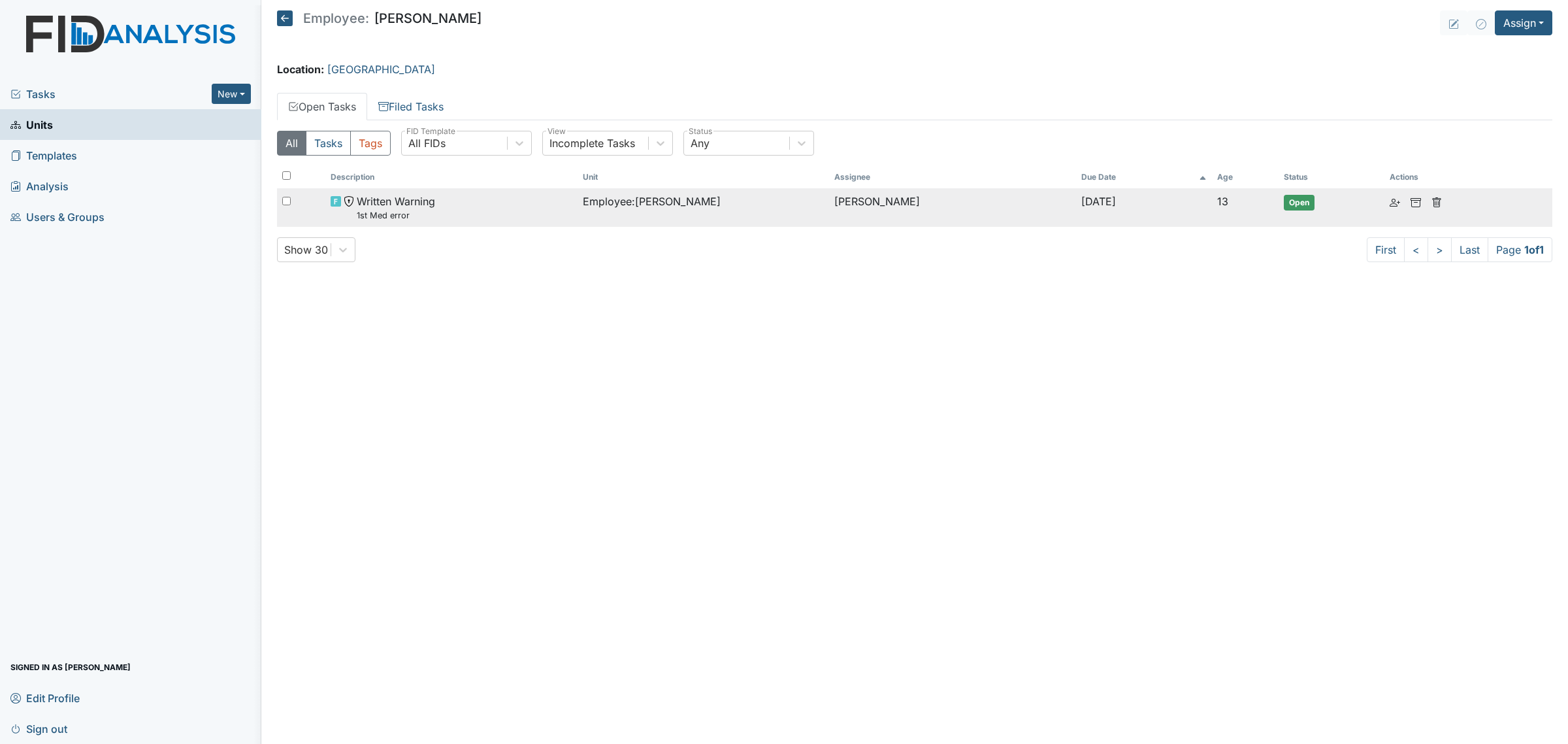
click at [500, 207] on div "Written Warning 1st Med error" at bounding box center [451, 207] width 241 height 28
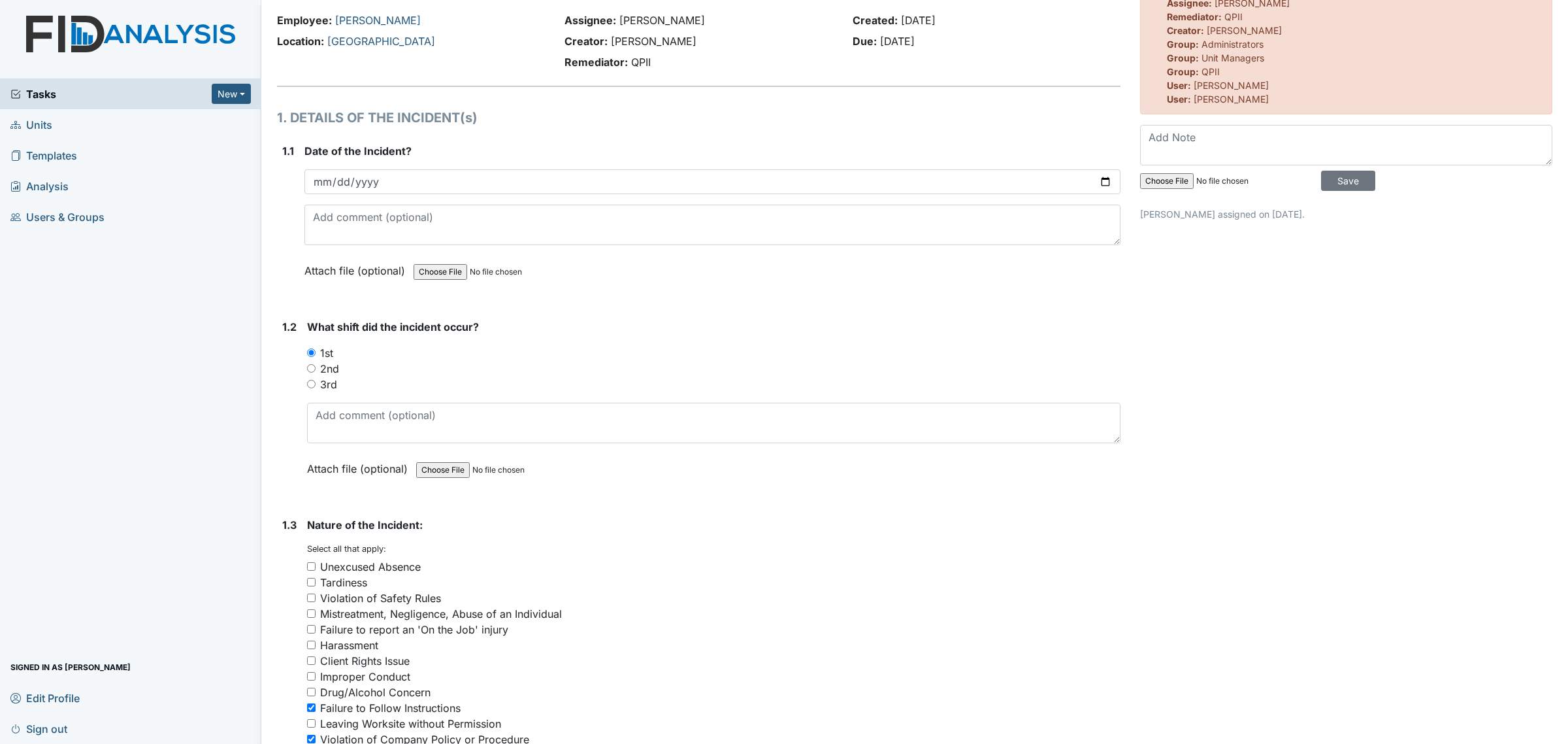
scroll to position [75, 0]
click at [810, 331] on strong "What shift did the incident occur?" at bounding box center [713, 326] width 813 height 16
click at [81, 90] on span "Tasks" at bounding box center [111, 94] width 201 height 16
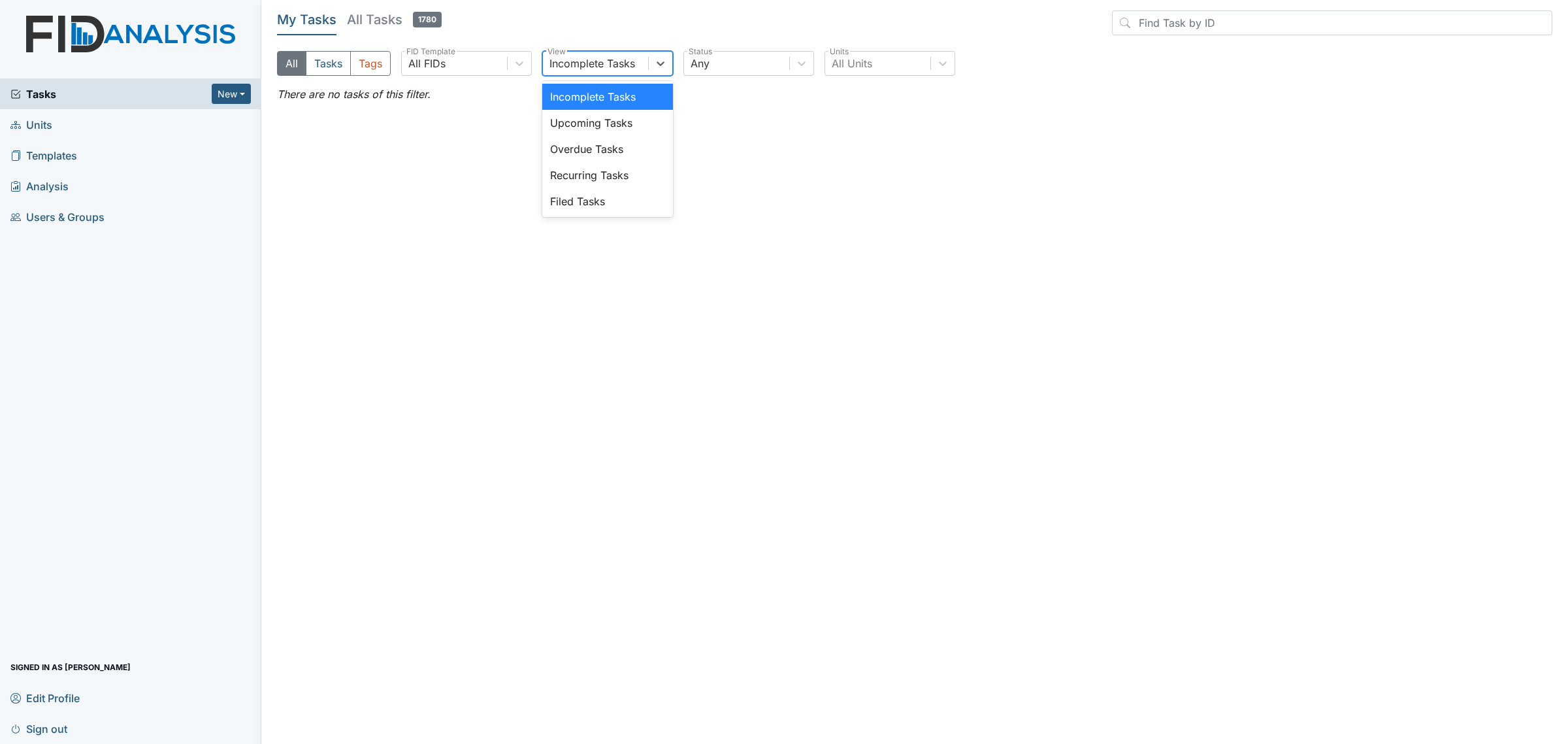
click at [644, 60] on div "Incomplete Tasks" at bounding box center [595, 63] width 105 height 23
click at [510, 70] on div at bounding box center [519, 63] width 23 height 23
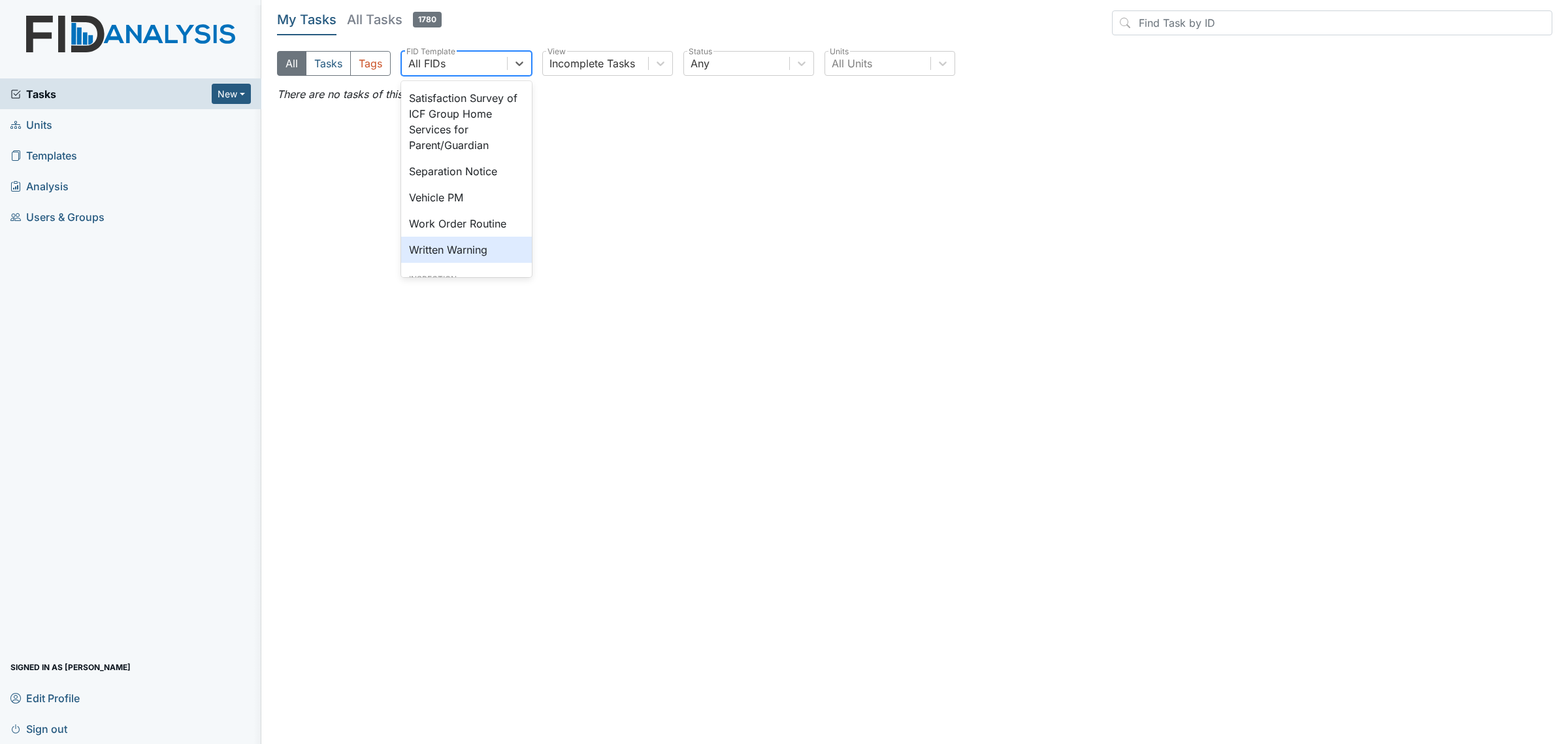
scroll to position [524, 0]
click at [472, 184] on div "Separation Notice" at bounding box center [467, 171] width 131 height 26
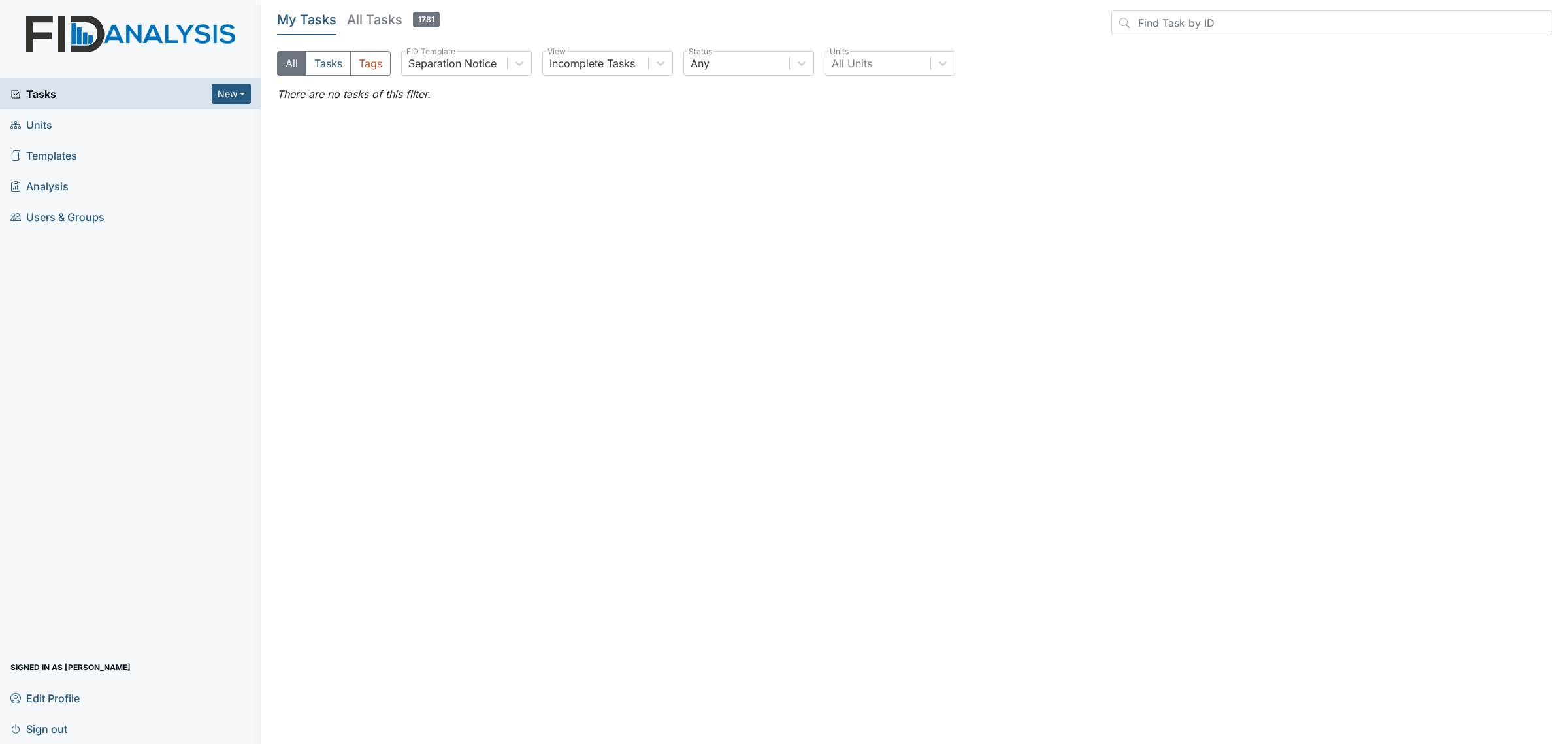
click at [371, 10] on h5 "All Tasks 1781" at bounding box center [393, 19] width 93 height 18
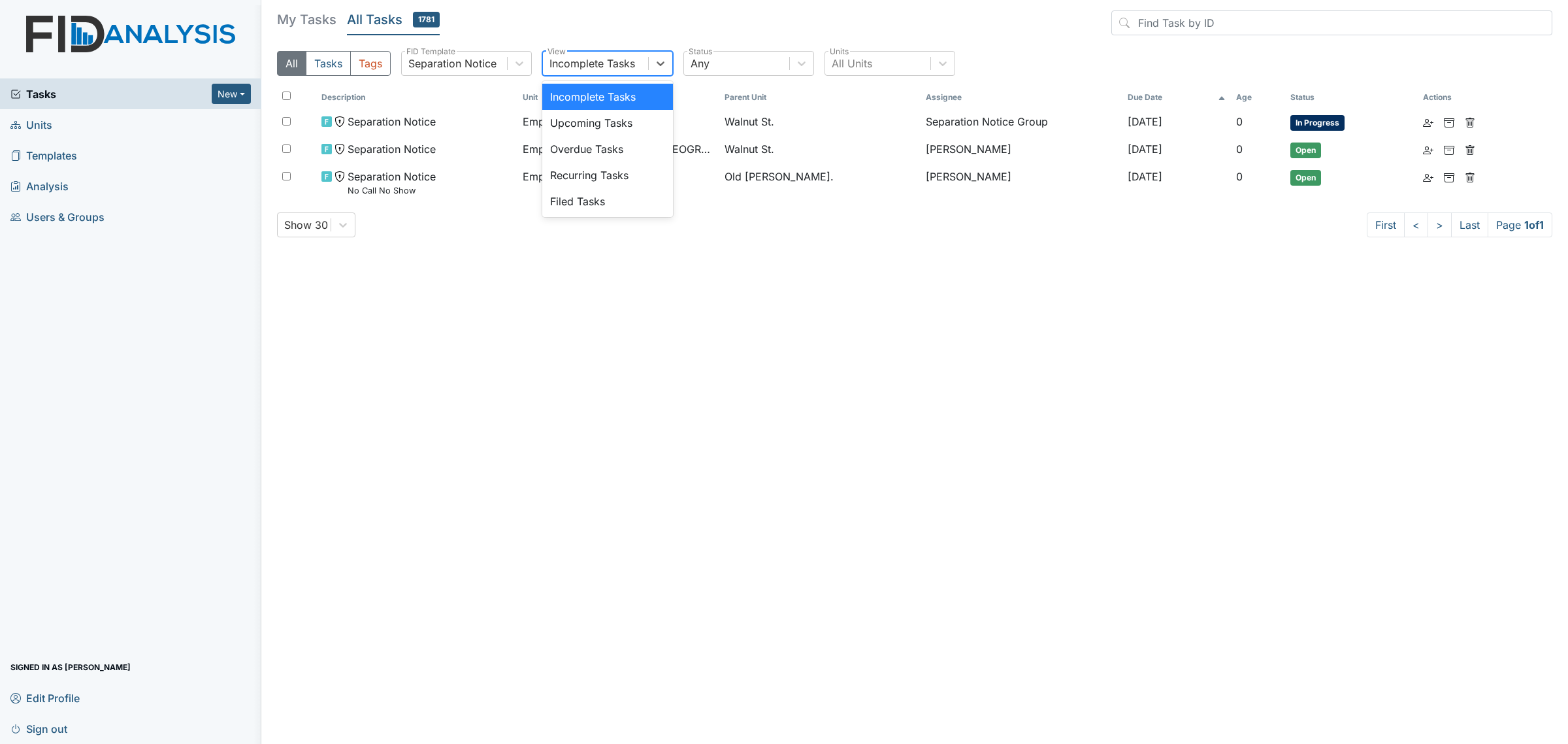
click at [613, 69] on div "Incomplete Tasks" at bounding box center [592, 64] width 85 height 16
click at [615, 208] on div "Filed Tasks" at bounding box center [608, 201] width 131 height 26
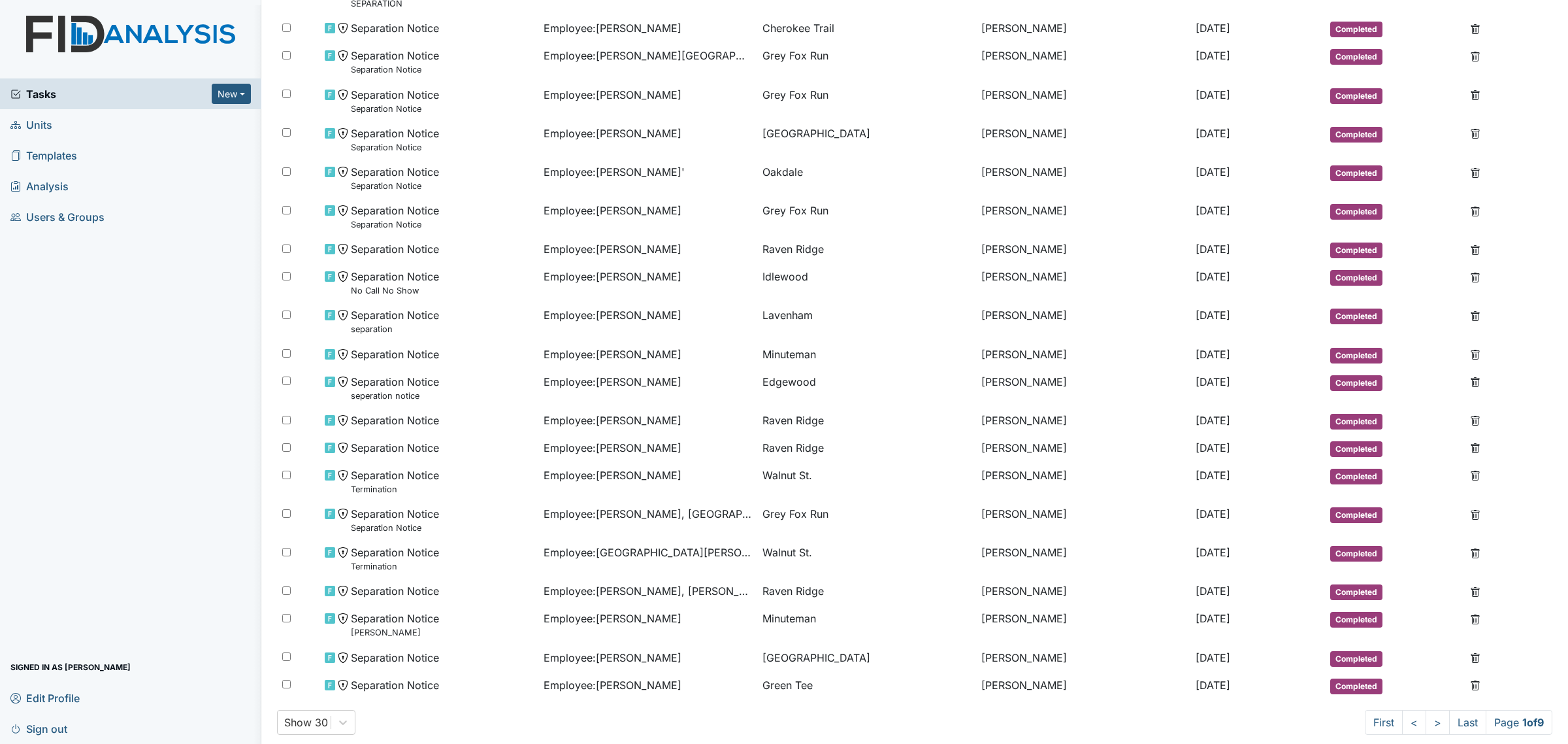
scroll to position [454, 0]
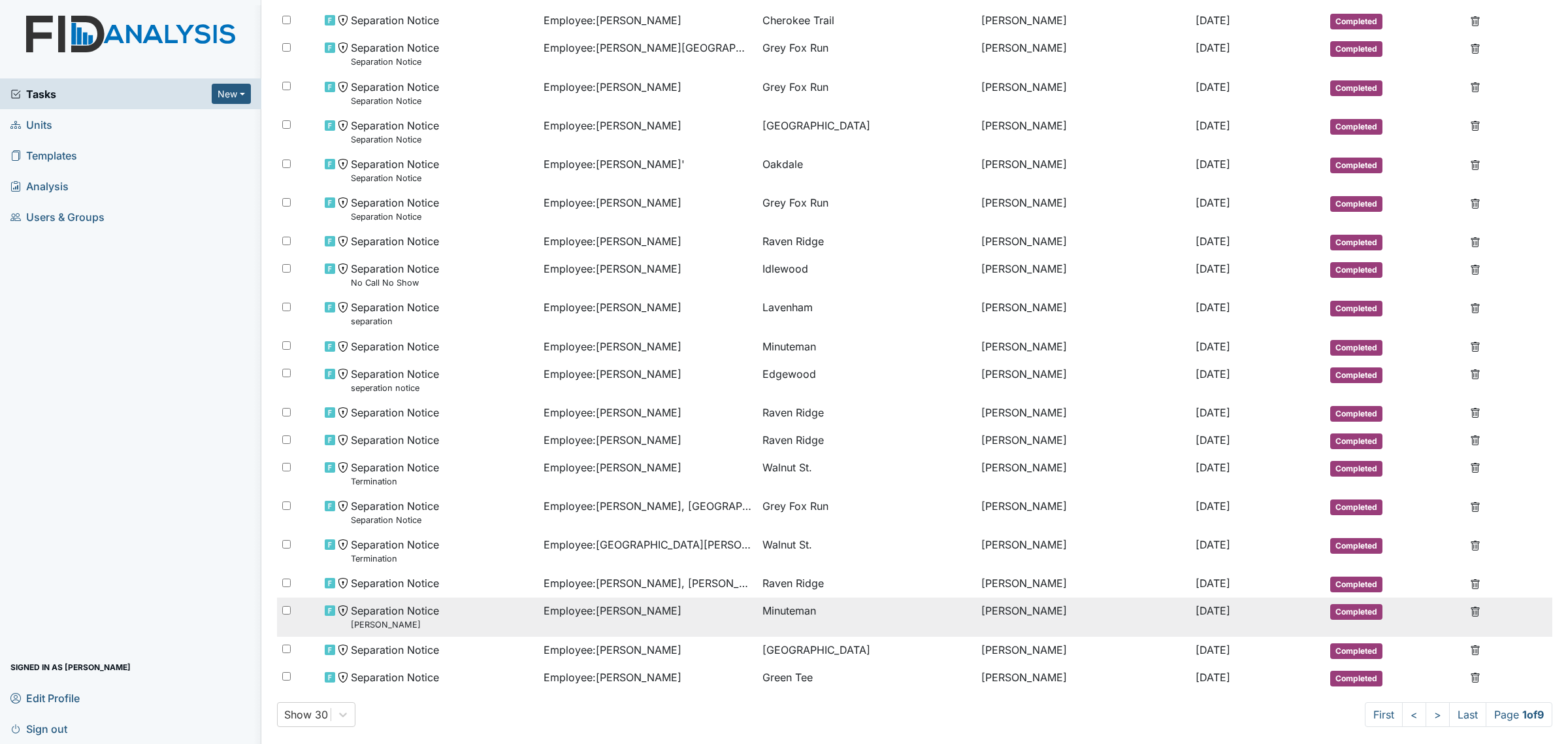
click at [1250, 611] on td "[DATE]" at bounding box center [1258, 616] width 134 height 38
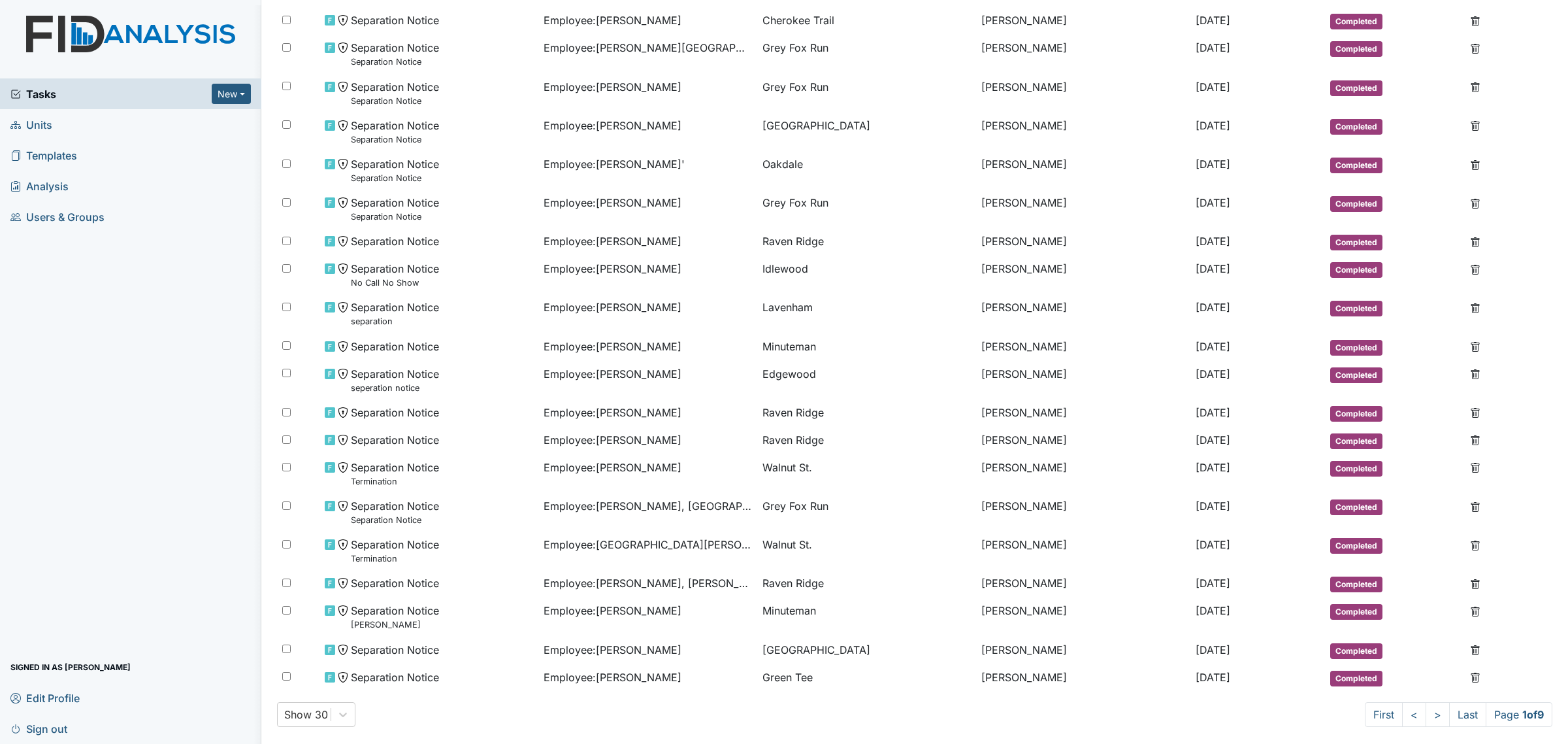
click at [59, 117] on link "Units" at bounding box center [130, 125] width 261 height 30
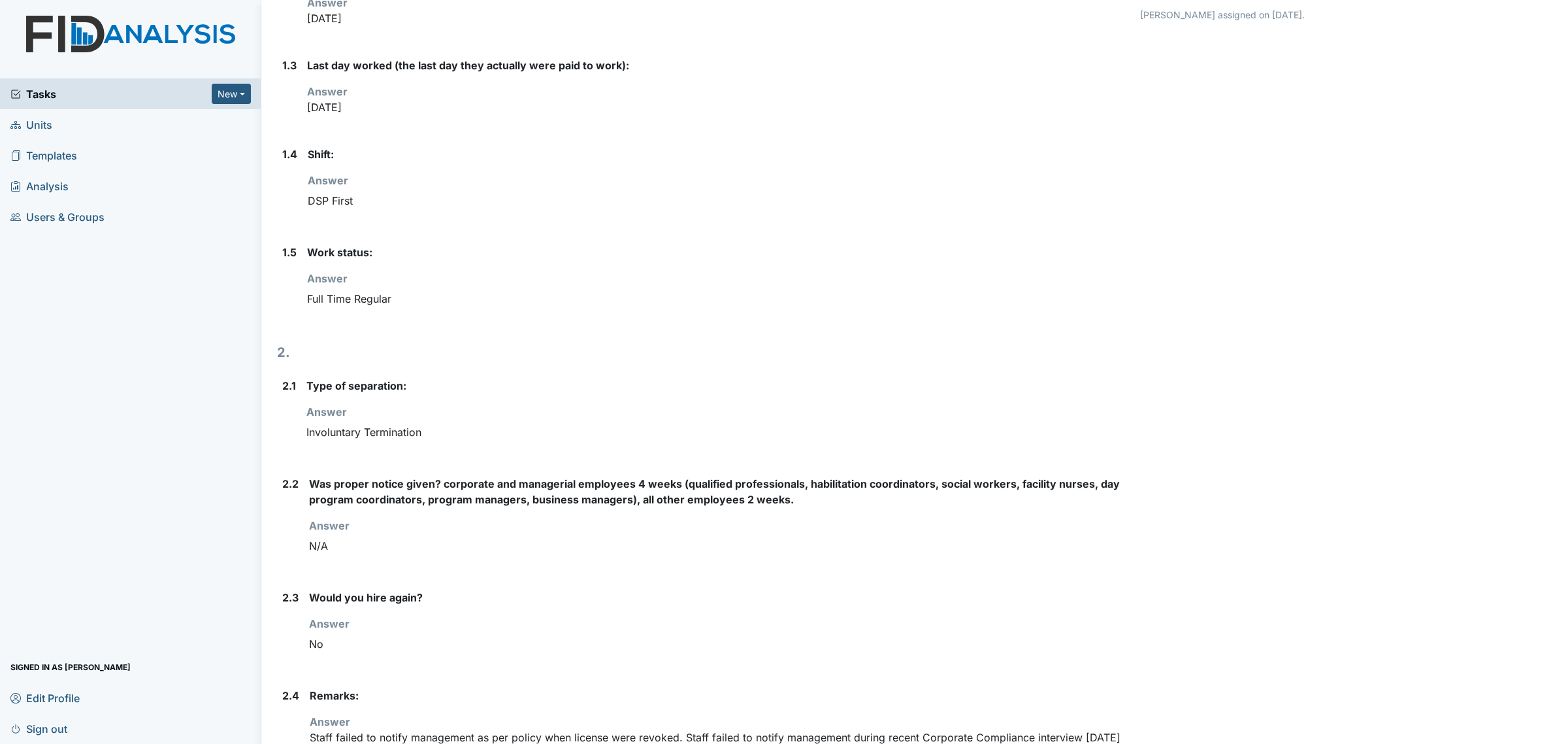
scroll to position [419, 0]
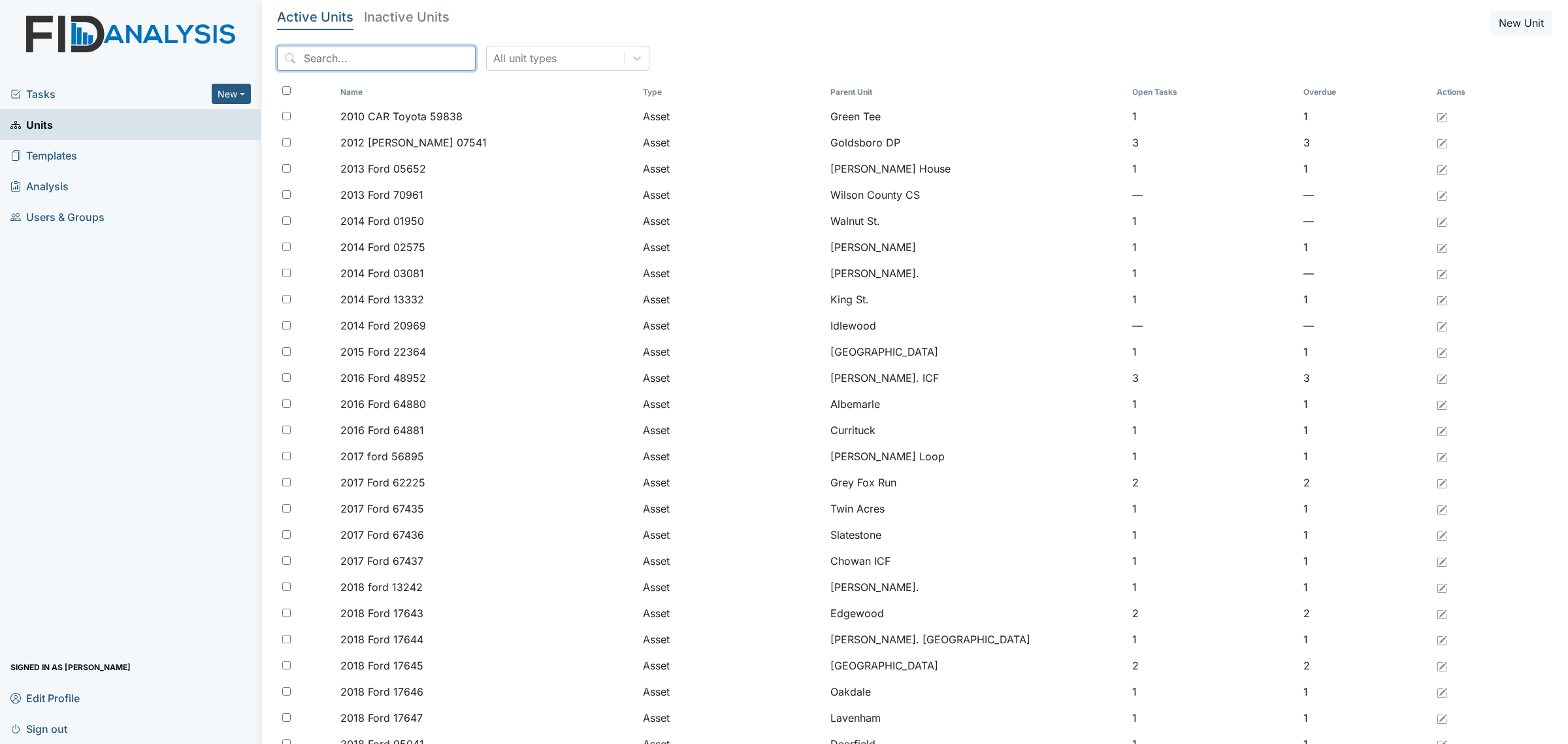
click at [356, 53] on input "search" at bounding box center [376, 57] width 199 height 25
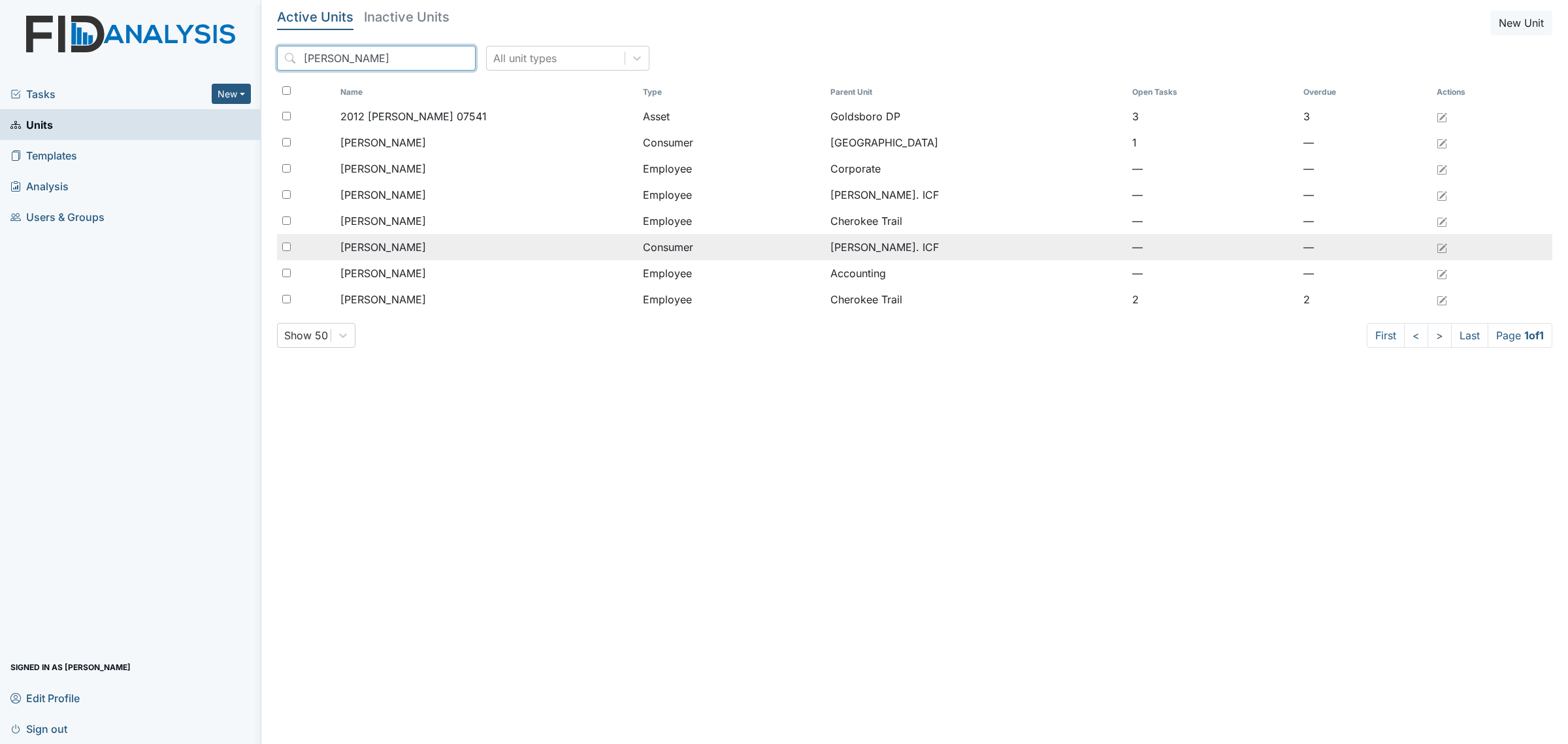
type input "james"
click at [393, 243] on span "[PERSON_NAME]" at bounding box center [383, 247] width 85 height 16
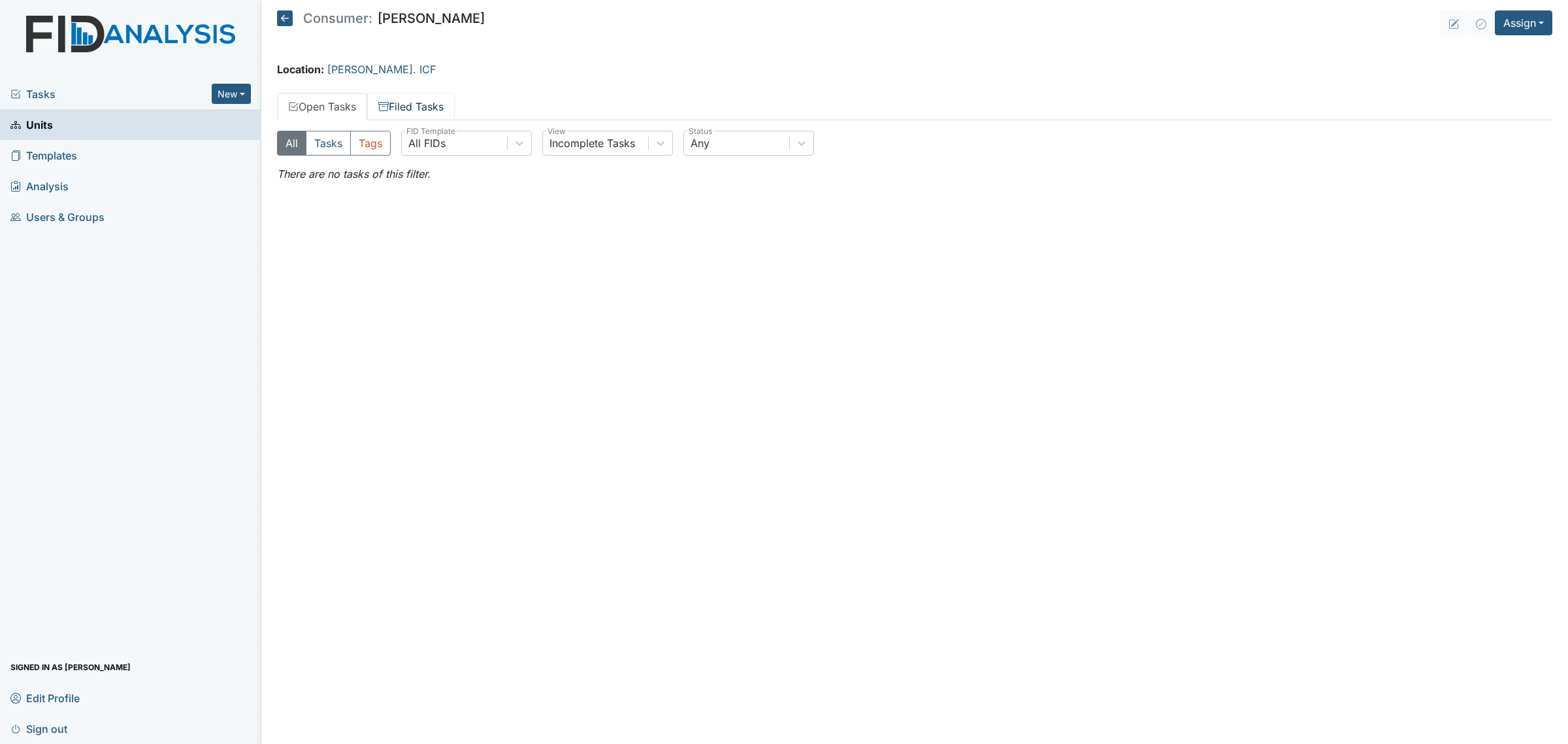
click at [429, 103] on link "Filed Tasks" at bounding box center [411, 106] width 88 height 27
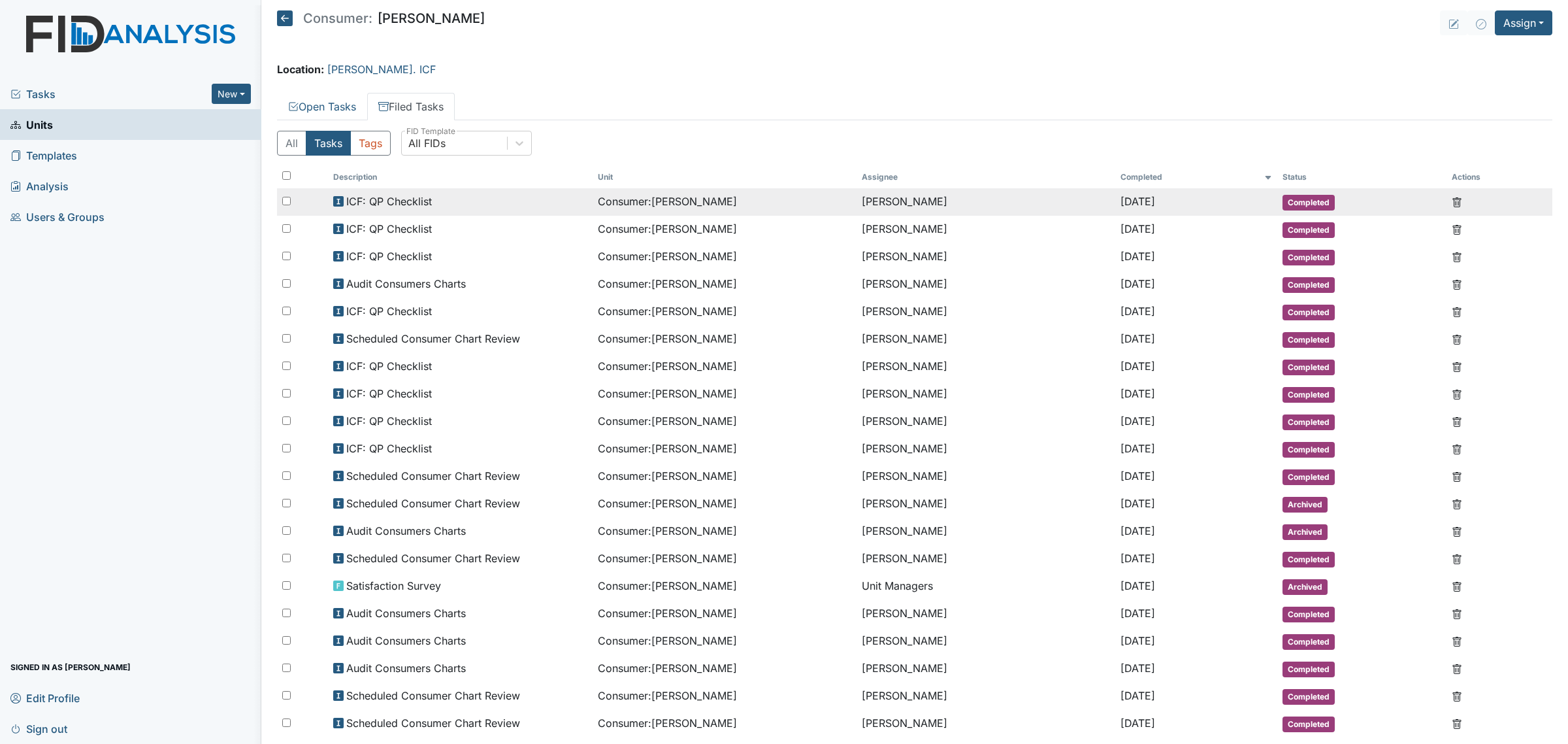
click at [598, 204] on span "Consumer : [PERSON_NAME]" at bounding box center [667, 201] width 139 height 16
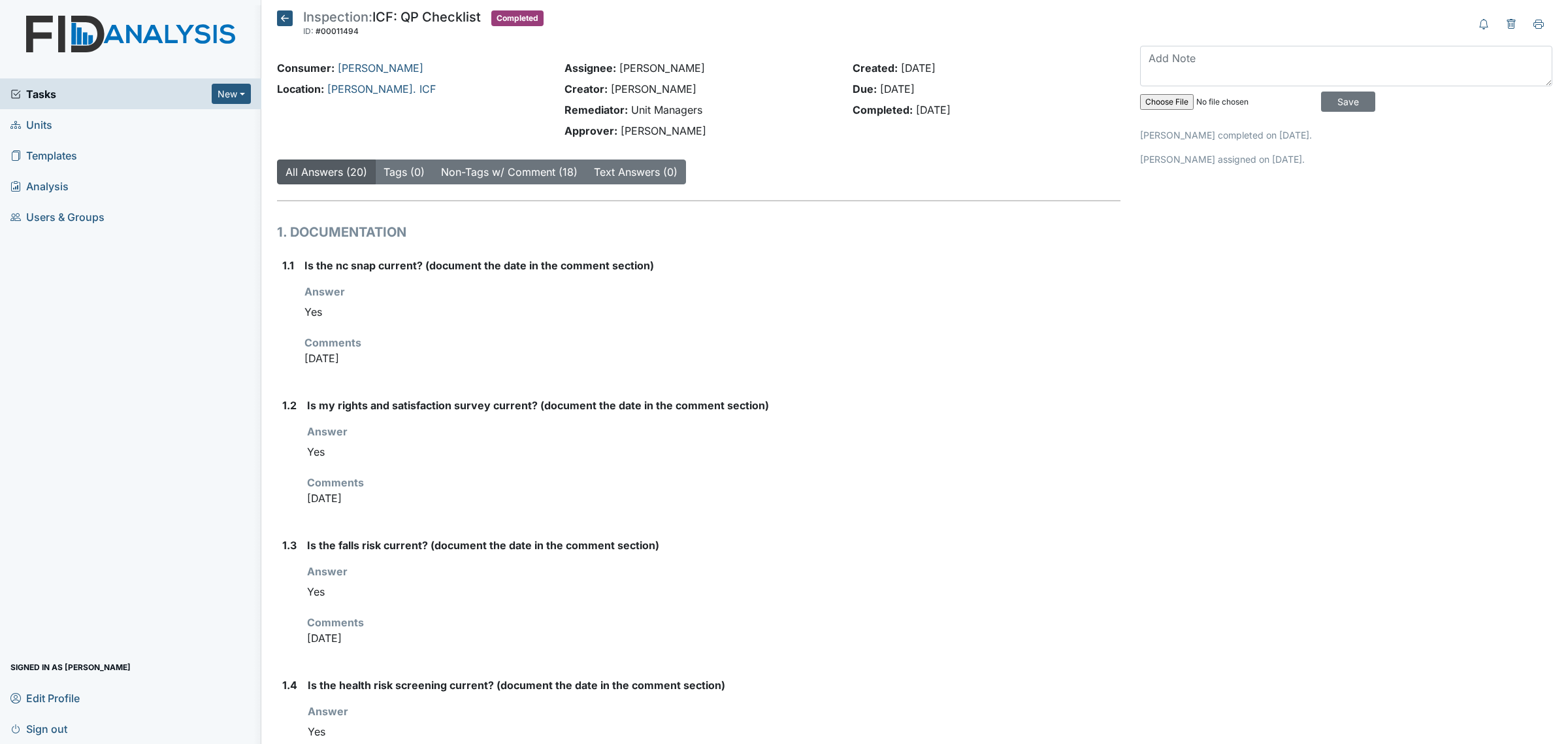
click at [282, 18] on icon at bounding box center [285, 18] width 16 height 16
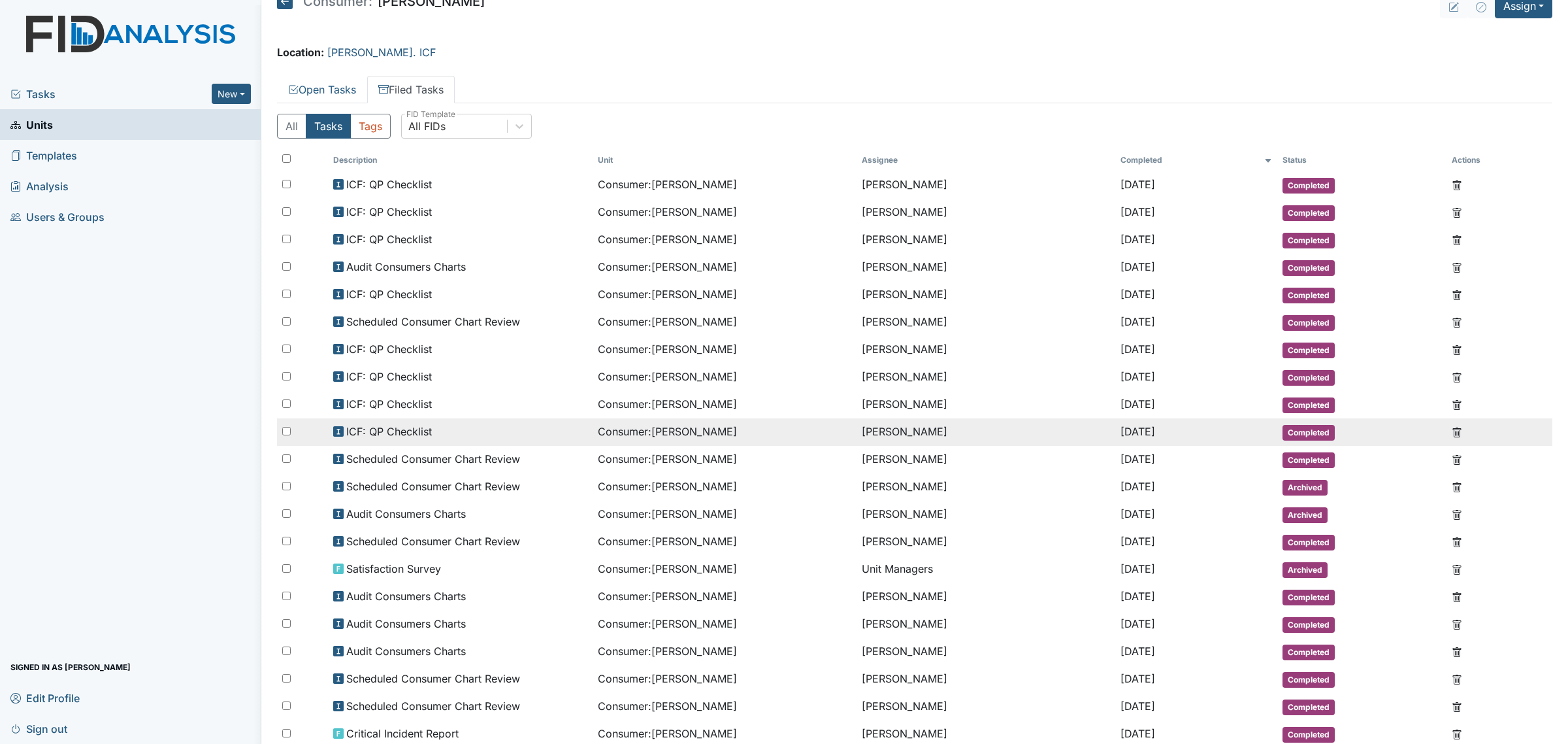
scroll to position [81, 0]
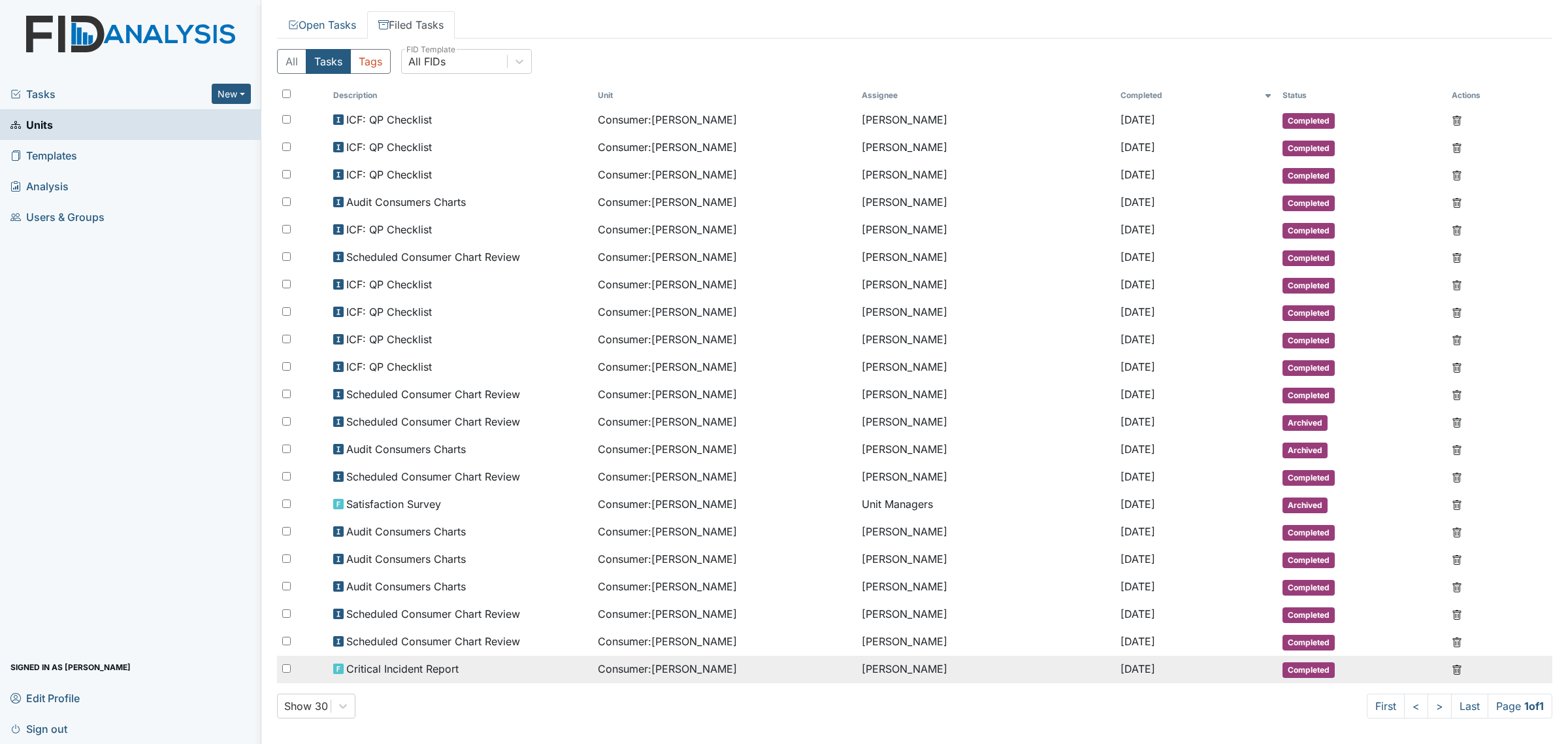
click at [438, 661] on span "Critical Incident Report" at bounding box center [402, 669] width 113 height 16
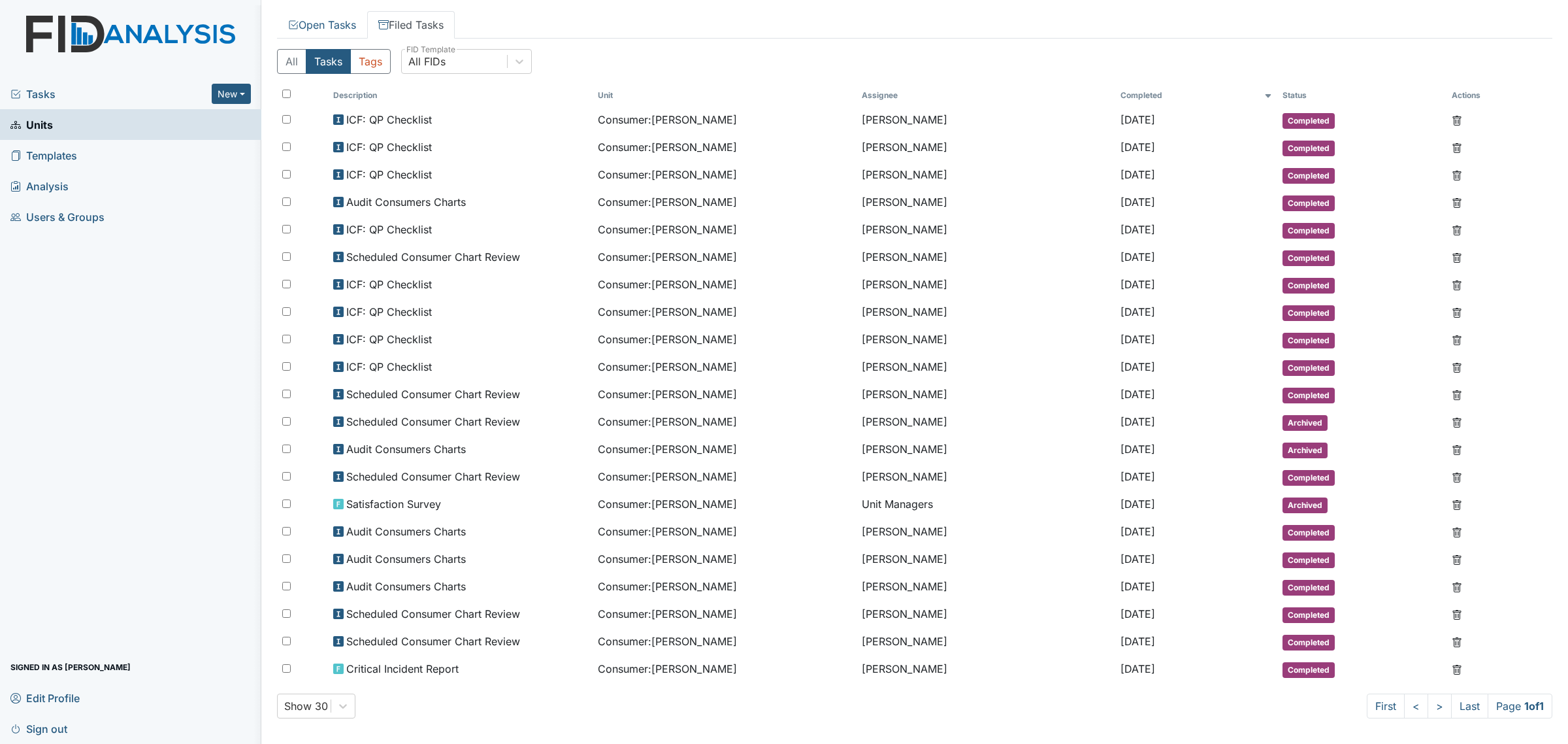
click at [49, 119] on span "Units" at bounding box center [31, 124] width 42 height 20
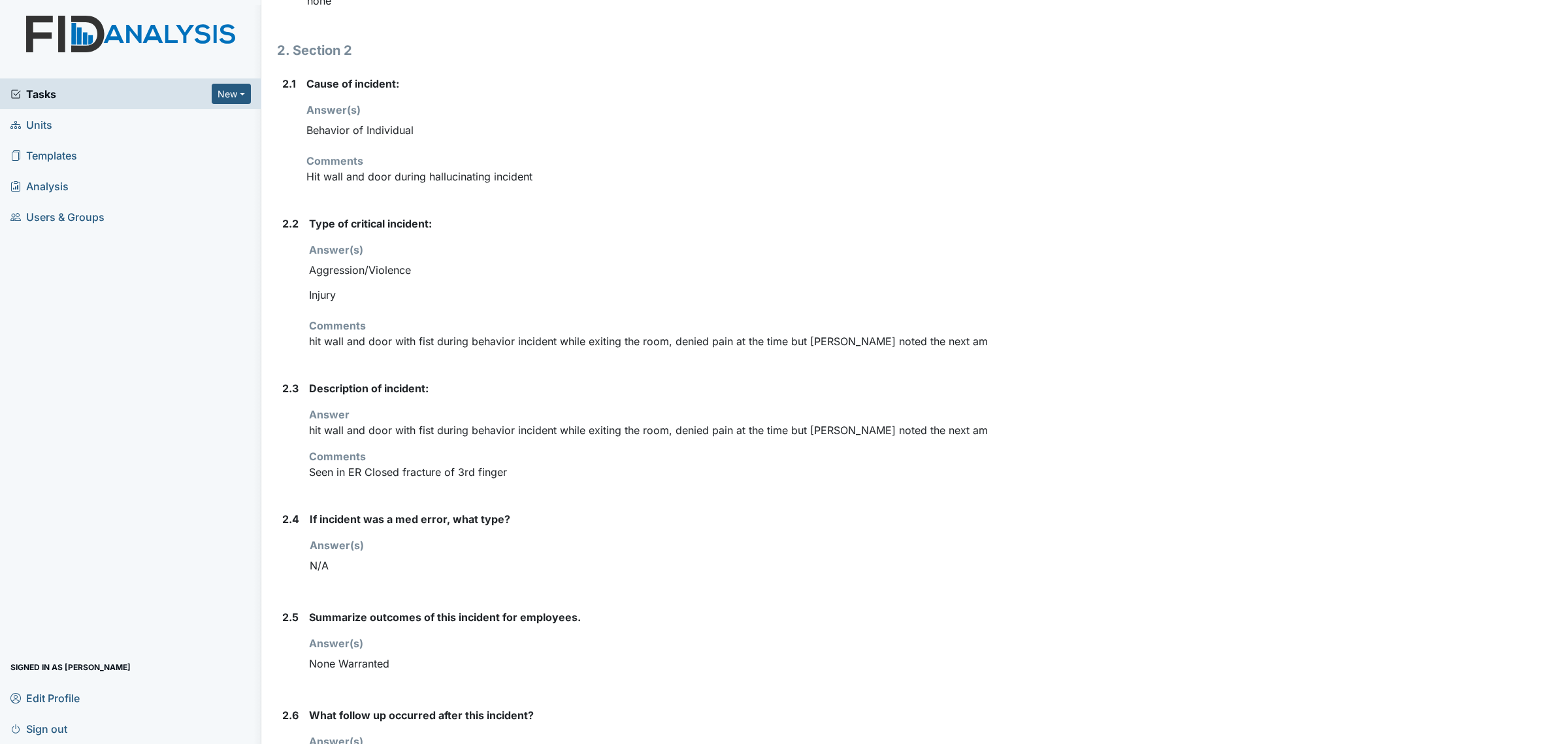
scroll to position [699, 0]
click at [1359, 601] on div "Archive Task × Are you sure you want to archive this task? It will appear as in…" at bounding box center [1345, 333] width 432 height 2044
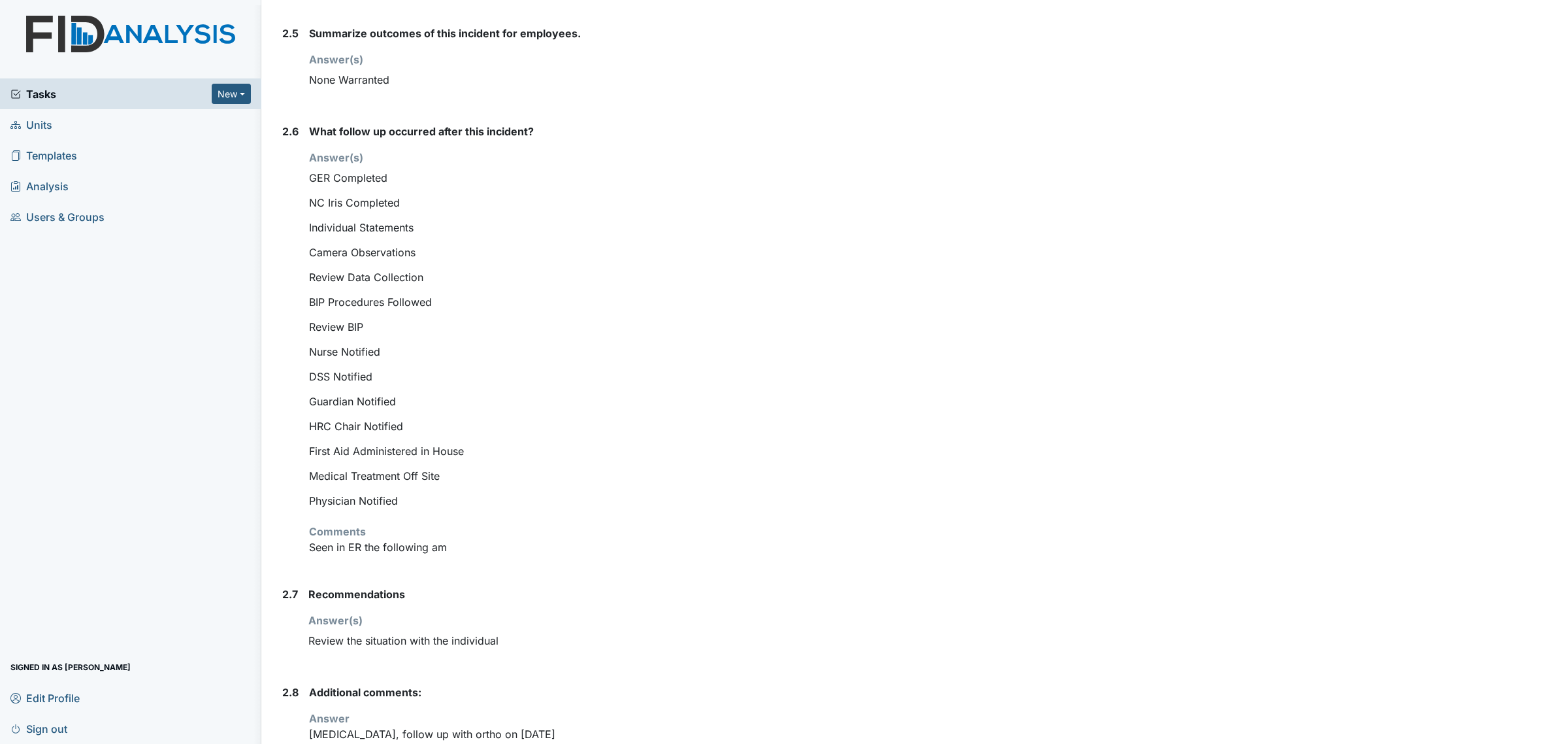
scroll to position [1328, 0]
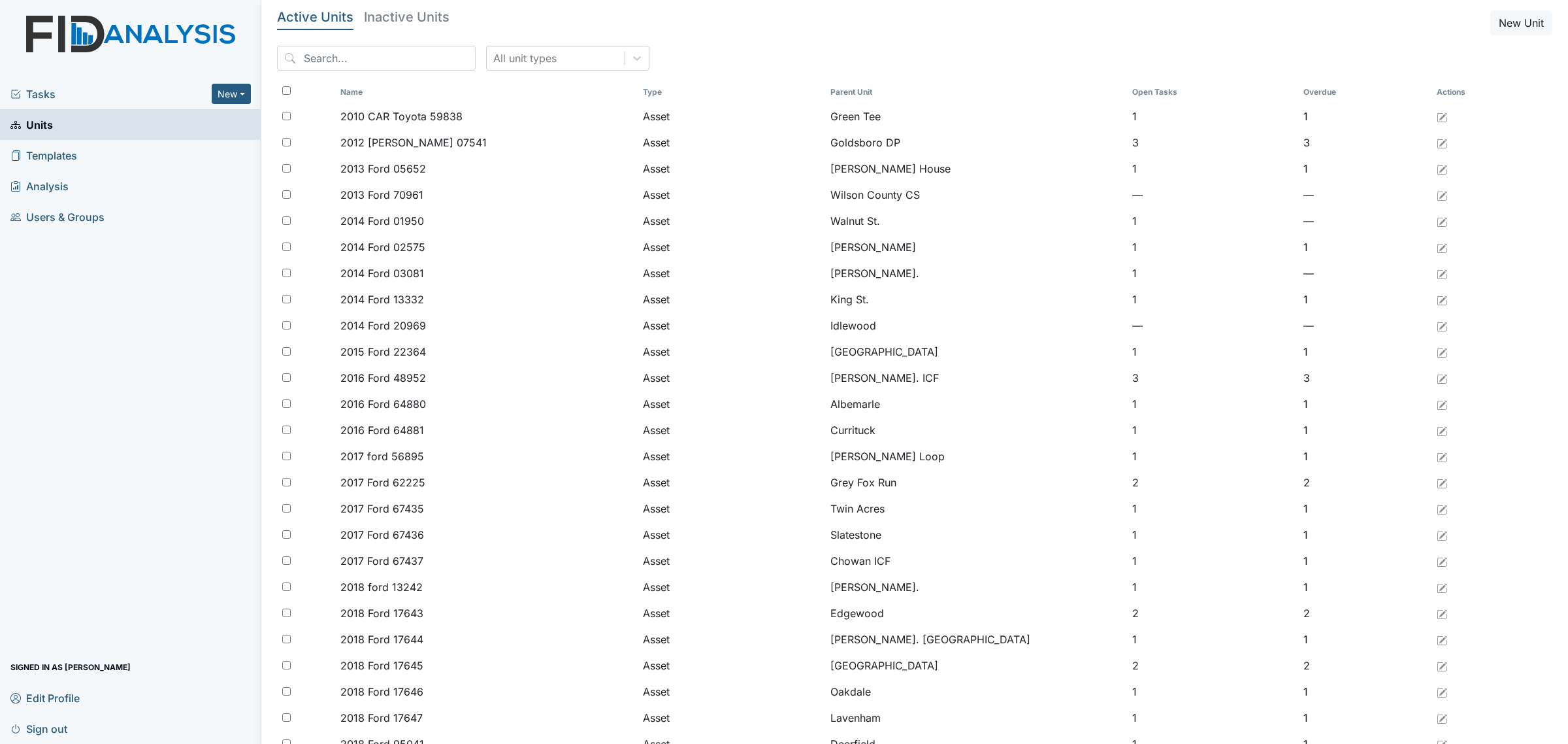
click at [40, 103] on div "Tasks New Form Inspection Document Bundle" at bounding box center [130, 93] width 261 height 30
click at [50, 83] on div "Tasks New Form Inspection Document Bundle" at bounding box center [130, 93] width 261 height 30
click at [45, 106] on div "Tasks New Form Inspection Document Bundle" at bounding box center [130, 93] width 261 height 30
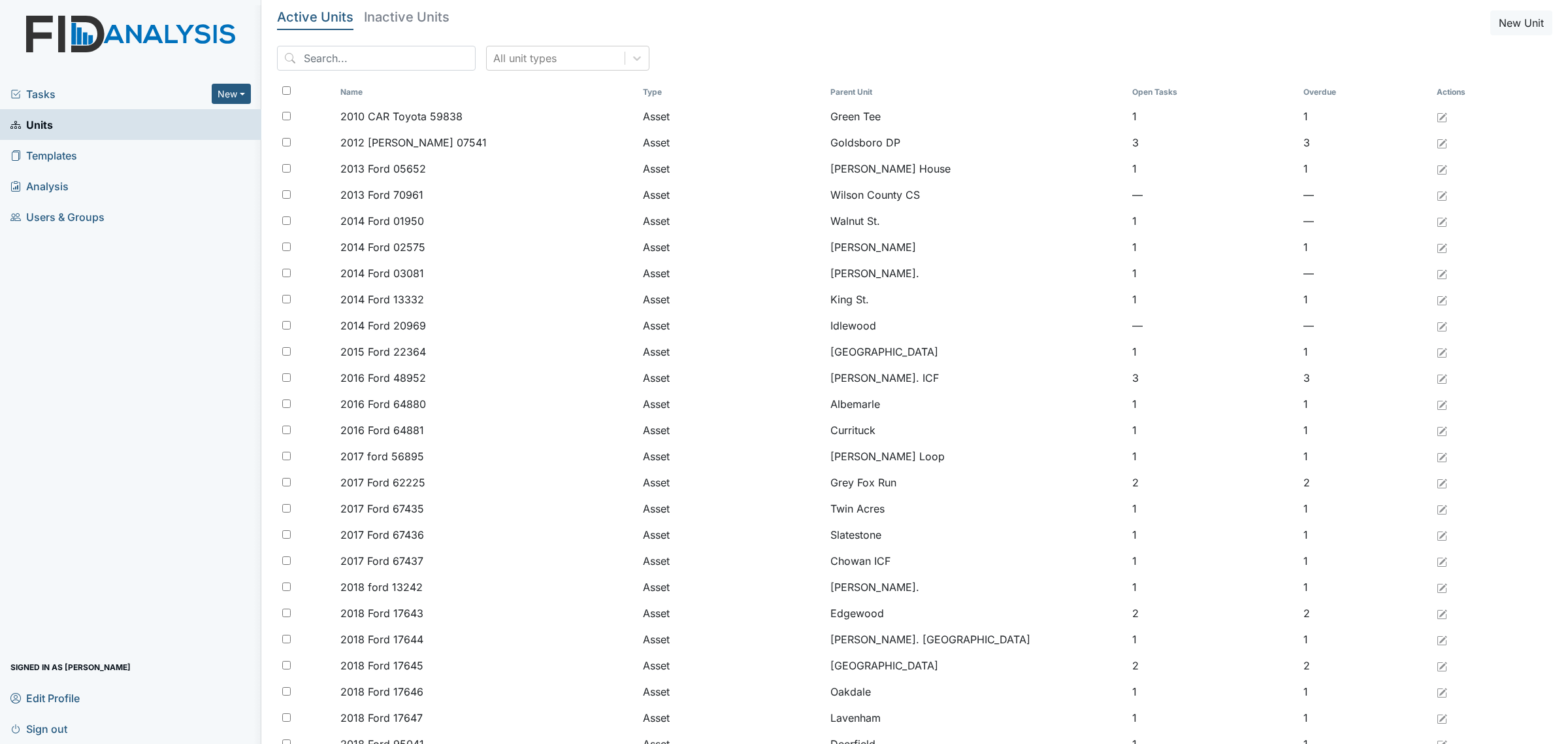
click at [39, 93] on span "Tasks" at bounding box center [111, 94] width 201 height 16
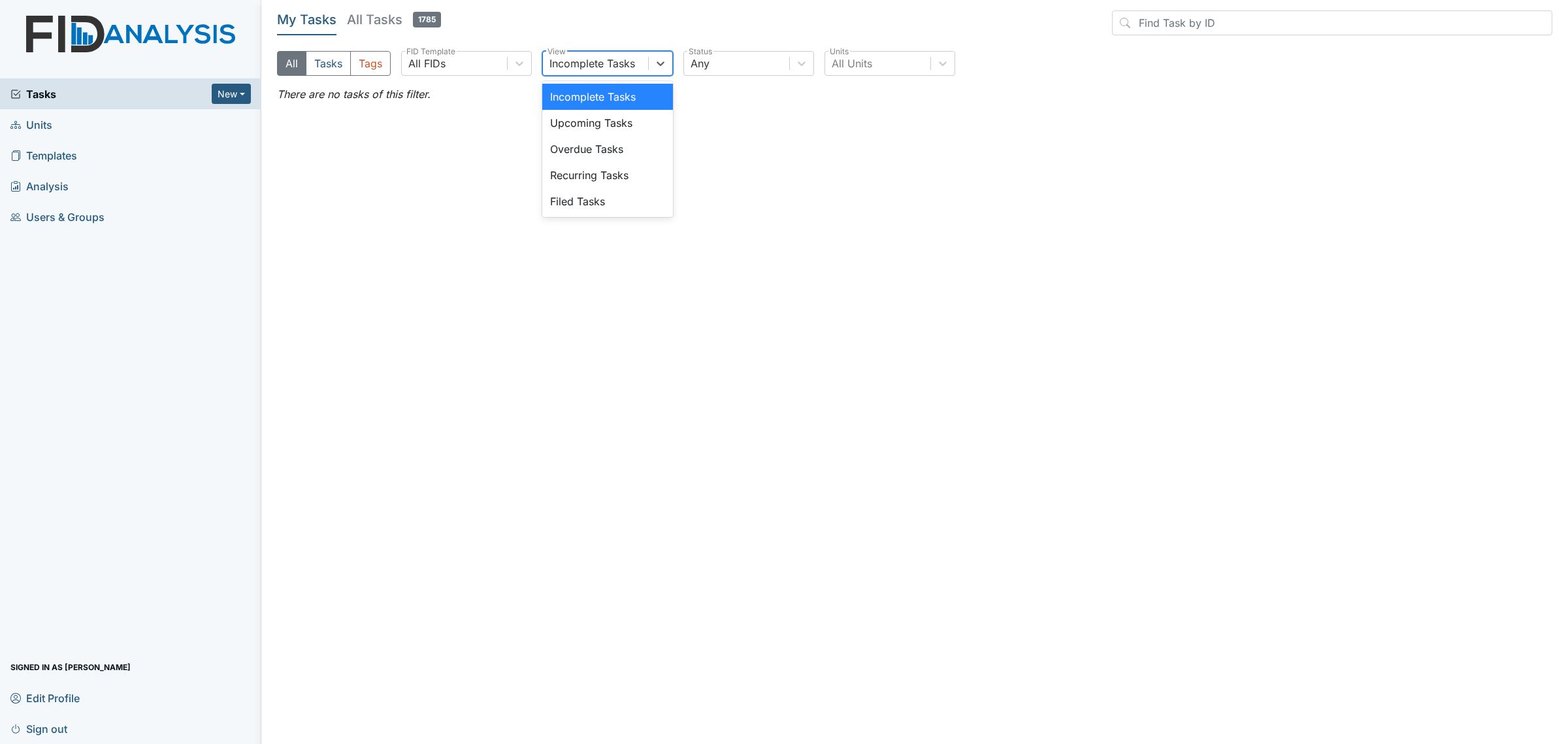
click at [642, 65] on div "Incomplete Tasks" at bounding box center [595, 63] width 105 height 23
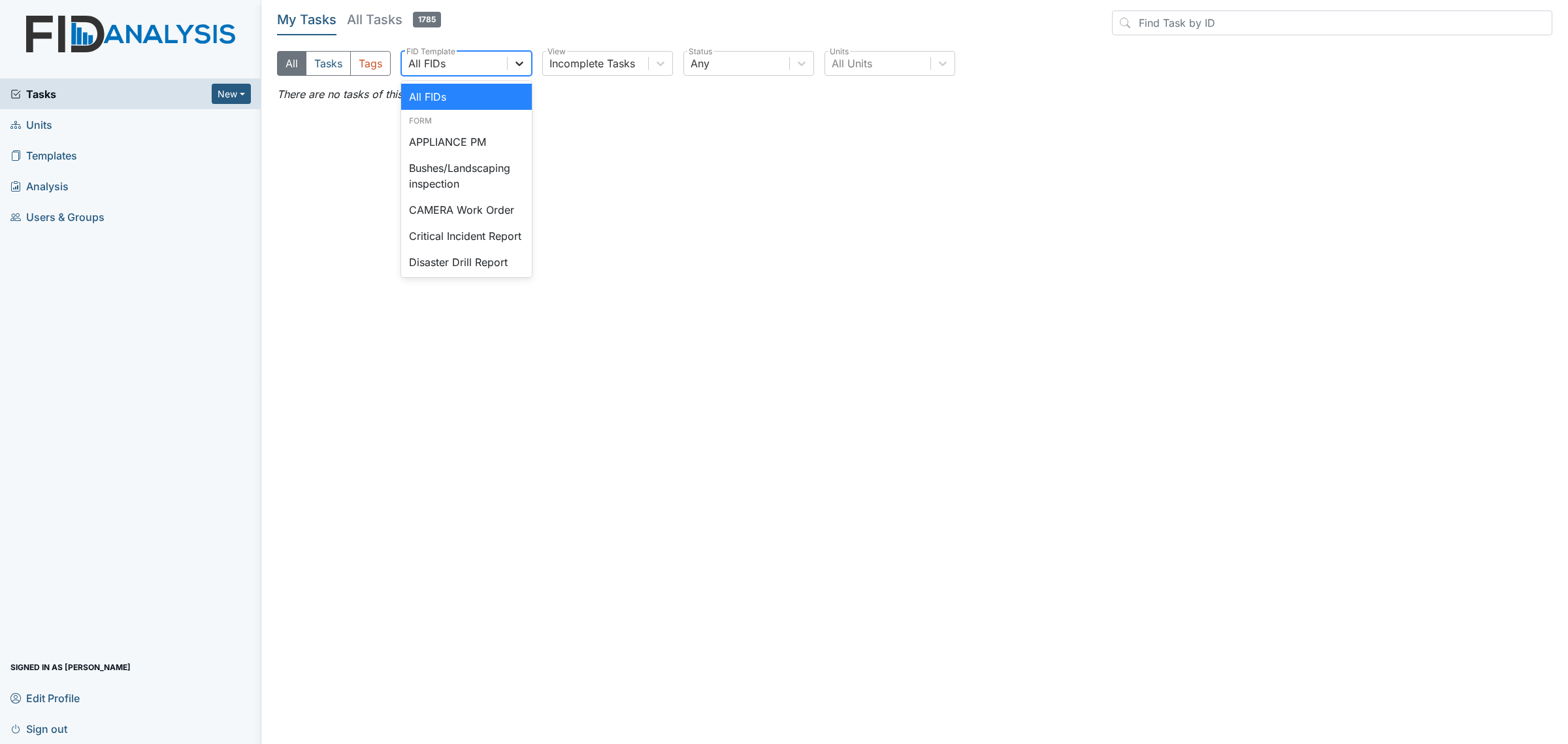
click at [521, 53] on div at bounding box center [519, 63] width 23 height 23
type input "work"
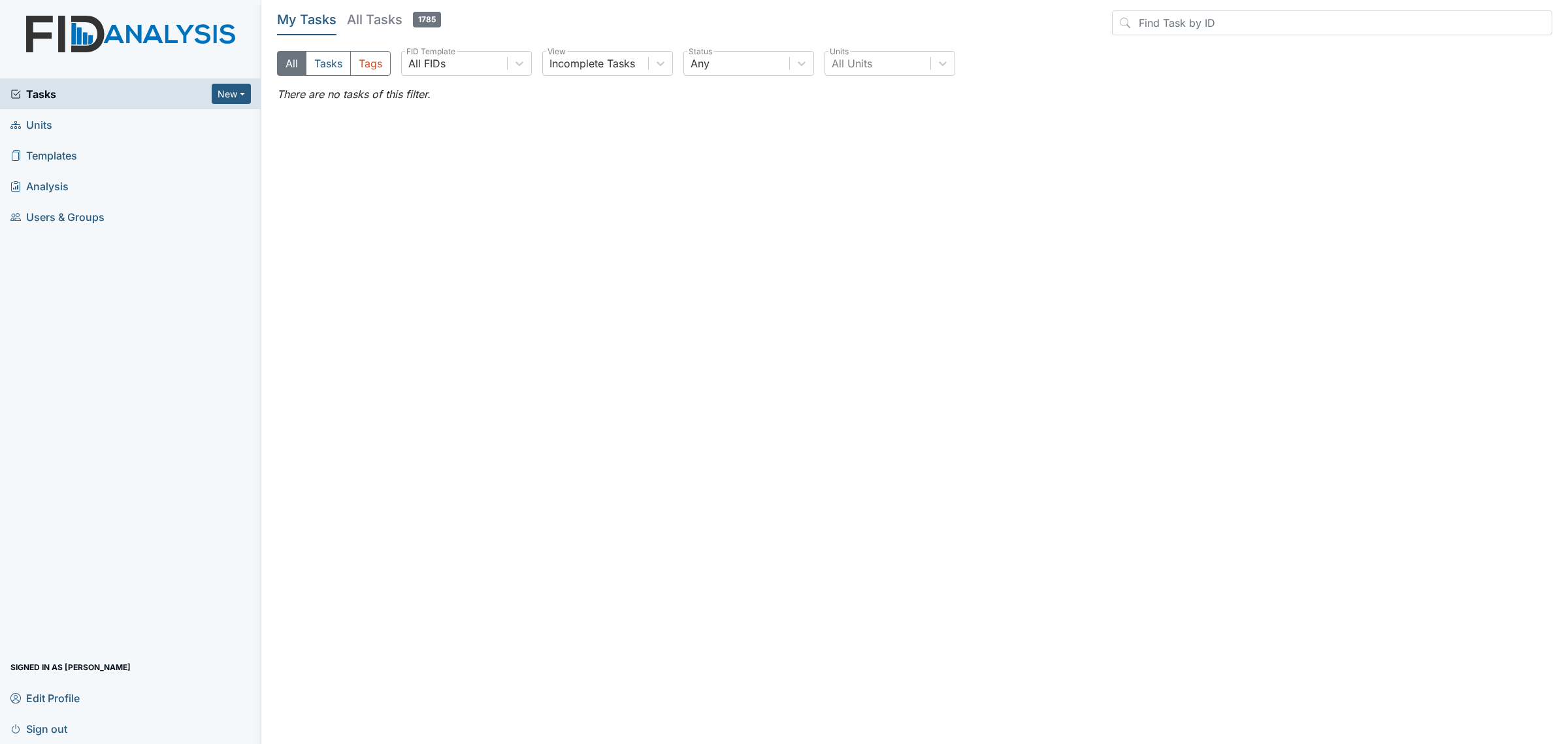
click at [384, 18] on h5 "All Tasks 1785" at bounding box center [394, 19] width 94 height 18
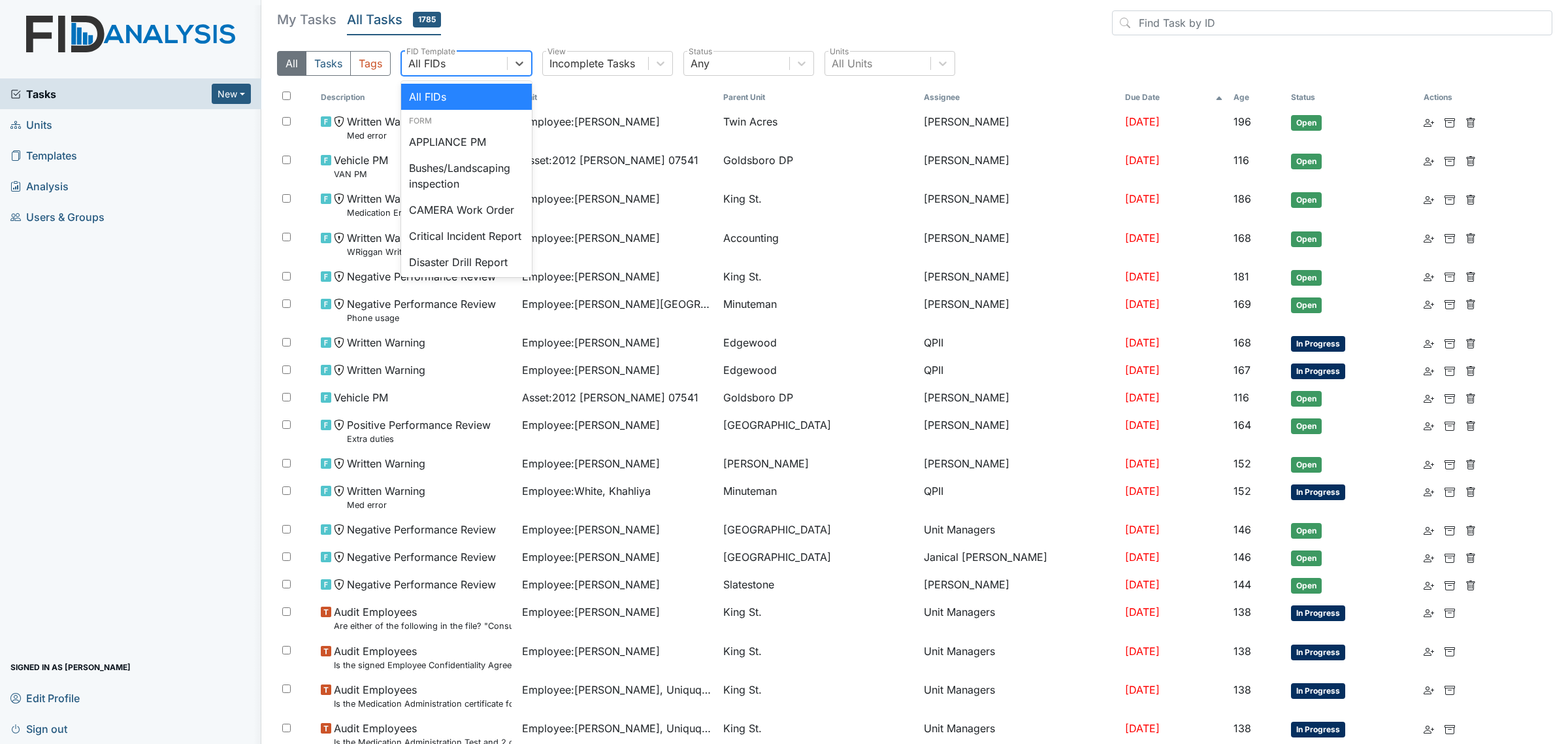
click at [471, 69] on div "All FIDs" at bounding box center [455, 63] width 105 height 23
type input "work"
click at [495, 114] on div "CAMERA Work Order" at bounding box center [467, 116] width 131 height 26
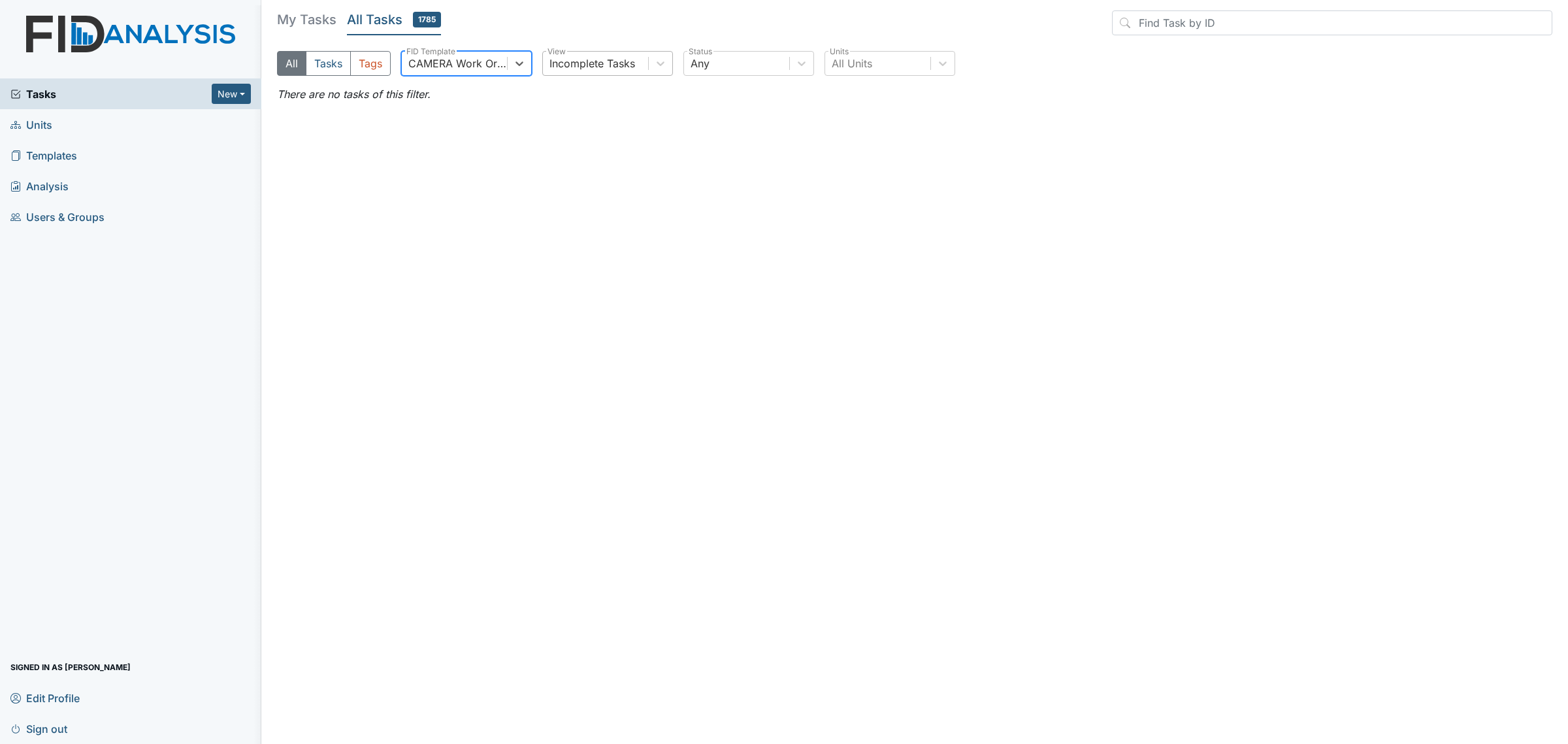
click at [631, 63] on div "Incomplete Tasks" at bounding box center [592, 64] width 85 height 16
drag, startPoint x: 456, startPoint y: 47, endPoint x: 472, endPoint y: 63, distance: 22.6
click at [472, 63] on div "My Tasks All Tasks 1785 All Tasks Tags CAMERA Work Order FID Template Incomplet…" at bounding box center [914, 48] width 1275 height 76
click at [472, 63] on div "CAMERA Work Order" at bounding box center [458, 64] width 100 height 16
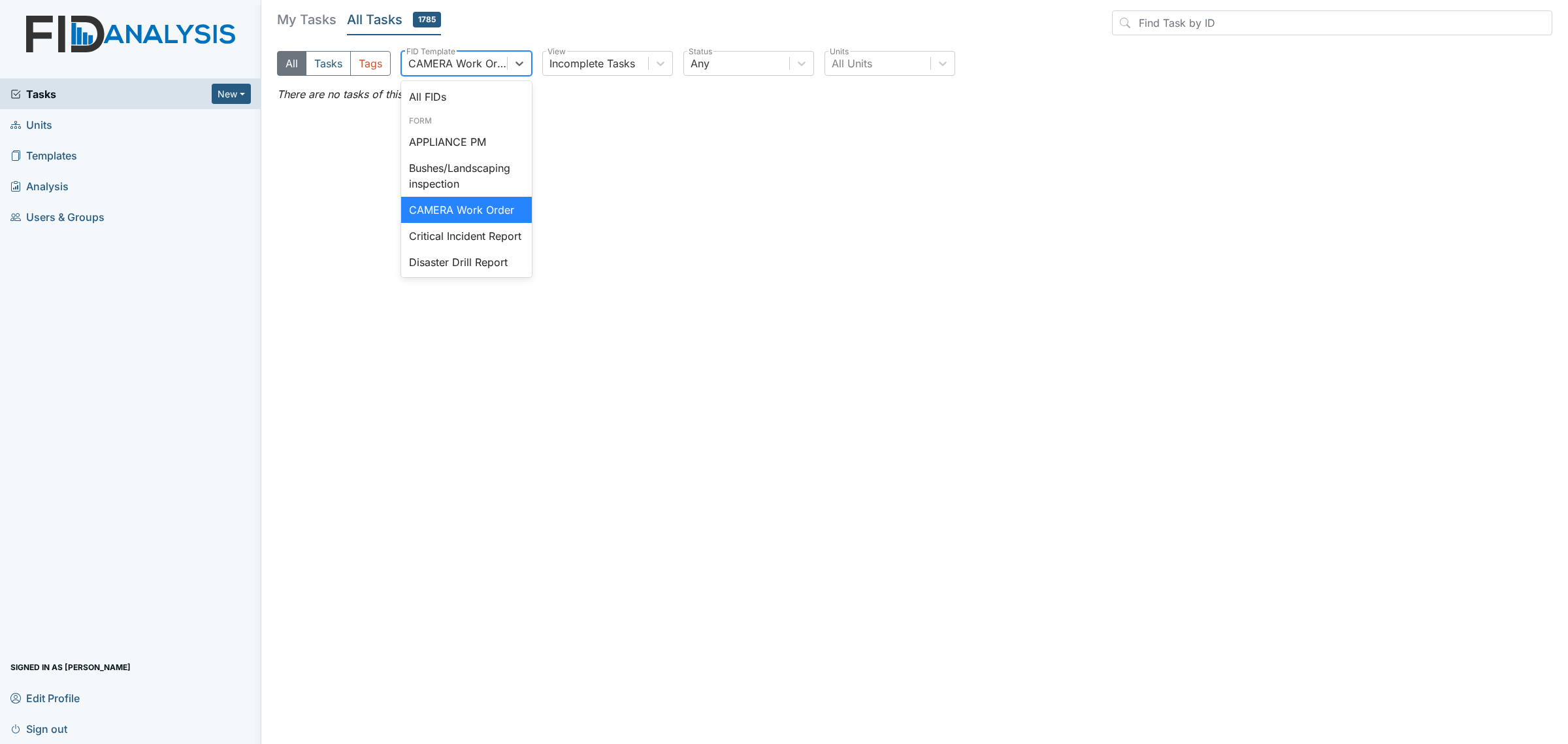
click at [472, 63] on div "CAMERA Work Order" at bounding box center [458, 64] width 100 height 16
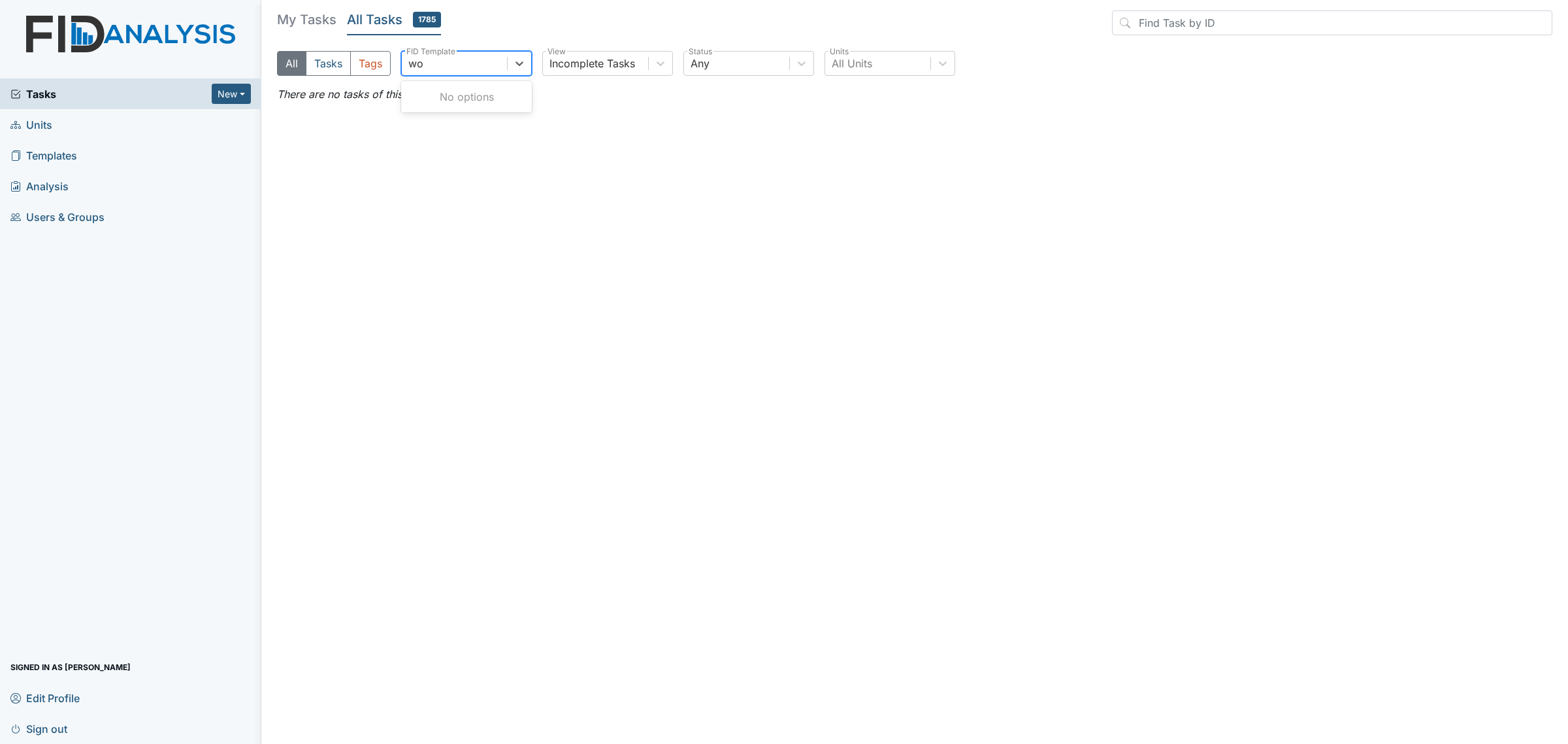
type input "wor"
click at [459, 215] on div "Work Order Routine" at bounding box center [467, 209] width 131 height 26
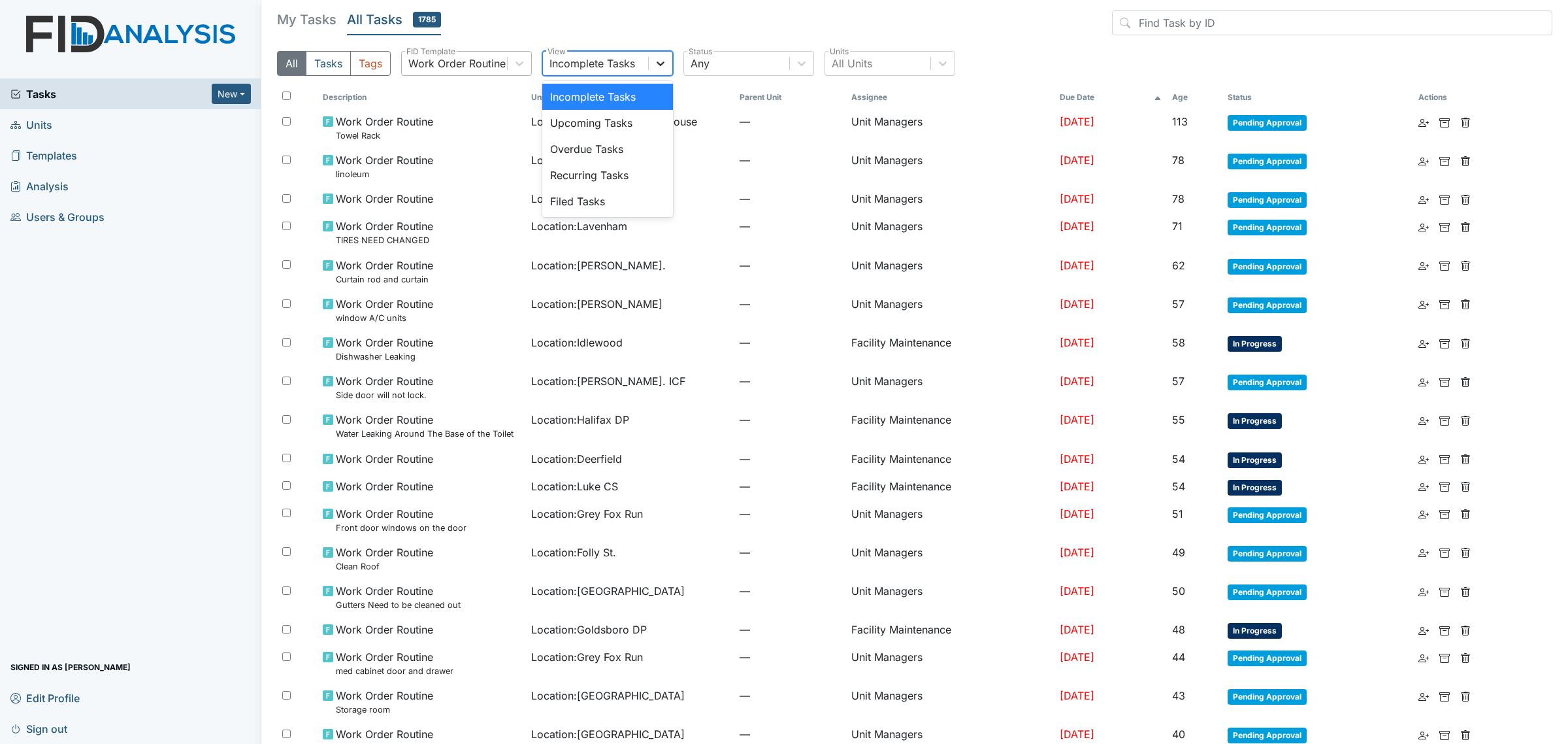
click at [654, 73] on div at bounding box center [660, 63] width 23 height 23
click at [609, 195] on div "Filed Tasks" at bounding box center [608, 201] width 131 height 26
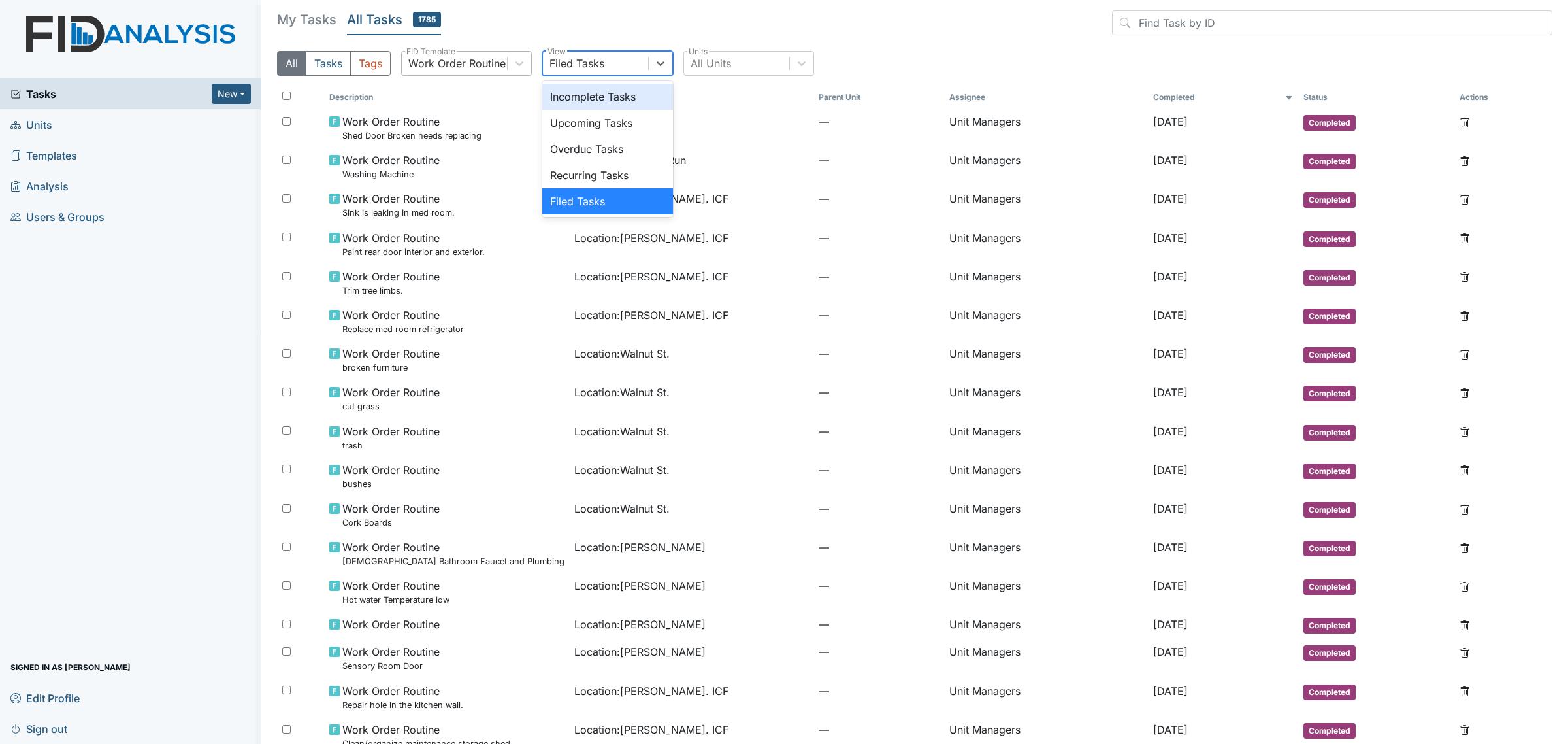
click at [604, 67] on div "Filed Tasks" at bounding box center [577, 64] width 55 height 16
click at [614, 103] on div "Incomplete Tasks" at bounding box center [608, 97] width 131 height 26
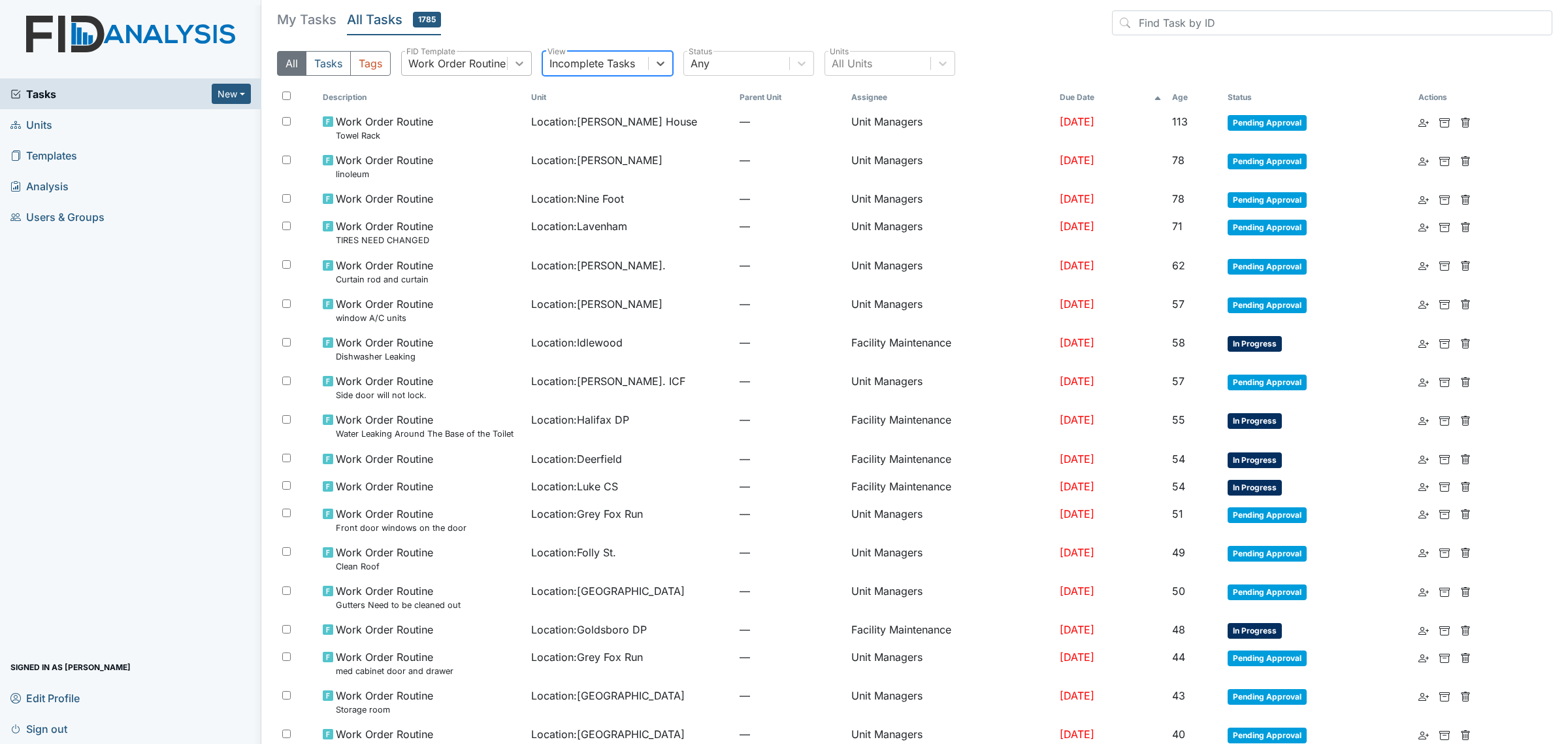
click at [527, 54] on div at bounding box center [519, 63] width 23 height 23
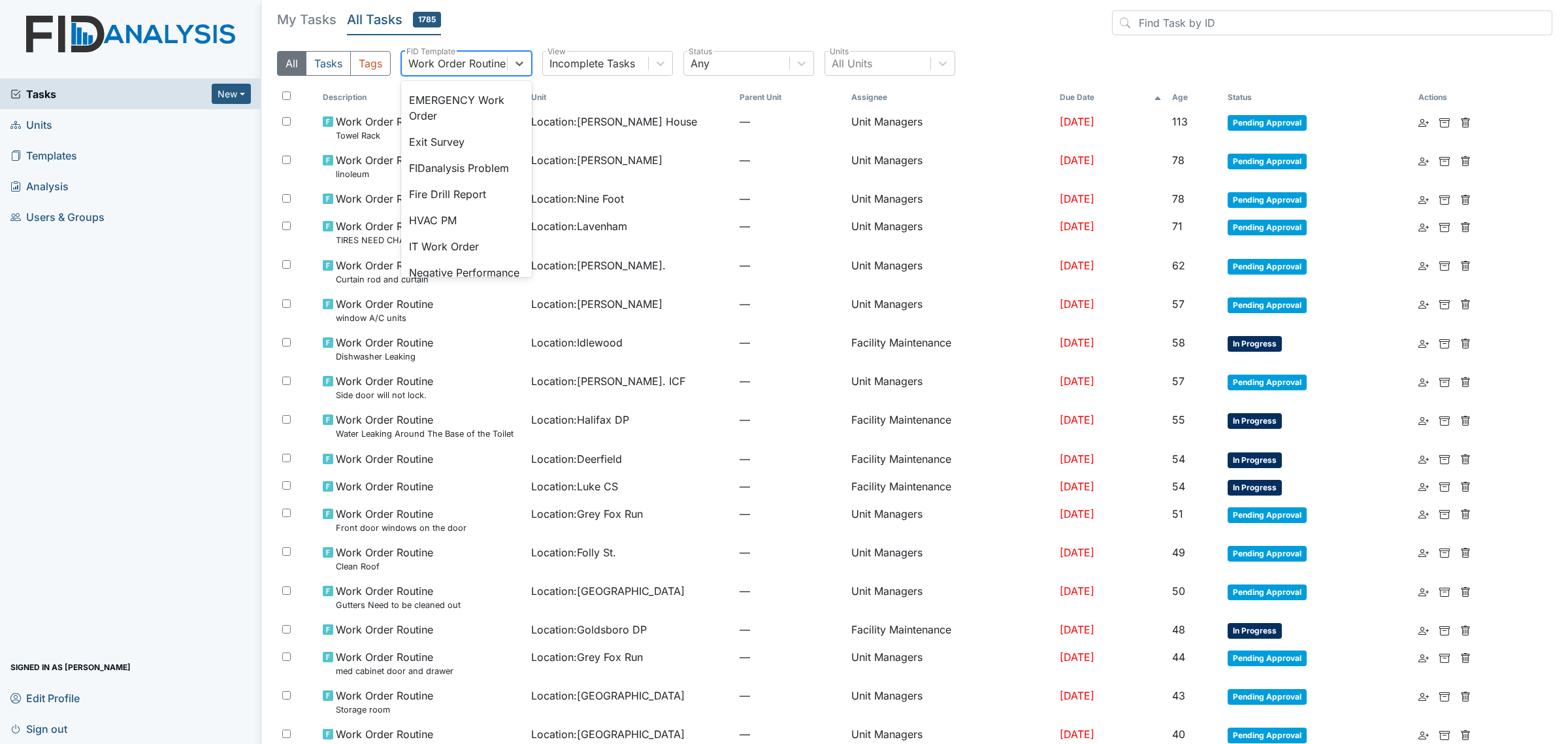
scroll to position [188, 0]
click at [472, 121] on div "EMERGENCY Work Order" at bounding box center [467, 109] width 131 height 42
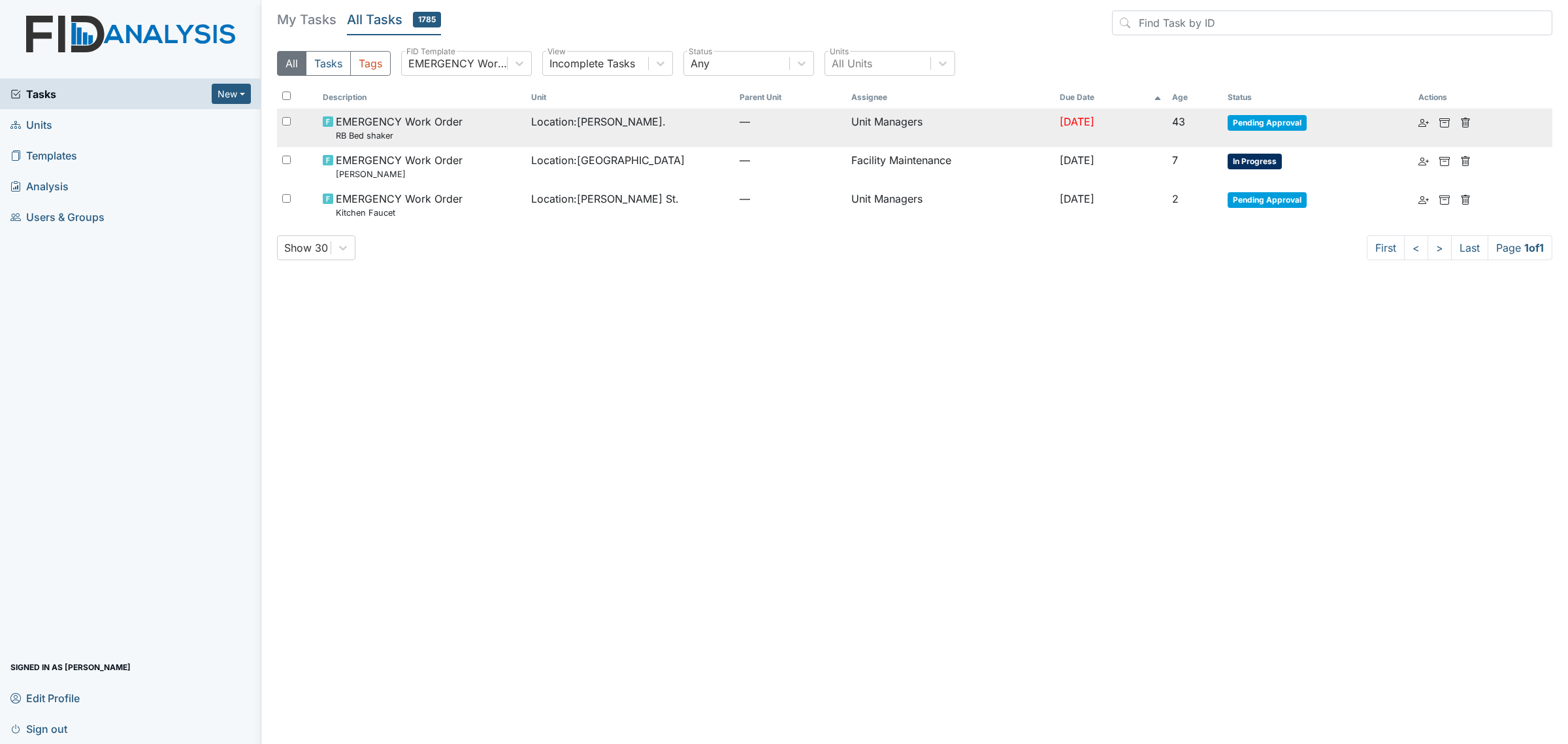
click at [557, 131] on td "Location : William St." at bounding box center [630, 128] width 208 height 38
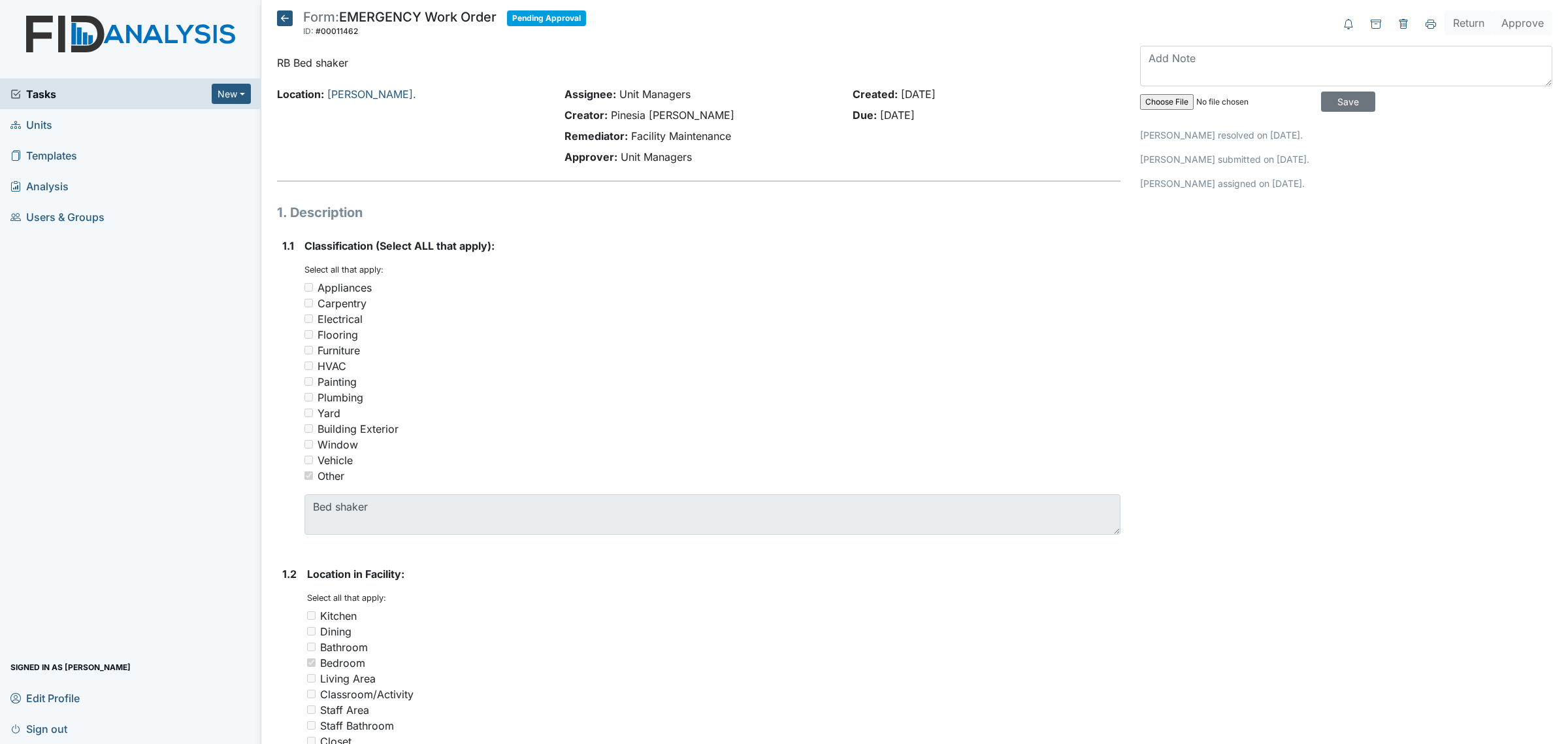
click at [59, 119] on link "Units" at bounding box center [130, 125] width 261 height 30
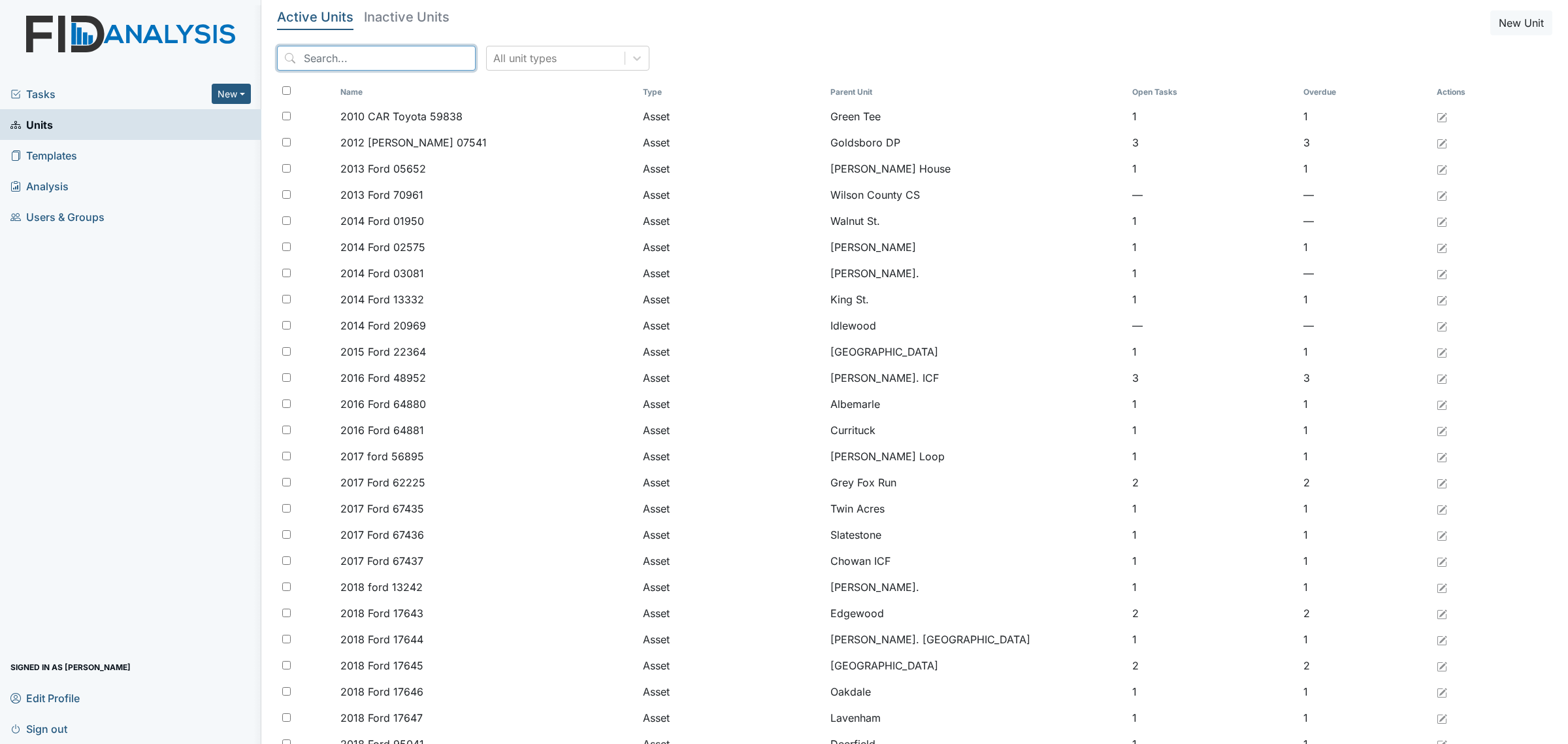
click at [350, 54] on input "search" at bounding box center [376, 57] width 199 height 25
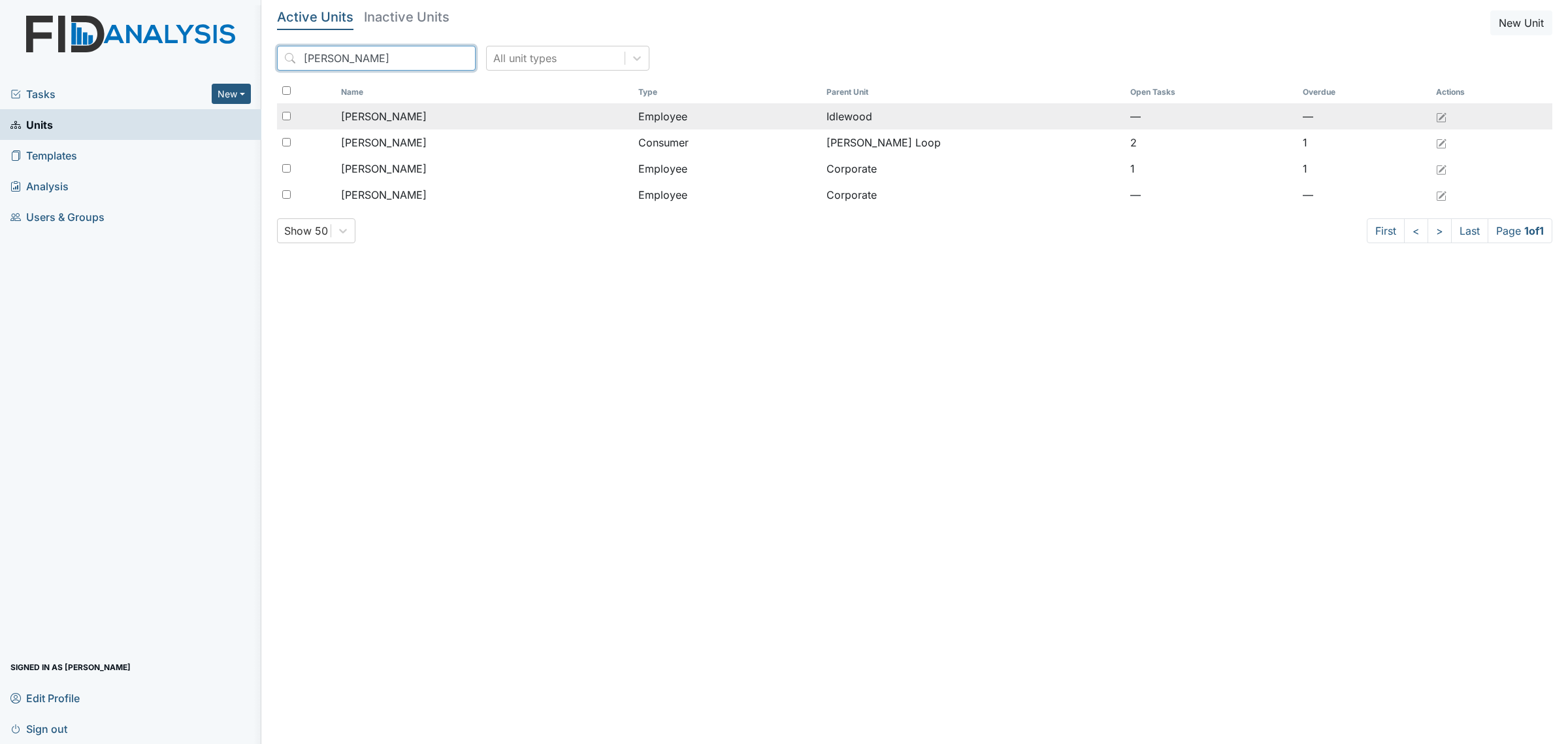
type input "[PERSON_NAME]"
click at [508, 126] on td "[PERSON_NAME]" at bounding box center [484, 116] width 298 height 26
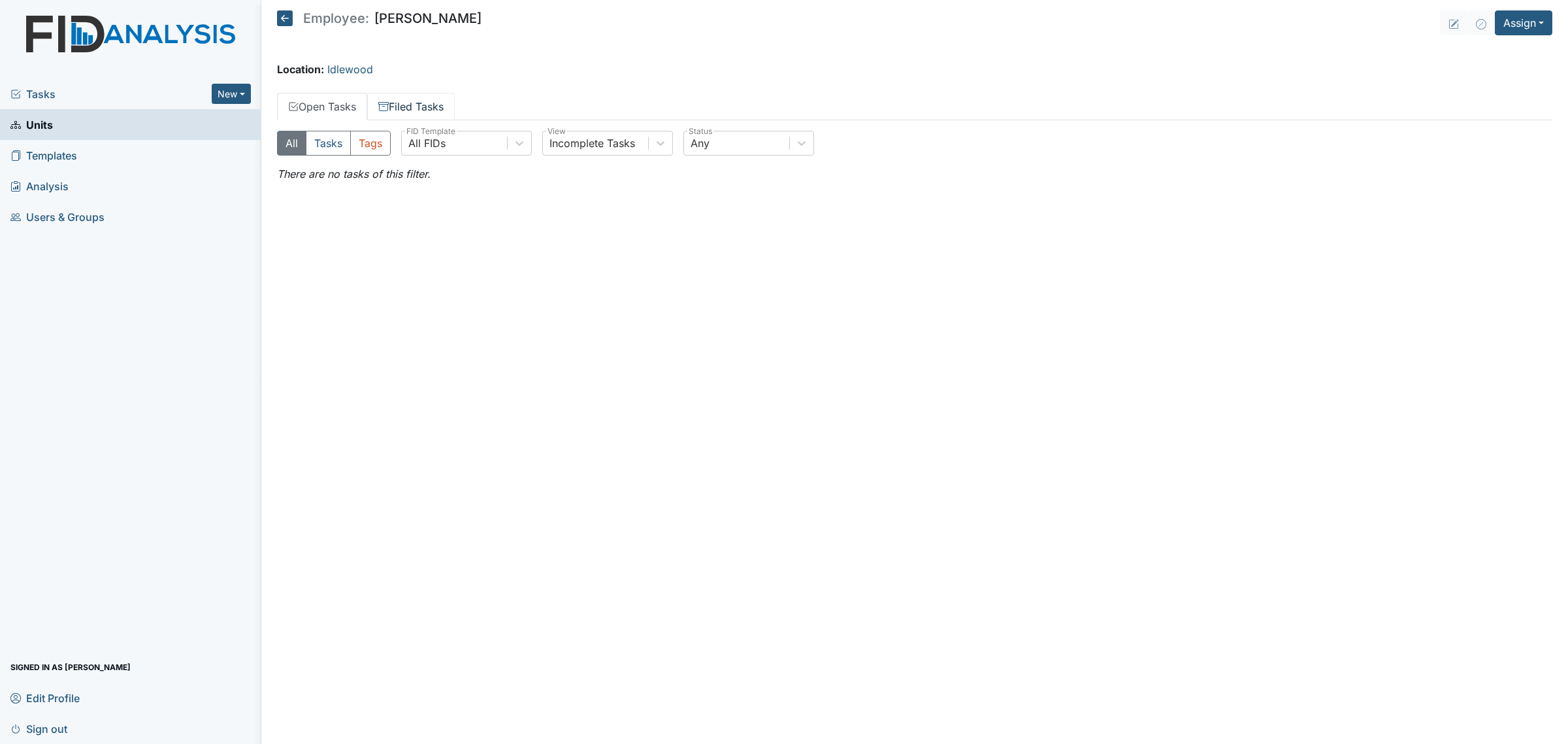
click at [442, 109] on link "Filed Tasks" at bounding box center [411, 106] width 88 height 27
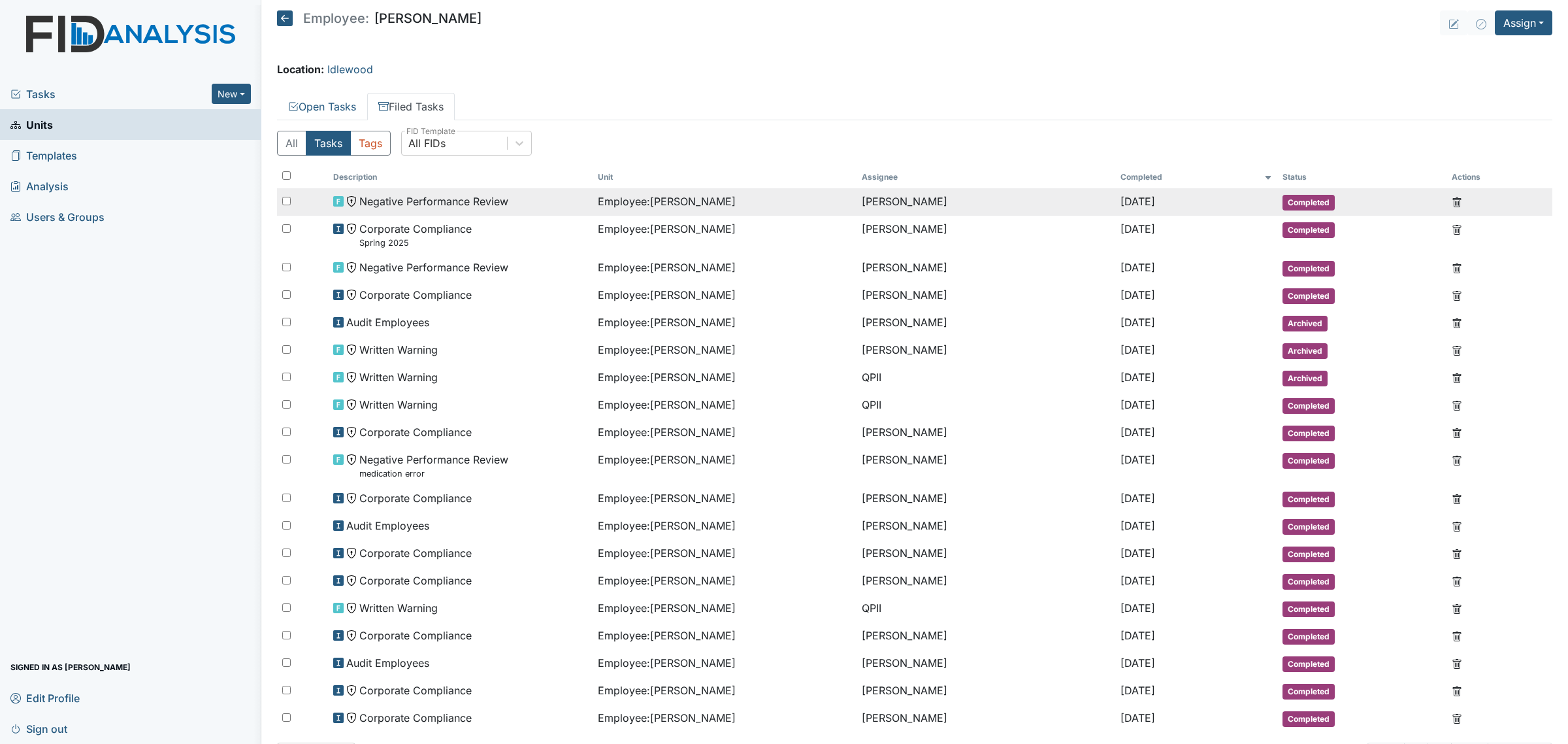
click at [598, 198] on span "Employee : Harding, Ashley" at bounding box center [666, 201] width 138 height 16
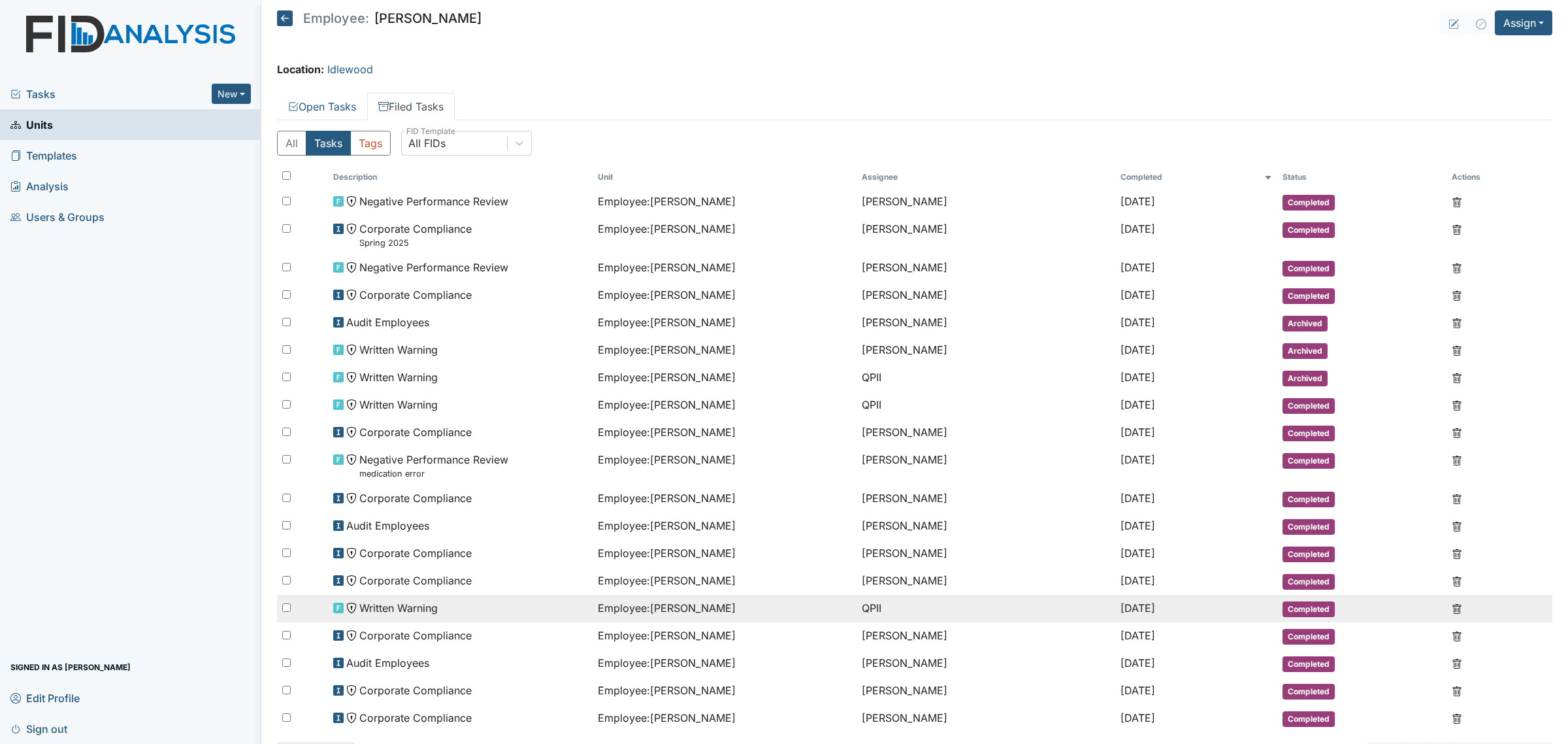
click at [470, 601] on div "Written Warning" at bounding box center [460, 608] width 254 height 16
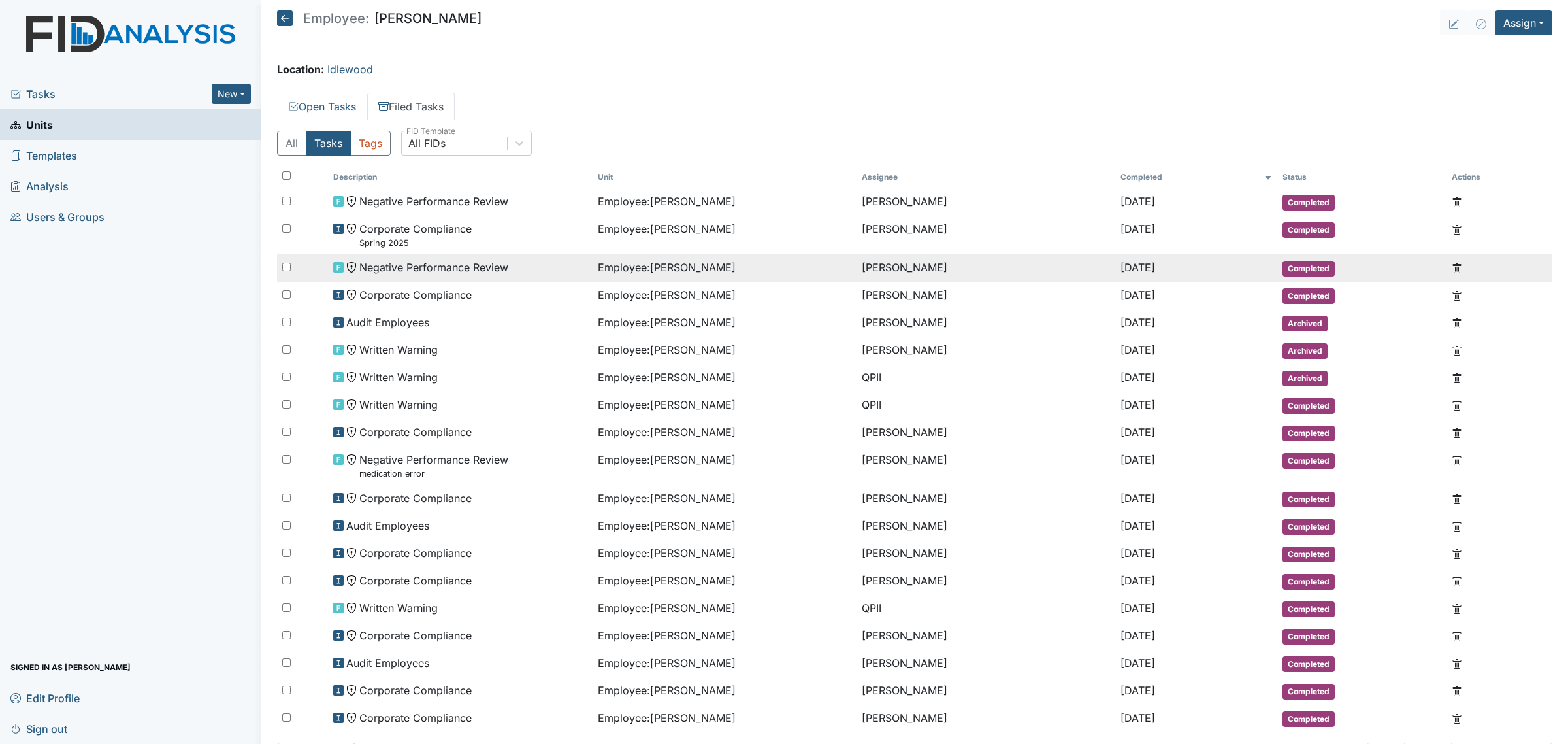
click at [560, 261] on div "Negative Performance Review" at bounding box center [460, 267] width 254 height 16
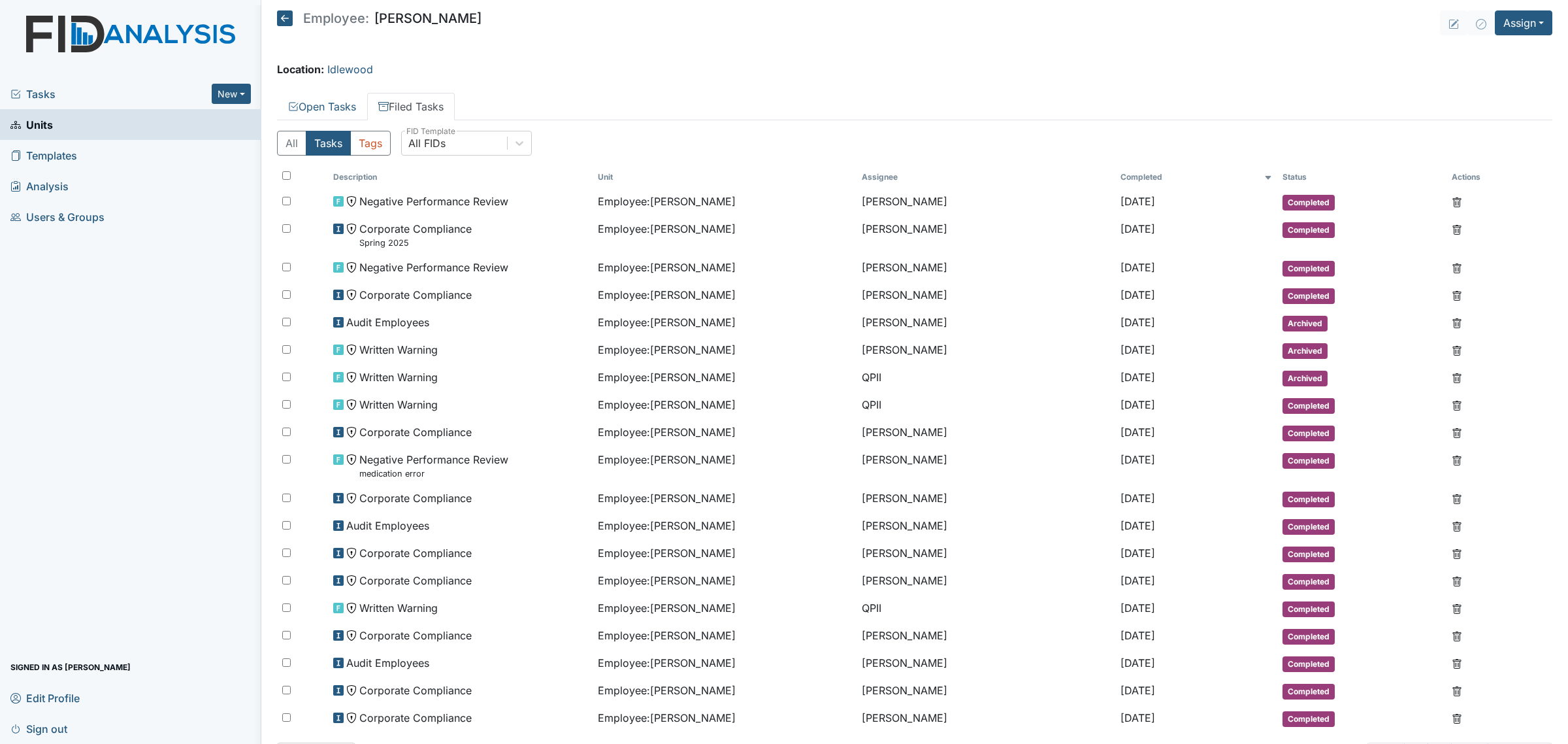
drag, startPoint x: 365, startPoint y: 308, endPoint x: 834, endPoint y: 117, distance: 506.4
click at [834, 117] on ul "Open Tasks Filed Tasks" at bounding box center [914, 106] width 1275 height 27
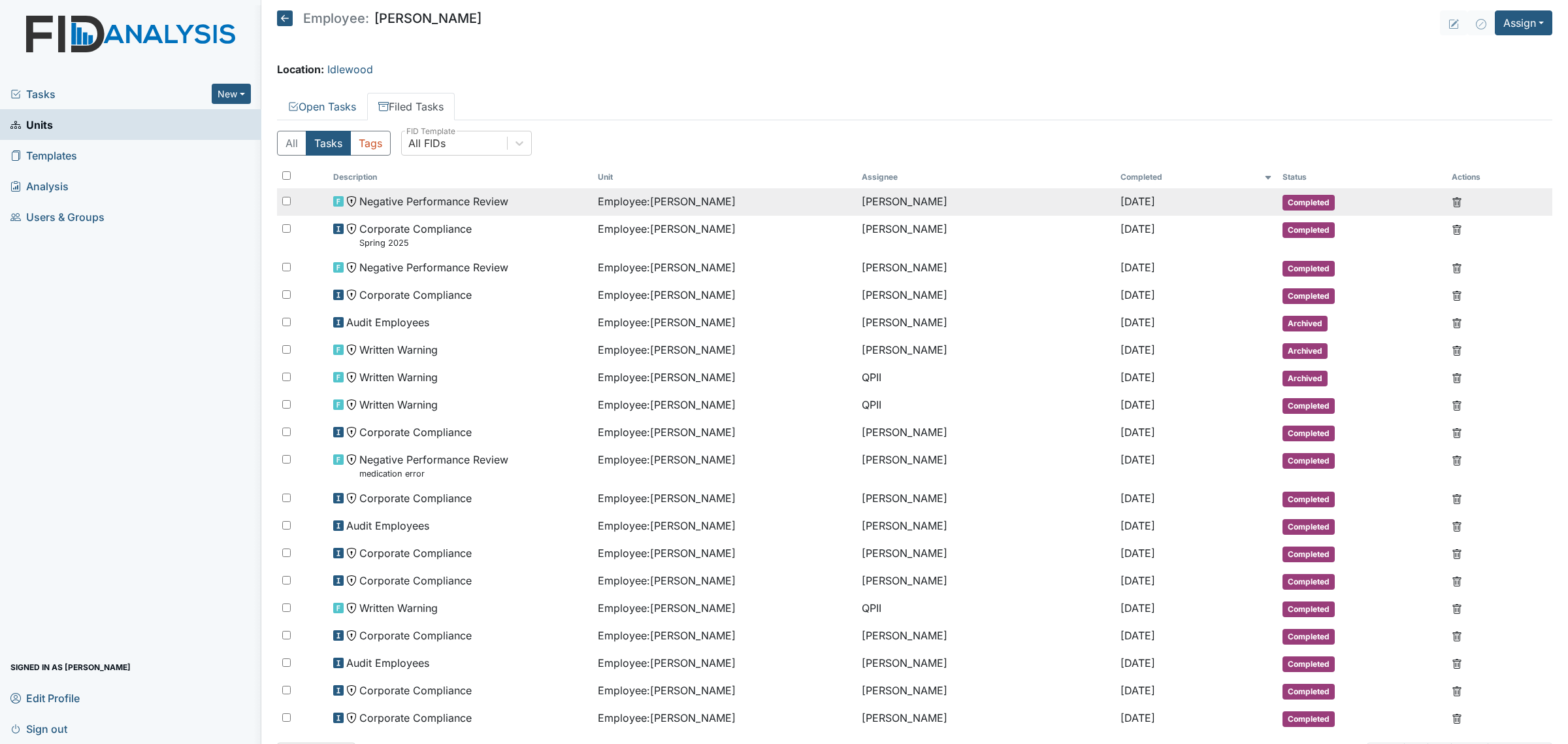
click at [727, 195] on div "Employee : Harding, Ashley" at bounding box center [725, 201] width 254 height 16
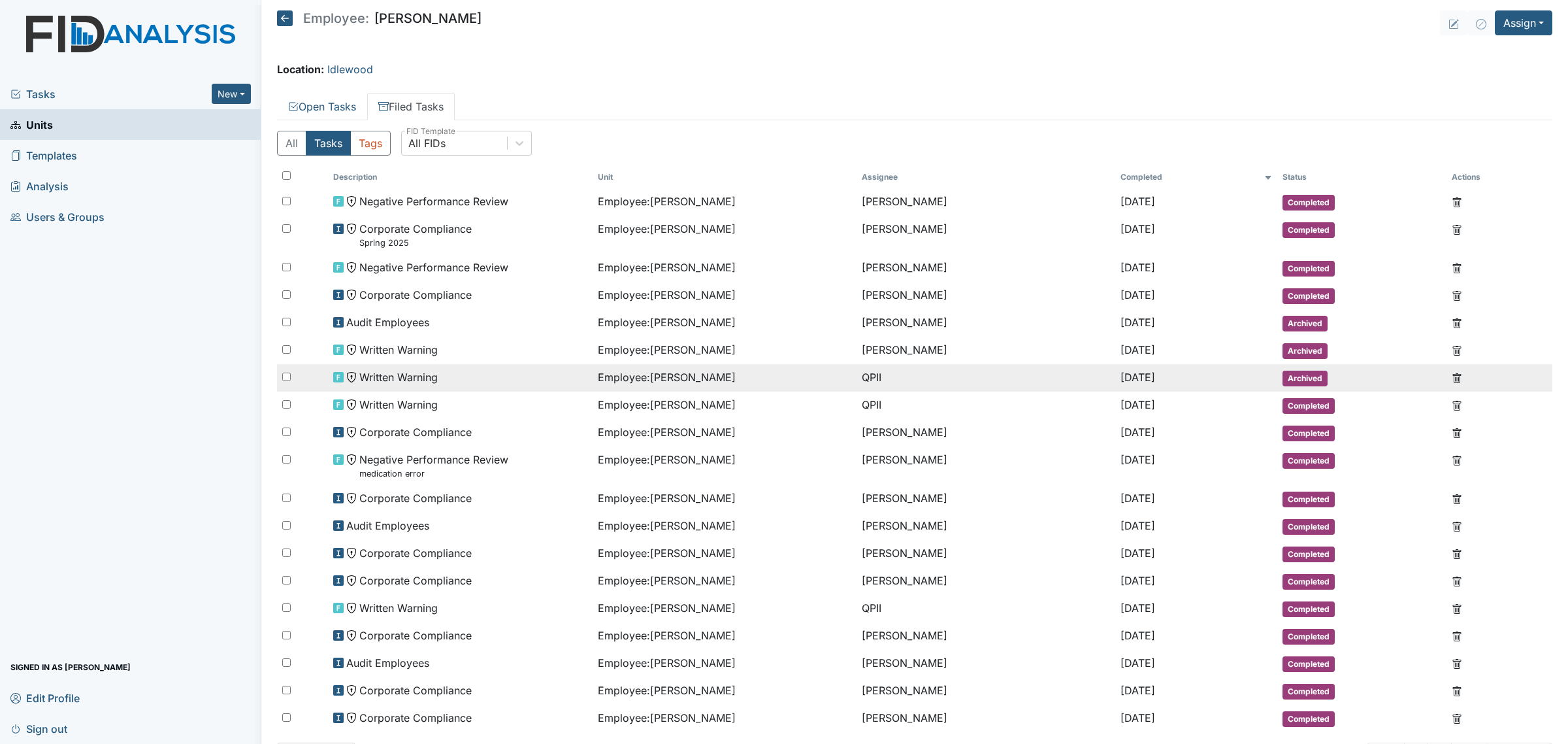
click at [421, 364] on td "Written Warning" at bounding box center [460, 378] width 264 height 27
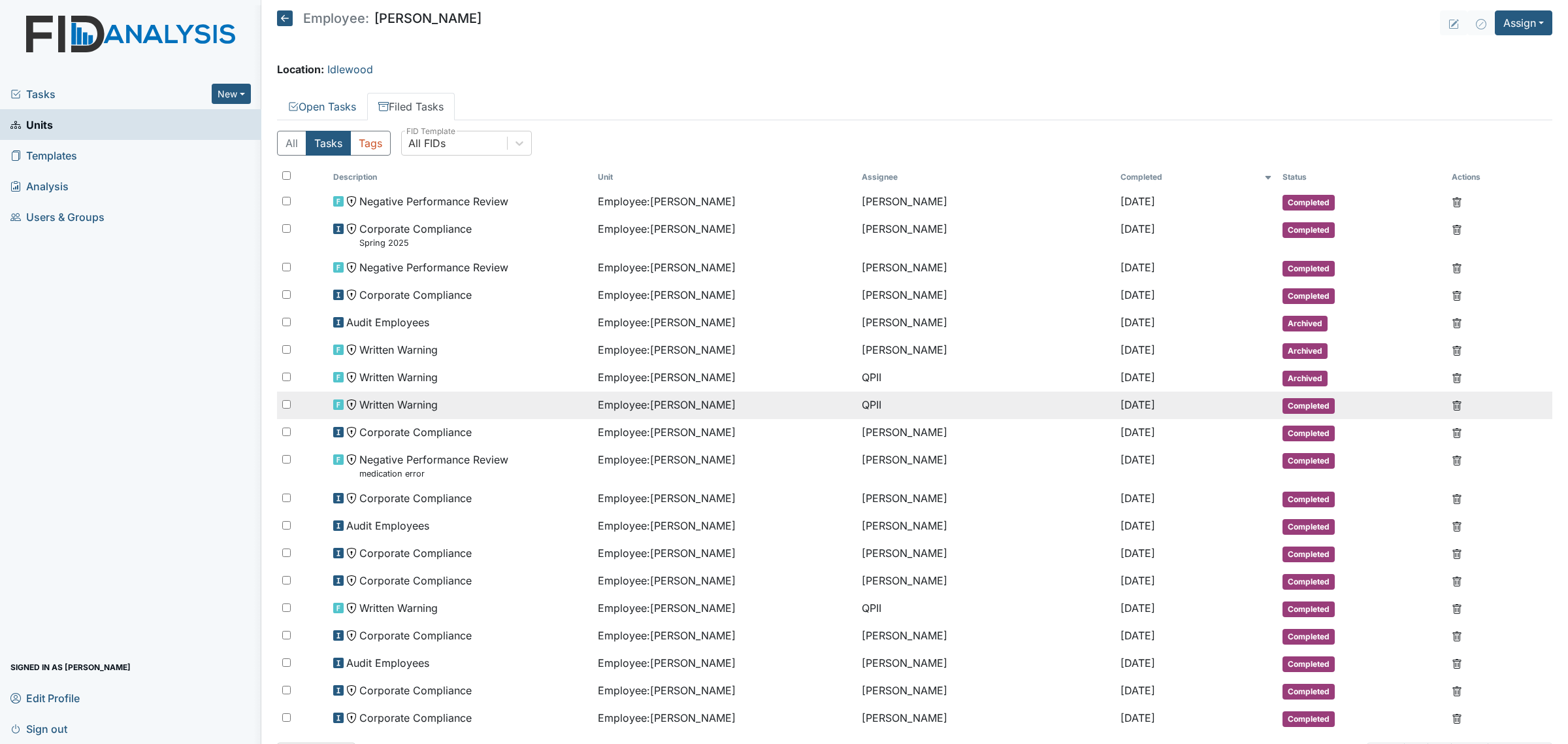
click at [443, 402] on div "Written Warning" at bounding box center [460, 405] width 254 height 16
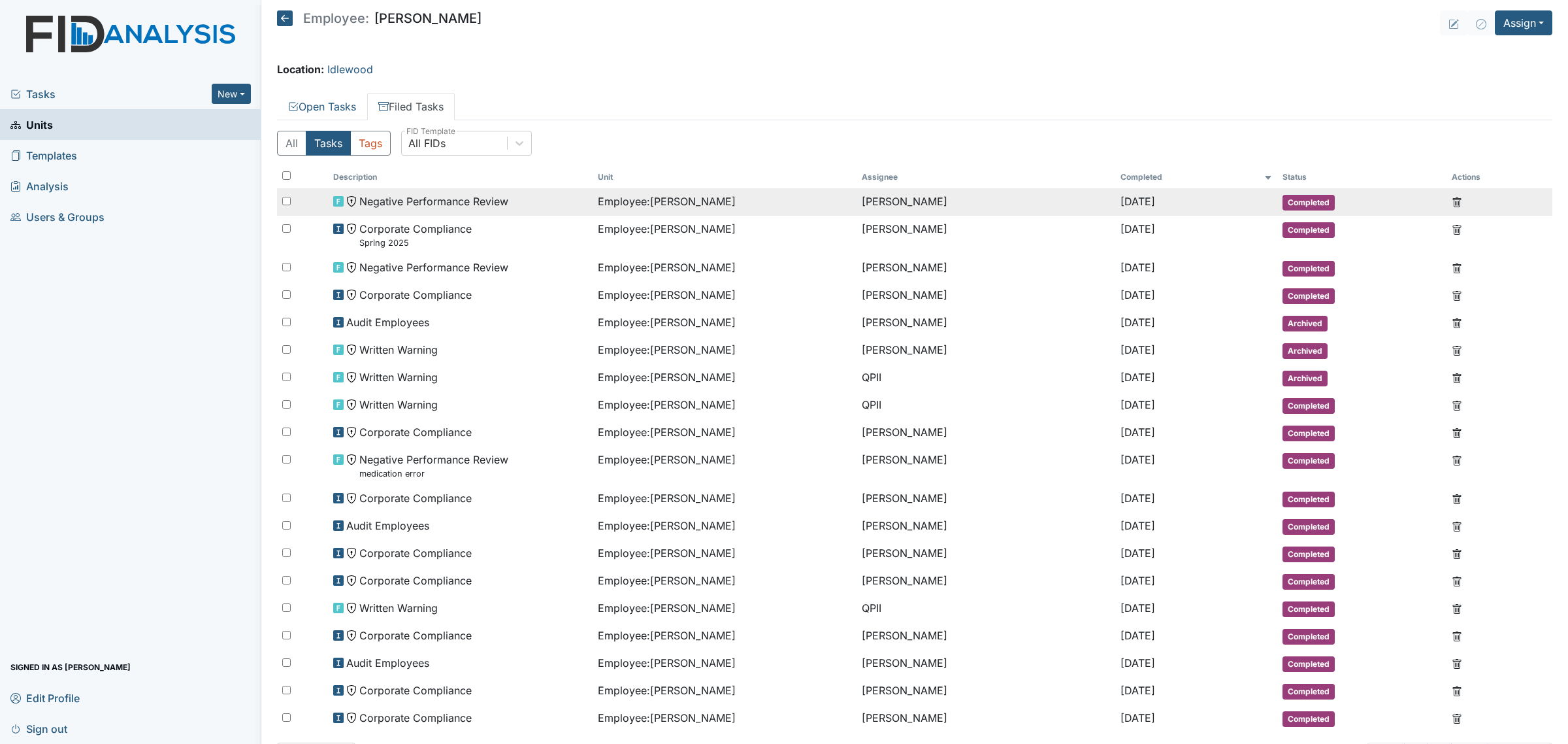
click at [918, 200] on td "[PERSON_NAME]" at bounding box center [985, 202] width 259 height 27
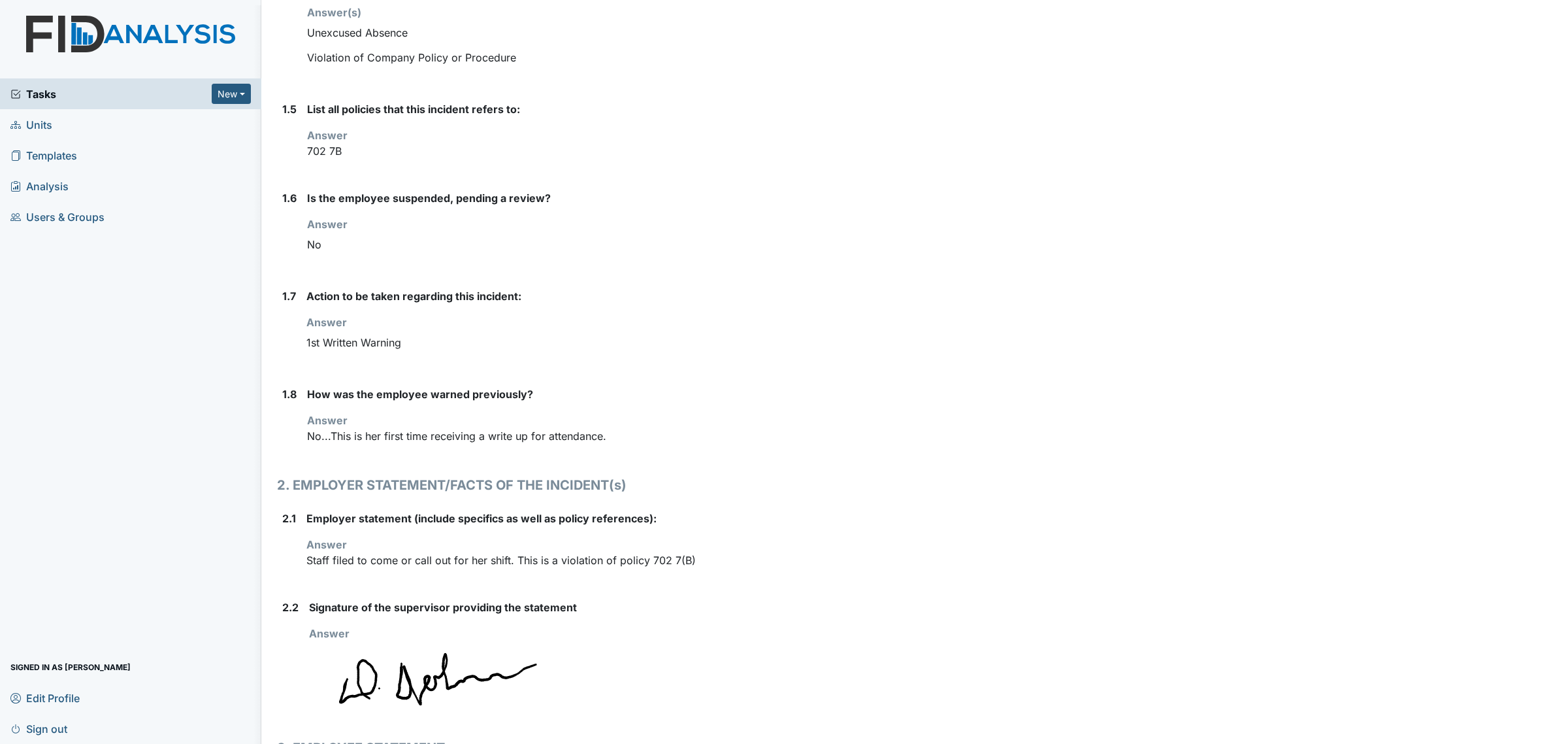
scroll to position [402, 0]
